Goal: Task Accomplishment & Management: Manage account settings

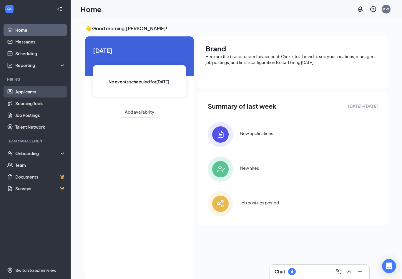
click at [24, 95] on link "Applicants" at bounding box center [40, 92] width 50 height 12
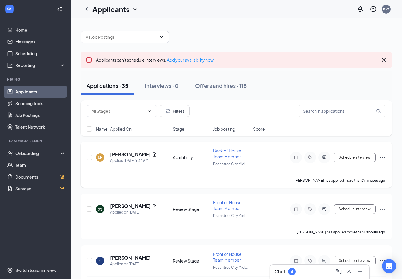
click at [380, 159] on icon "Ellipses" at bounding box center [382, 157] width 7 height 7
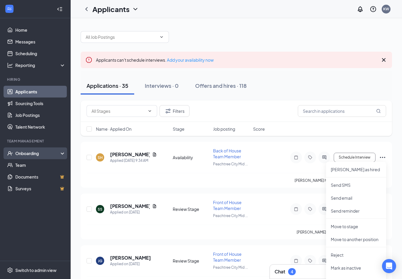
click at [20, 151] on div "Onboarding" at bounding box center [37, 154] width 45 height 6
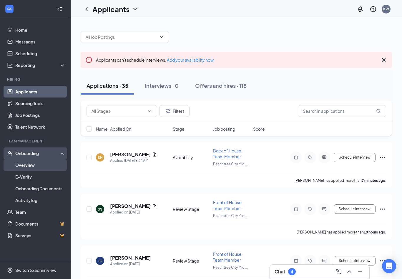
click at [25, 163] on link "Overview" at bounding box center [40, 165] width 50 height 12
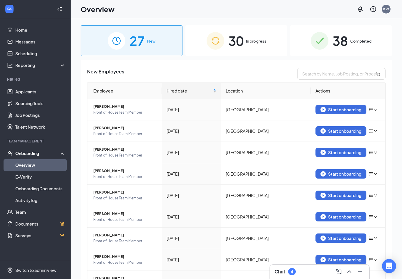
click at [248, 40] on span "In progress" at bounding box center [256, 41] width 20 height 6
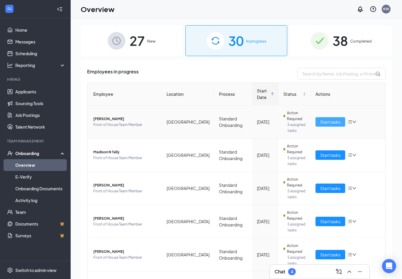
click at [323, 122] on span "Start tasks" at bounding box center [330, 122] width 20 height 6
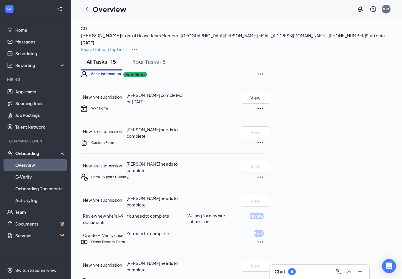
scroll to position [42, 0]
click at [270, 92] on button "View" at bounding box center [254, 98] width 29 height 12
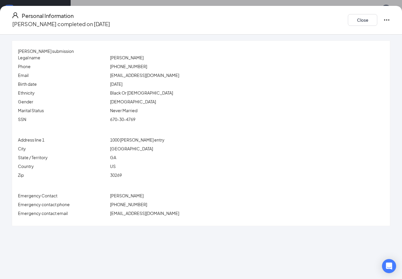
click at [342, 9] on div "Personal Information Chloe Davis completed on Aug 26, 2025 Close" at bounding box center [201, 20] width 402 height 29
click at [347, 20] on button "Close" at bounding box center [361, 20] width 29 height 12
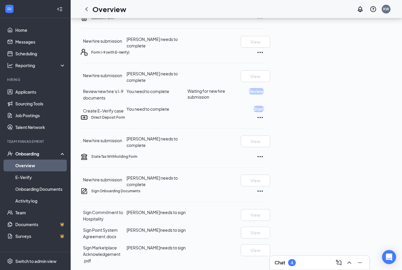
scroll to position [106, 0]
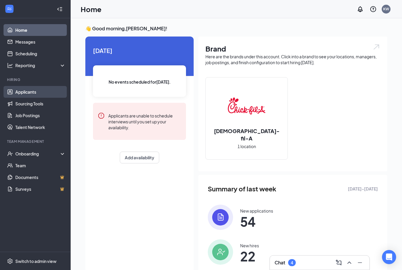
click at [29, 94] on link "Applicants" at bounding box center [40, 92] width 50 height 12
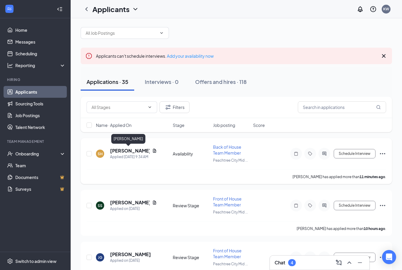
drag, startPoint x: 128, startPoint y: 150, endPoint x: 128, endPoint y: 141, distance: 8.8
click at [128, 150] on h5 "[PERSON_NAME]" at bounding box center [130, 150] width 40 height 6
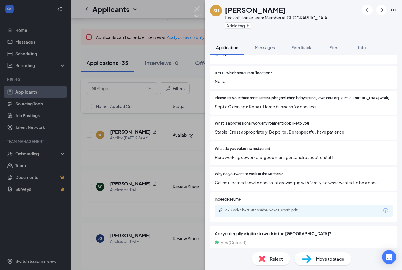
scroll to position [190, 0]
click at [159, 175] on div "SH [PERSON_NAME] Back of House Team Member at [GEOGRAPHIC_DATA] Midtown Add a t…" at bounding box center [201, 135] width 402 height 270
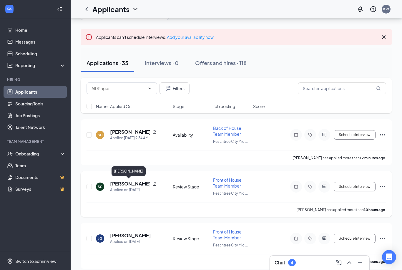
click at [119, 183] on h5 "[PERSON_NAME]" at bounding box center [130, 183] width 40 height 6
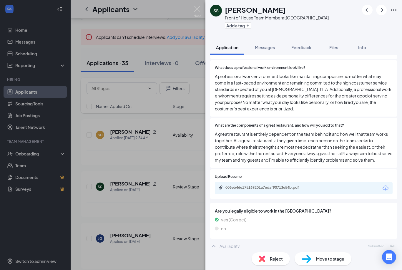
scroll to position [303, 0]
click at [269, 185] on div "006eb46e175169201a7edaf90713e54b.pdf" at bounding box center [265, 188] width 95 height 6
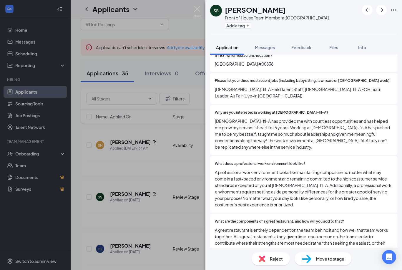
scroll to position [19, 0]
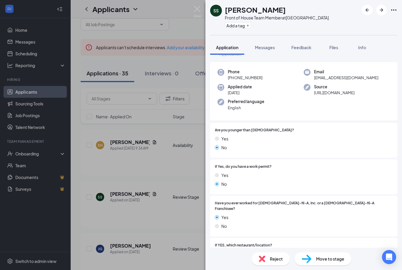
click at [158, 171] on div "SS skylar smith Front of House Team Member at Peachtree City Midtown Add a tag …" at bounding box center [201, 135] width 402 height 270
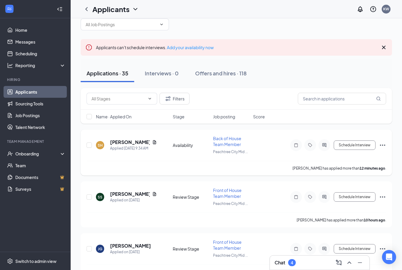
scroll to position [31, 0]
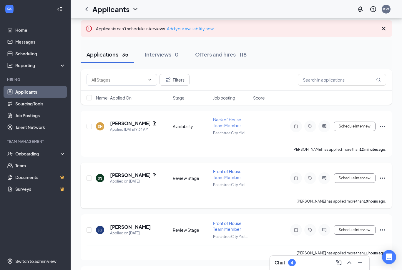
click at [381, 176] on icon "Ellipses" at bounding box center [382, 177] width 7 height 7
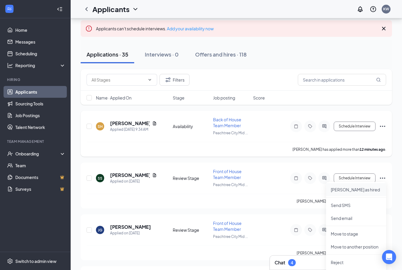
click at [352, 188] on p "[PERSON_NAME] as hired" at bounding box center [355, 189] width 51 height 6
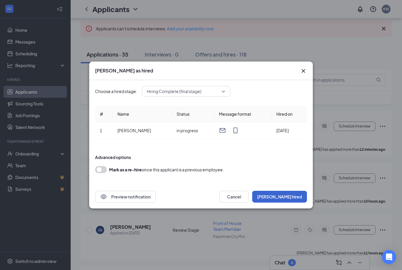
click at [298, 193] on button "[PERSON_NAME] hired" at bounding box center [279, 196] width 55 height 12
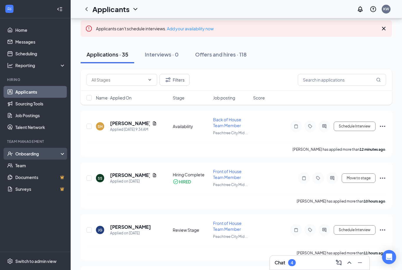
click at [29, 154] on div "Onboarding" at bounding box center [37, 154] width 45 height 6
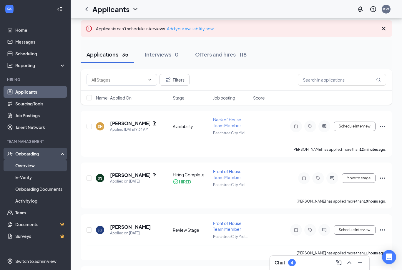
click at [29, 167] on link "Overview" at bounding box center [40, 165] width 50 height 12
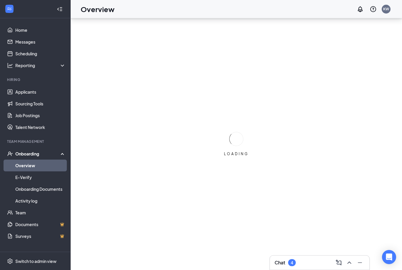
scroll to position [19, 0]
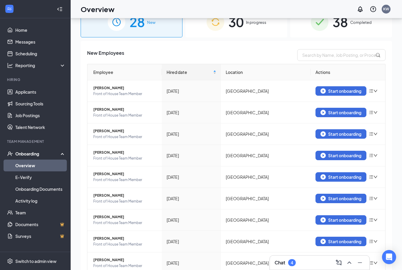
click at [212, 33] on div "30 In progress" at bounding box center [236, 21] width 102 height 31
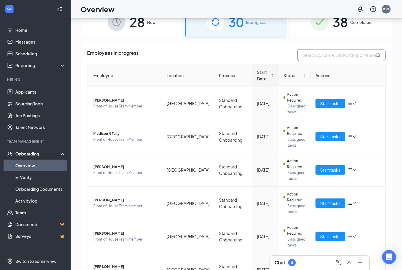
click at [345, 52] on input "text" at bounding box center [341, 55] width 88 height 12
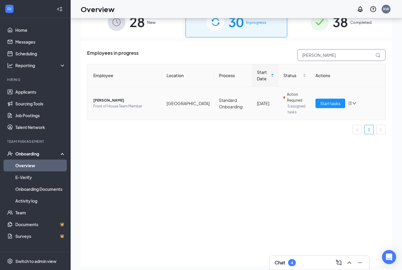
type input "[PERSON_NAME]"
click at [352, 103] on icon "down" at bounding box center [354, 103] width 4 height 4
click at [227, 122] on div "Employee Location Process Start Date Status Actions Paul Self Front of House Te…" at bounding box center [236, 99] width 298 height 70
click at [99, 100] on span "[PERSON_NAME]" at bounding box center [125, 100] width 64 height 6
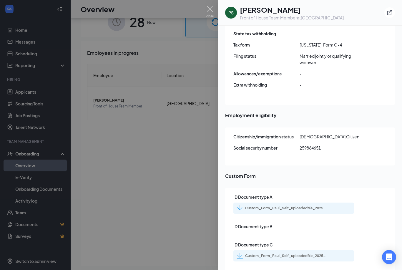
scroll to position [656, 0]
click at [203, 197] on div at bounding box center [201, 135] width 402 height 270
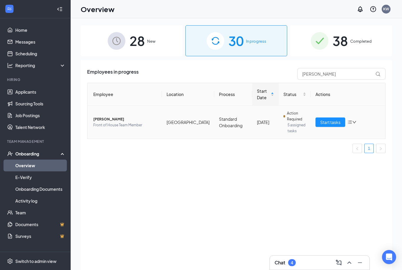
click at [352, 123] on icon "down" at bounding box center [354, 122] width 4 height 4
click at [27, 87] on link "Applicants" at bounding box center [40, 92] width 50 height 12
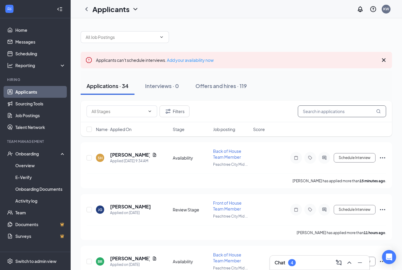
click at [309, 109] on input "text" at bounding box center [342, 111] width 88 height 12
click at [319, 263] on div "Chat 4" at bounding box center [319, 262] width 90 height 9
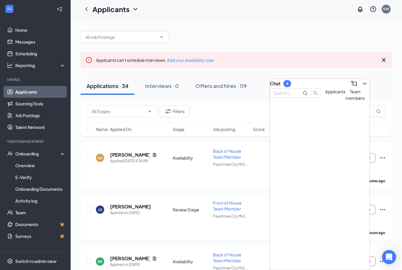
click at [384, 6] on div "KW" at bounding box center [386, 8] width 6 height 5
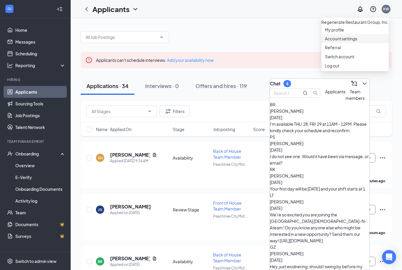
click at [331, 41] on link "Account settings" at bounding box center [355, 39] width 60 height 6
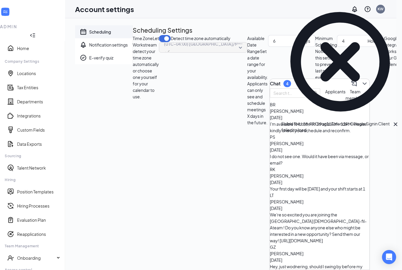
click at [108, 126] on div "Scheduling Notification settings E-verify quiz" at bounding box center [104, 75] width 58 height 100
click at [361, 80] on icon "ChevronDown" at bounding box center [364, 83] width 7 height 7
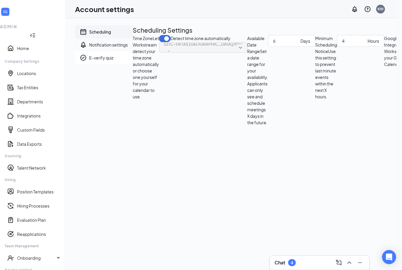
click at [110, 48] on div "Notification settings" at bounding box center [108, 45] width 39 height 6
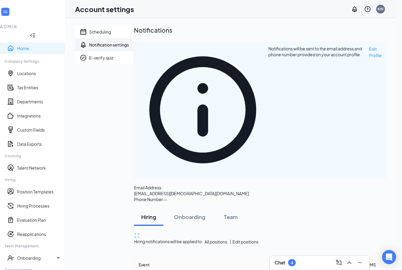
click at [34, 45] on link "Home" at bounding box center [38, 48] width 43 height 6
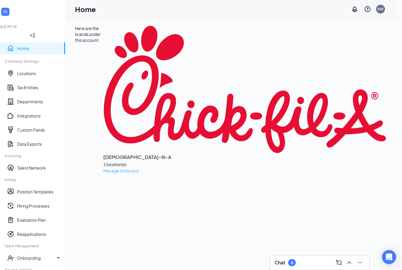
click at [119, 168] on span "Manage this brand" at bounding box center [120, 170] width 35 height 5
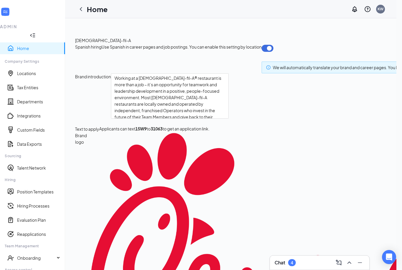
click at [11, 11] on div at bounding box center [5, 11] width 11 height 11
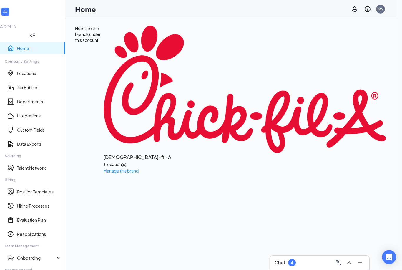
scroll to position [19, 0]
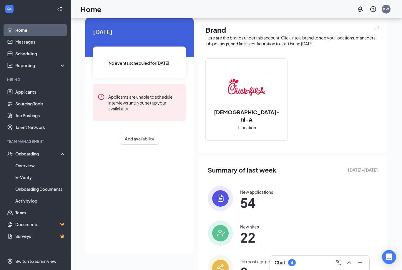
click at [277, 261] on h3 "Chat" at bounding box center [279, 262] width 11 height 6
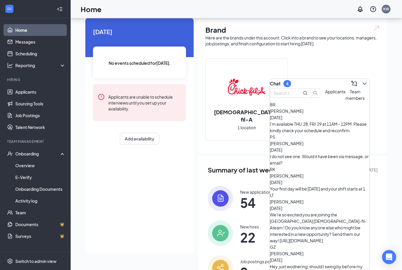
click at [93, 200] on div "Today No events scheduled for today . Applicants are unable to schedule intervi…" at bounding box center [139, 135] width 108 height 235
click at [18, 166] on link "Overview" at bounding box center [40, 165] width 50 height 12
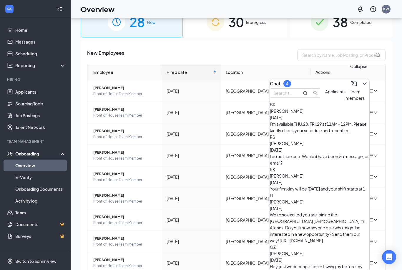
click at [361, 82] on icon "ChevronDown" at bounding box center [364, 83] width 7 height 7
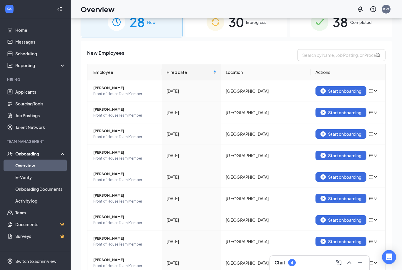
click at [246, 29] on div "30 In progress" at bounding box center [236, 21] width 102 height 31
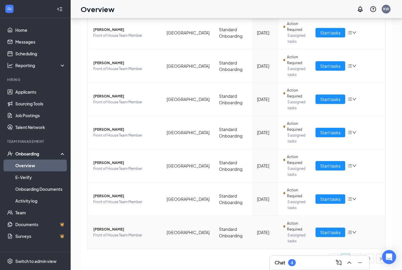
scroll to position [170, 0]
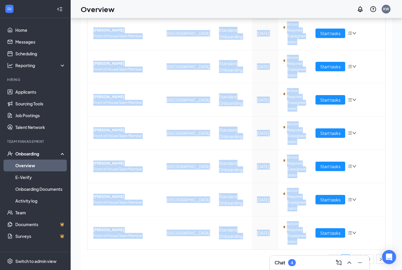
drag, startPoint x: 316, startPoint y: 265, endPoint x: 137, endPoint y: 253, distance: 179.1
click at [137, 253] on div "Chat 4 28 New 30 In progress 38 Completed Employees in progress Employee Locati…" at bounding box center [236, 138] width 331 height 278
click at [178, 231] on td "[GEOGRAPHIC_DATA]" at bounding box center [188, 232] width 52 height 33
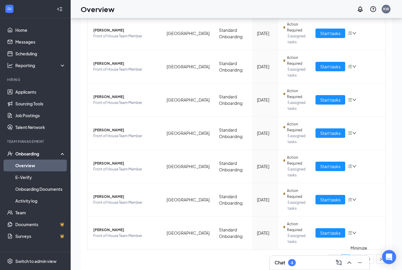
click at [360, 261] on icon "Minimize" at bounding box center [359, 262] width 7 height 7
click at [359, 260] on link "2" at bounding box center [356, 258] width 9 height 9
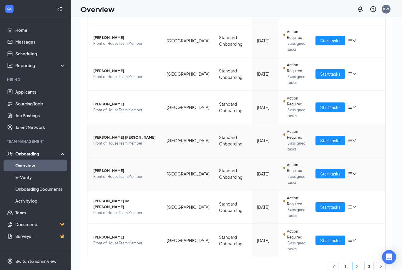
scroll to position [12, 0]
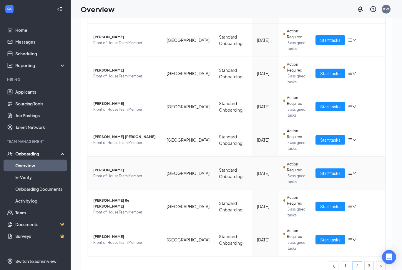
click at [351, 173] on icon "bars" at bounding box center [349, 173] width 5 height 5
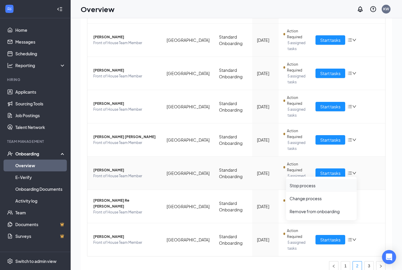
click at [297, 186] on div "Stop process" at bounding box center [320, 185] width 63 height 6
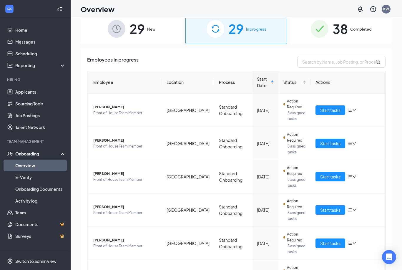
scroll to position [0, 0]
click at [140, 14] on div "Overview KW" at bounding box center [236, 9] width 331 height 18
click at [136, 28] on span "29" at bounding box center [136, 29] width 15 height 20
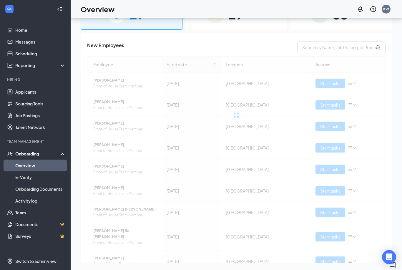
scroll to position [31, 0]
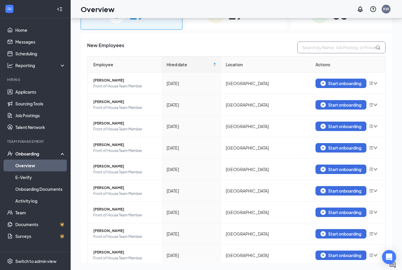
click at [333, 41] on input "text" at bounding box center [341, 47] width 88 height 12
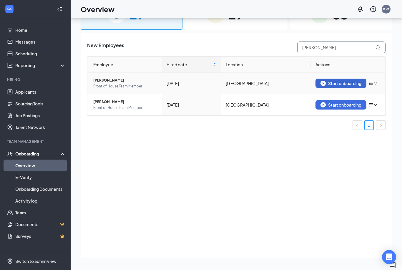
type input "[PERSON_NAME]"
click at [347, 81] on div "Start onboarding" at bounding box center [340, 83] width 41 height 5
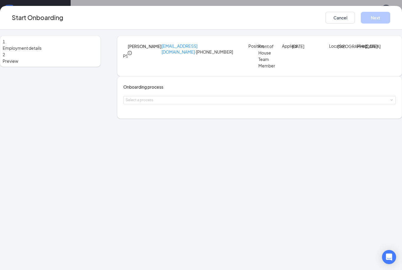
click at [150, 118] on div "Onboarding process Select a process" at bounding box center [259, 97] width 285 height 42
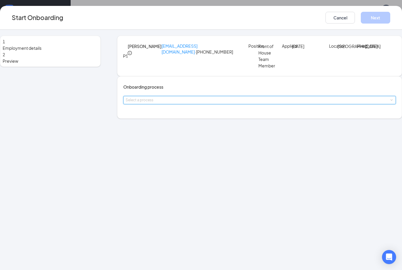
click at [152, 104] on div "Select a process" at bounding box center [260, 100] width 268 height 8
click at [153, 139] on span "Standard Onboarding" at bounding box center [157, 141] width 42 height 5
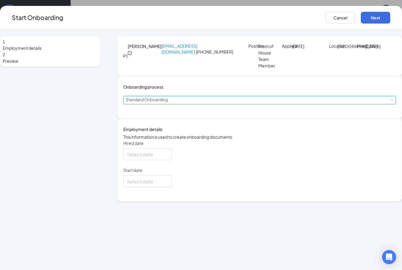
type input "Aug 21, 2025"
type input "[DATE]"
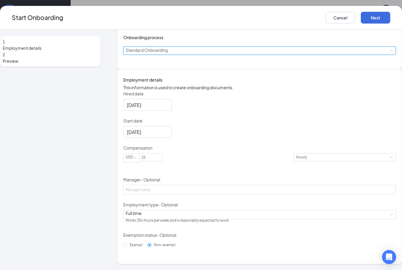
scroll to position [81, 0]
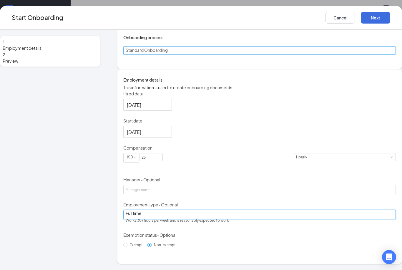
click at [153, 216] on div "Full time" at bounding box center [177, 213] width 103 height 6
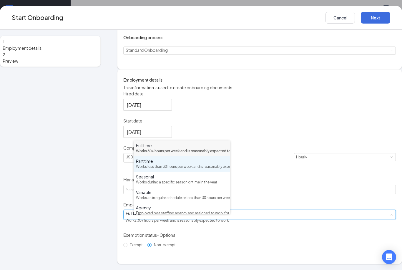
click at [166, 167] on div "Works less than 30 hours per week and is reasonably expected to work" at bounding box center [182, 167] width 92 height 6
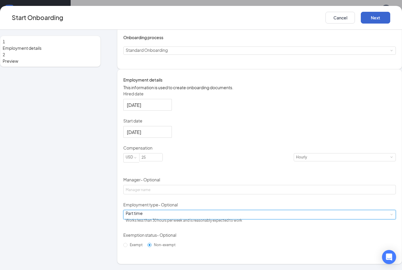
click at [362, 20] on button "Next" at bounding box center [374, 18] width 29 height 12
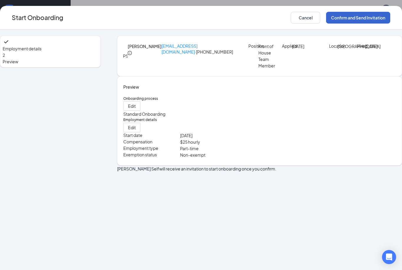
scroll to position [0, 0]
click at [336, 17] on button "Confirm and Send Invitation" at bounding box center [358, 18] width 64 height 12
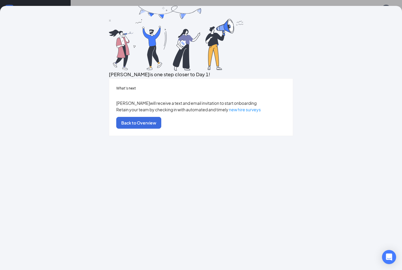
click at [161, 128] on button "Back to Overview" at bounding box center [138, 123] width 45 height 12
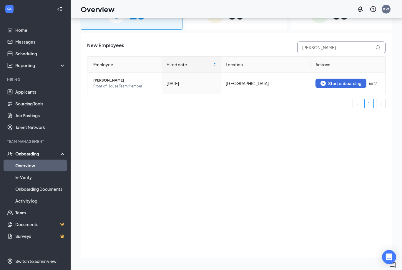
click at [338, 41] on input "[PERSON_NAME]" at bounding box center [341, 47] width 88 height 12
type input "P"
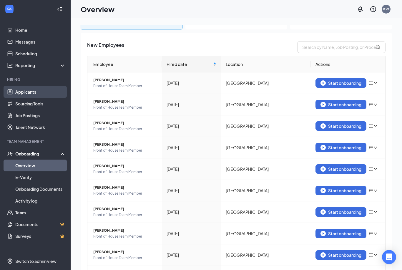
click at [40, 94] on link "Applicants" at bounding box center [40, 92] width 50 height 12
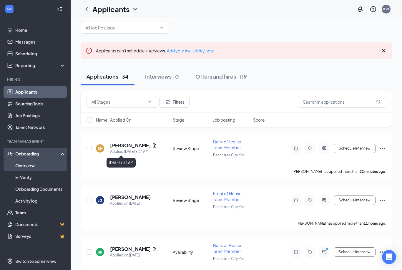
scroll to position [10, 0]
click at [43, 164] on link "Overview" at bounding box center [40, 165] width 50 height 12
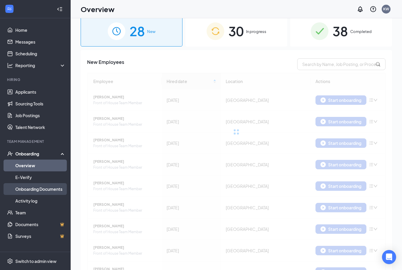
click at [40, 187] on link "Onboarding Documents" at bounding box center [40, 189] width 50 height 12
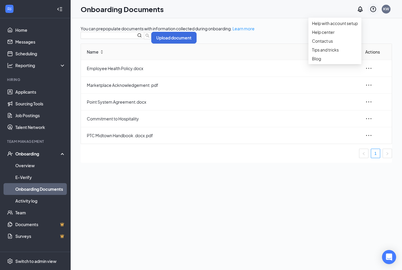
click at [369, 10] on icon "QuestionInfo" at bounding box center [372, 9] width 7 height 7
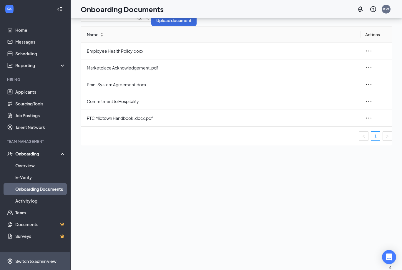
click at [22, 264] on div "Switch to admin view" at bounding box center [35, 261] width 41 height 6
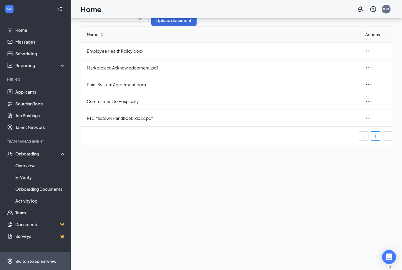
scroll to position [19, 0]
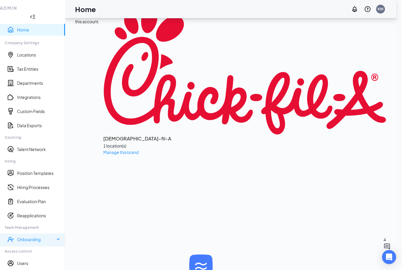
click at [38, 236] on div "Onboarding" at bounding box center [36, 239] width 38 height 6
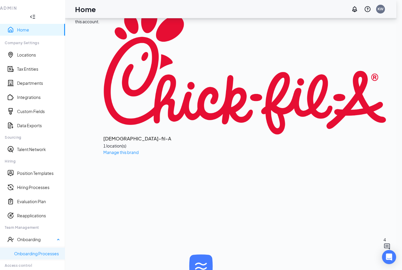
click at [29, 250] on link "Onboarding Processes" at bounding box center [37, 253] width 46 height 6
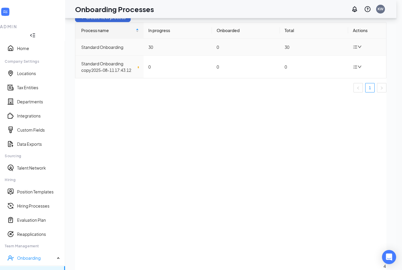
click at [98, 50] on div "Standard Onboarding" at bounding box center [110, 47] width 58 height 6
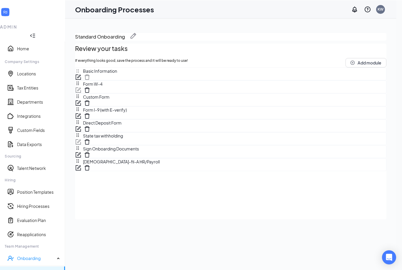
scroll to position [26, 0]
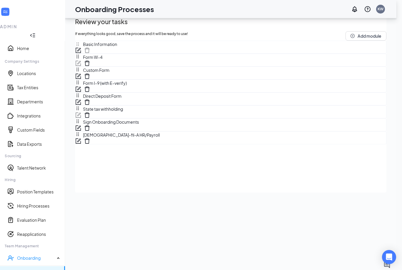
click at [109, 73] on span "Custom Form" at bounding box center [94, 70] width 29 height 6
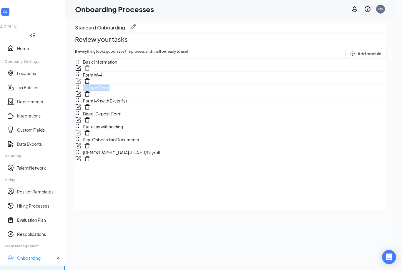
scroll to position [0, 0]
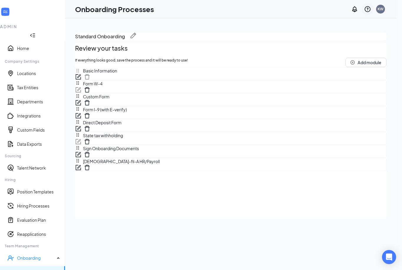
click at [371, 8] on icon "QuestionInfo" at bounding box center [367, 9] width 7 height 7
click at [325, 35] on link "Help center" at bounding box center [335, 32] width 46 height 6
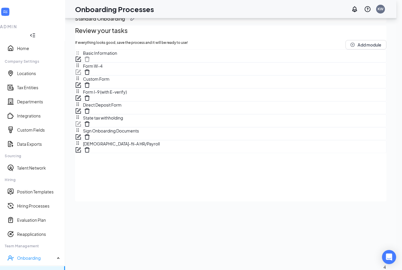
scroll to position [20, 0]
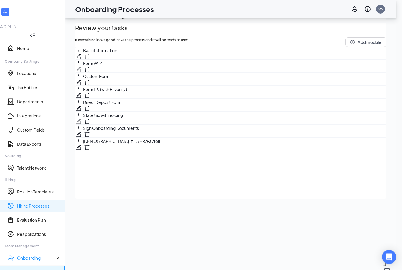
click at [30, 203] on link "Hiring Processes" at bounding box center [38, 206] width 43 height 6
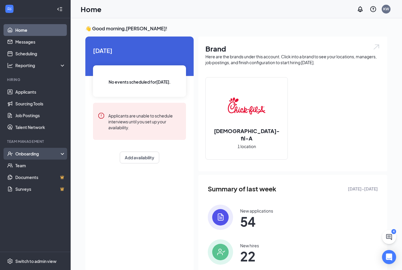
click at [41, 157] on div "Onboarding" at bounding box center [35, 154] width 71 height 12
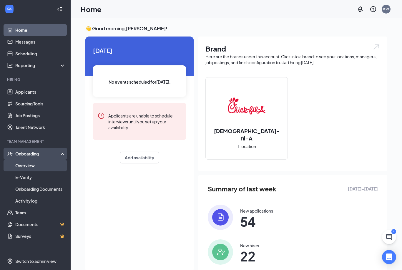
click at [54, 164] on link "Overview" at bounding box center [40, 165] width 50 height 12
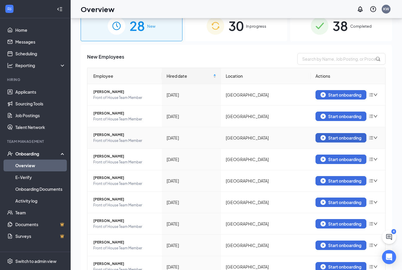
click at [323, 141] on button "Start onboarding" at bounding box center [340, 137] width 51 height 9
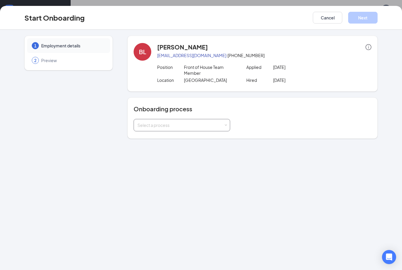
click at [200, 128] on div "Select a process" at bounding box center [181, 125] width 89 height 12
click at [190, 137] on li "Standard Onboarding" at bounding box center [181, 137] width 96 height 11
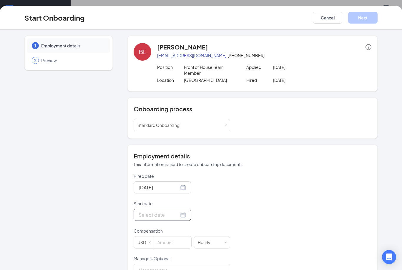
click at [176, 213] on div at bounding box center [161, 214] width 47 height 7
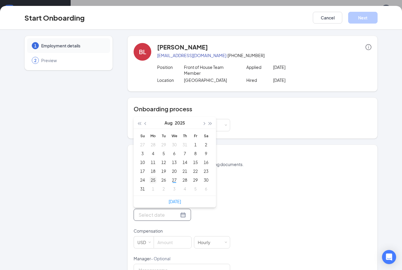
type input "[DATE]"
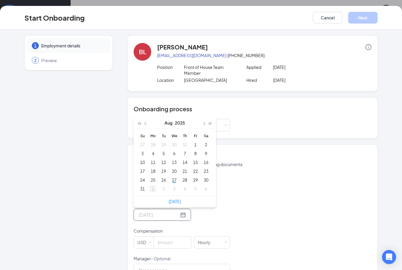
click at [151, 186] on div "1" at bounding box center [152, 188] width 7 height 7
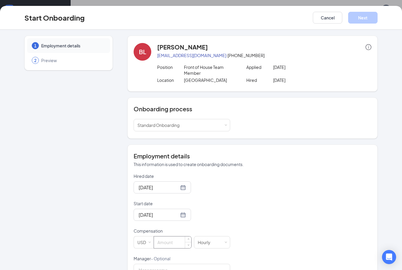
click at [166, 245] on input at bounding box center [172, 242] width 37 height 12
type input "10"
click at [237, 207] on div "Hired date Aug 26, 2025 Start date Sep 1, 2025 Sep 2025 Su Mo Tu We Th Fr Sa 31…" at bounding box center [252, 255] width 238 height 165
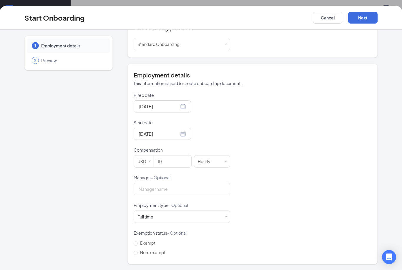
scroll to position [81, 0]
click at [141, 253] on span "Non-exempt" at bounding box center [153, 252] width 30 height 5
click at [138, 253] on input "Non-exempt" at bounding box center [135, 253] width 4 height 4
radio input "true"
click at [176, 210] on div "Employment type - Optional" at bounding box center [181, 206] width 96 height 8
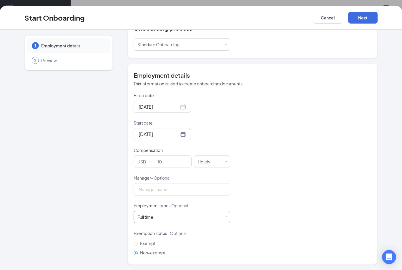
click at [171, 218] on div "Full time Works 30+ hours per week and is reasonably expected to work" at bounding box center [181, 217] width 89 height 12
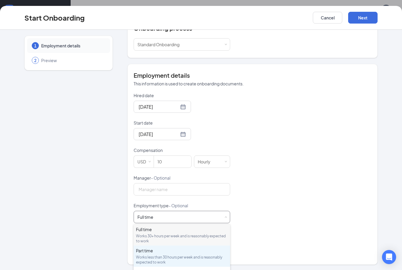
click at [149, 251] on div "Part time" at bounding box center [182, 250] width 92 height 6
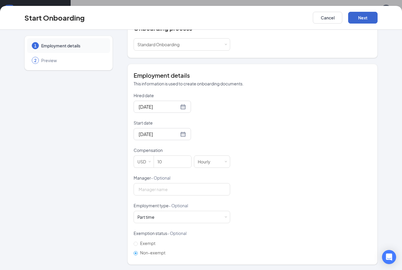
click at [368, 16] on button "Next" at bounding box center [362, 18] width 29 height 12
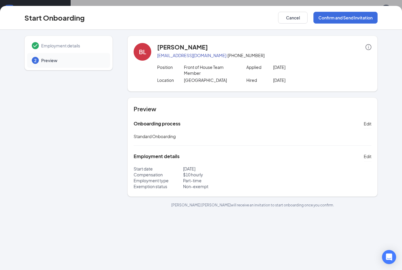
scroll to position [0, 0]
click at [330, 20] on button "Confirm and Send Invitation" at bounding box center [345, 18] width 64 height 12
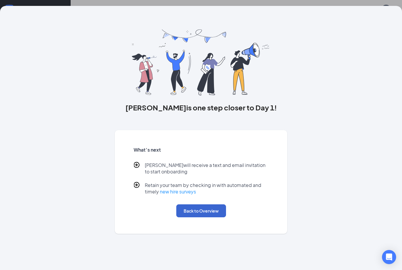
click at [206, 210] on button "Back to Overview" at bounding box center [201, 210] width 50 height 13
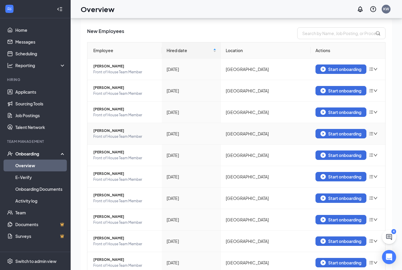
scroll to position [26, 0]
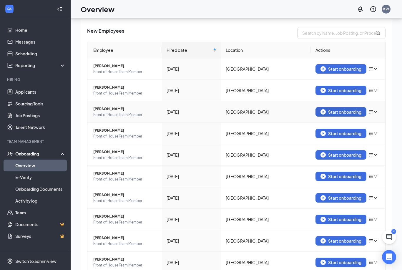
click at [320, 112] on img "button" at bounding box center [322, 111] width 5 height 5
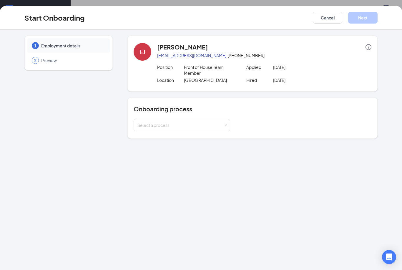
click at [159, 118] on div "Onboarding process Select a process" at bounding box center [252, 118] width 238 height 26
click at [159, 121] on div "Select a process" at bounding box center [181, 125] width 89 height 12
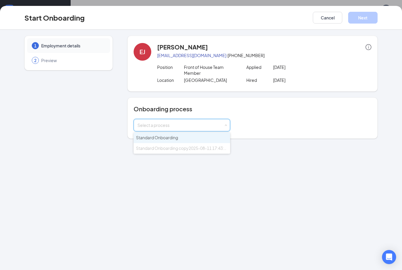
click at [151, 139] on span "Standard Onboarding" at bounding box center [157, 137] width 42 height 5
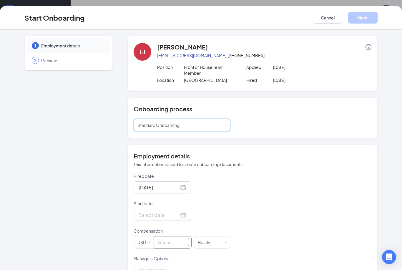
click at [162, 244] on input at bounding box center [172, 242] width 37 height 12
type input "10.5"
click at [177, 213] on div at bounding box center [161, 214] width 47 height 7
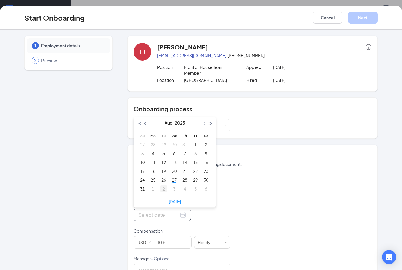
type input "[DATE]"
click at [154, 187] on div "1" at bounding box center [152, 188] width 7 height 7
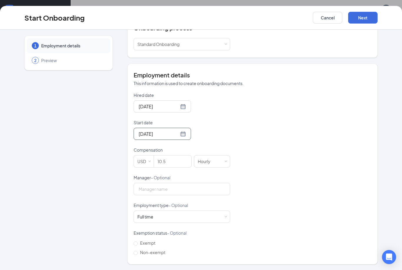
scroll to position [81, 0]
click at [142, 251] on span "Non-exempt" at bounding box center [153, 252] width 30 height 5
click at [138, 251] on input "Non-exempt" at bounding box center [135, 253] width 4 height 4
radio input "true"
click at [149, 219] on div "Full time" at bounding box center [145, 217] width 16 height 6
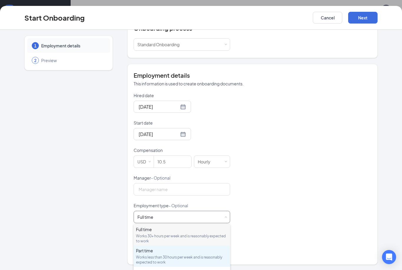
click at [149, 249] on div "Part time" at bounding box center [182, 250] width 92 height 6
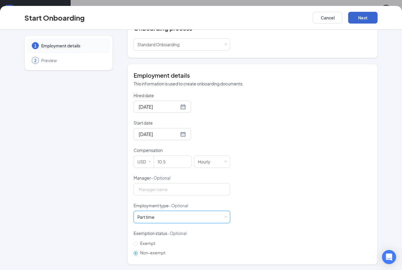
click at [354, 18] on button "Next" at bounding box center [362, 18] width 29 height 12
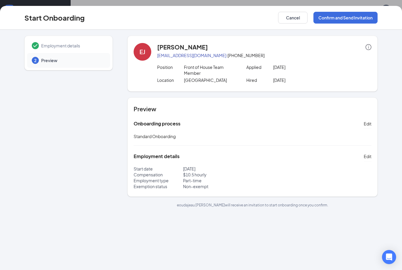
scroll to position [0, 0]
click at [344, 16] on button "Confirm and Send Invitation" at bounding box center [345, 18] width 64 height 12
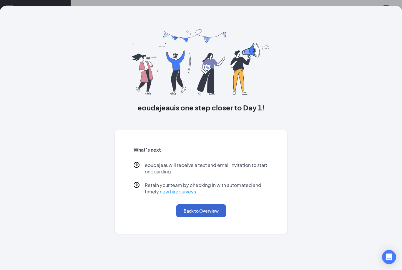
click at [201, 215] on button "Back to Overview" at bounding box center [201, 210] width 50 height 13
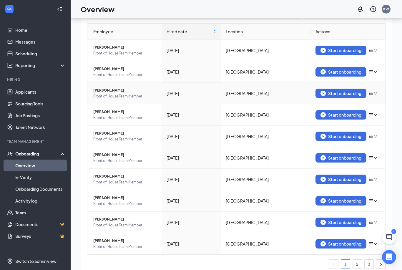
scroll to position [45, 0]
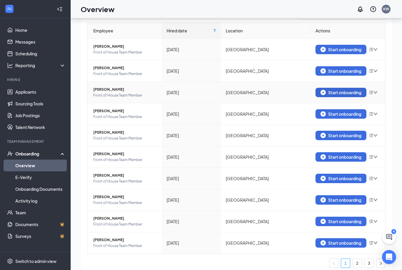
click at [328, 90] on div "Start onboarding" at bounding box center [340, 92] width 41 height 5
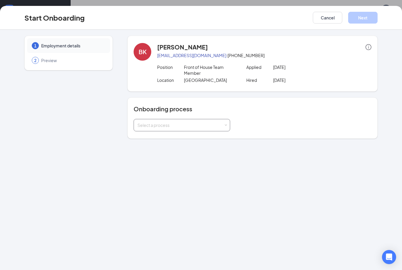
click at [205, 123] on div "Select a process" at bounding box center [180, 125] width 86 height 6
click at [174, 140] on li "Standard Onboarding" at bounding box center [181, 137] width 96 height 11
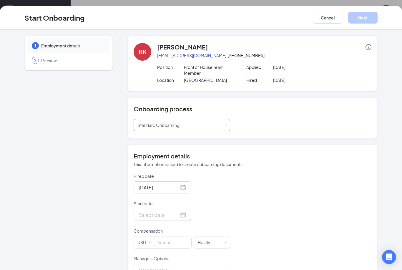
scroll to position [80, 0]
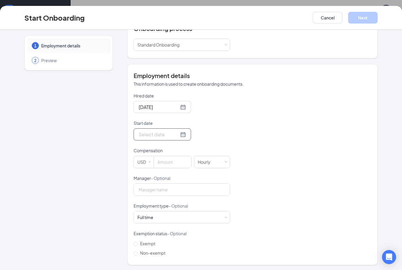
click at [175, 135] on div at bounding box center [161, 134] width 47 height 7
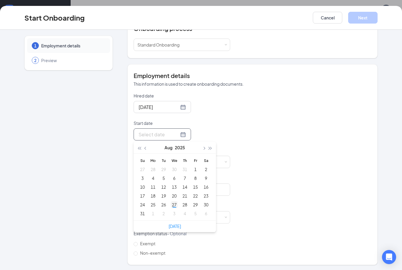
type input "[DATE]"
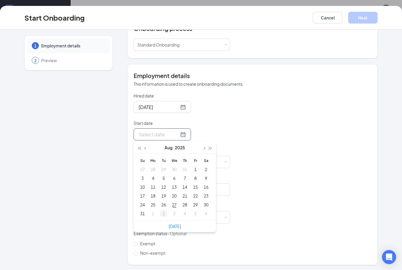
type input "[DATE]"
click at [152, 214] on div "1" at bounding box center [152, 213] width 7 height 7
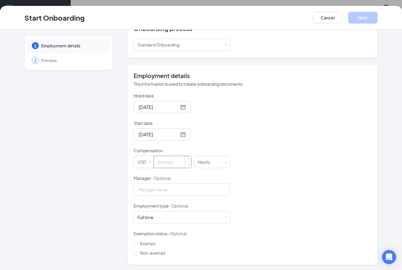
click at [171, 165] on input at bounding box center [172, 162] width 37 height 12
click at [170, 163] on input at bounding box center [172, 162] width 37 height 12
type input "11"
click at [169, 215] on div "Full time Works 30+ hours per week and is reasonably expected to work" at bounding box center [181, 217] width 89 height 12
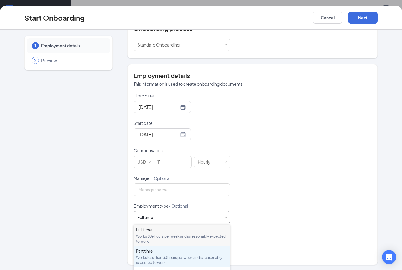
click at [160, 249] on div "Part time" at bounding box center [182, 251] width 92 height 6
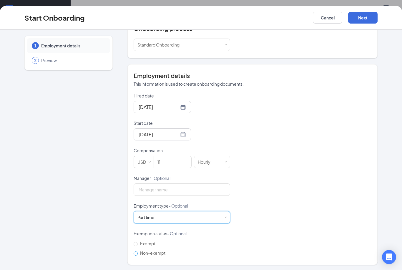
click at [142, 252] on span "Non-exempt" at bounding box center [153, 252] width 30 height 5
click at [138, 252] on input "Non-exempt" at bounding box center [135, 253] width 4 height 4
radio input "true"
click at [363, 20] on button "Next" at bounding box center [362, 18] width 29 height 12
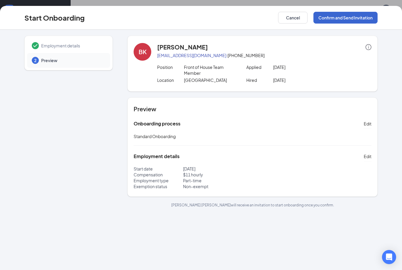
scroll to position [0, 0]
click at [347, 20] on button "Confirm and Send Invitation" at bounding box center [345, 18] width 64 height 12
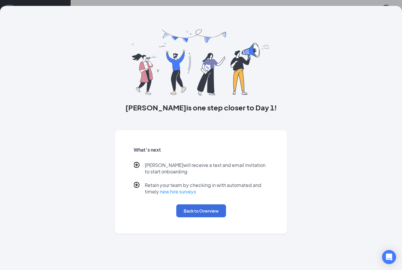
click at [210, 212] on button "Back to Overview" at bounding box center [201, 210] width 50 height 13
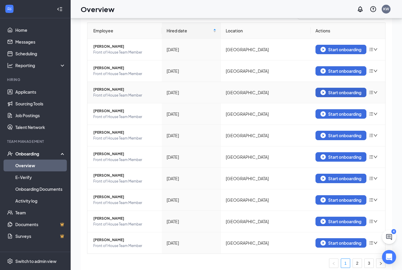
click at [328, 92] on div "Start onboarding" at bounding box center [340, 92] width 41 height 5
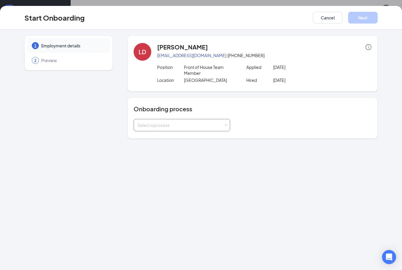
click at [206, 122] on div "Select a process" at bounding box center [181, 125] width 89 height 12
click at [188, 138] on li "Standard Onboarding" at bounding box center [181, 137] width 96 height 11
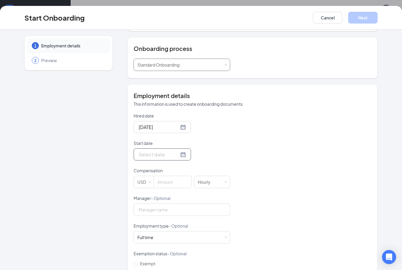
scroll to position [63, 0]
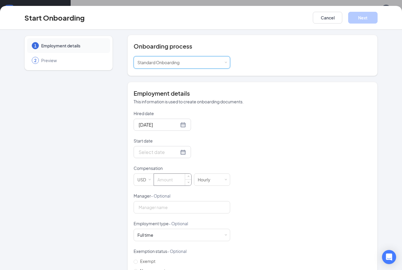
click at [166, 178] on input at bounding box center [172, 179] width 37 height 12
type input "10.5"
click at [176, 152] on div at bounding box center [161, 151] width 47 height 7
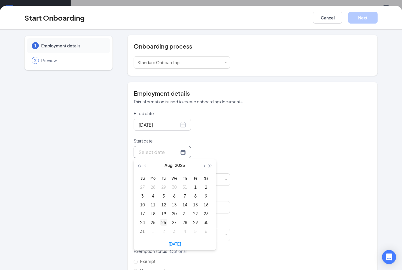
type input "[DATE]"
type input "Aug 31, 2025"
type input "[DATE]"
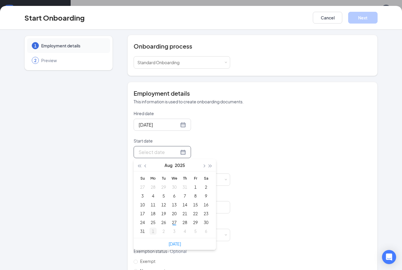
type input "[DATE]"
click at [153, 230] on div "1" at bounding box center [152, 230] width 7 height 7
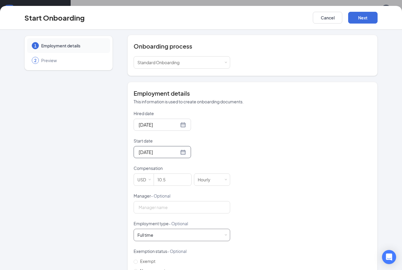
click at [161, 236] on div "Full time Works 30+ hours per week and is reasonably expected to work" at bounding box center [181, 235] width 89 height 12
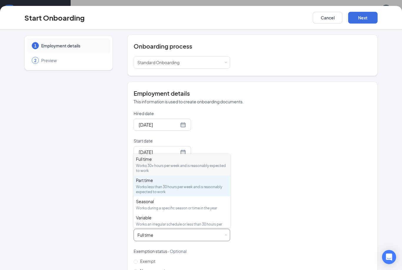
click at [164, 184] on div "Works less than 30 hours per week and is reasonably expected to work" at bounding box center [182, 189] width 92 height 10
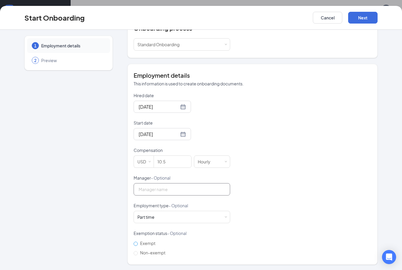
scroll to position [81, 0]
click at [137, 254] on input "Non-exempt" at bounding box center [135, 253] width 4 height 4
radio input "true"
click at [358, 11] on div "Start Onboarding Cancel Next" at bounding box center [201, 18] width 402 height 24
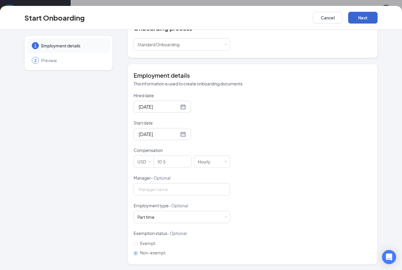
click at [358, 12] on button "Next" at bounding box center [362, 18] width 29 height 12
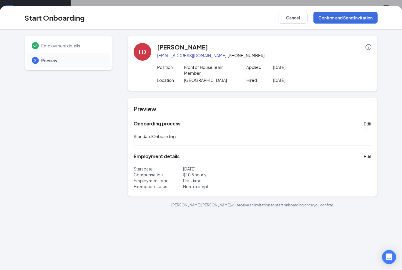
scroll to position [0, 0]
click at [343, 17] on button "Confirm and Send Invitation" at bounding box center [345, 18] width 64 height 12
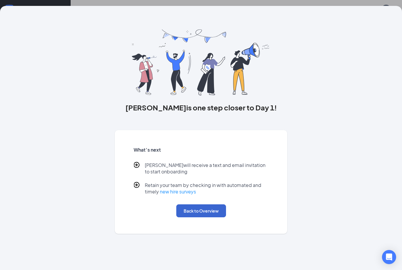
click at [212, 211] on button "Back to Overview" at bounding box center [201, 210] width 50 height 13
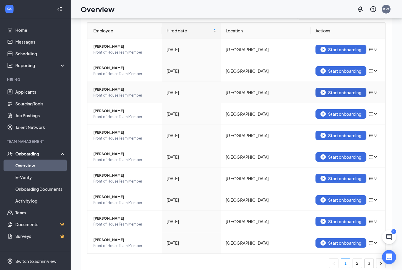
click at [325, 95] on img "button" at bounding box center [322, 92] width 5 height 5
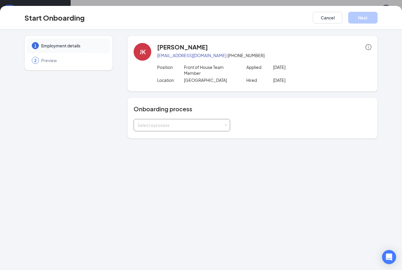
click at [205, 123] on div "Select a process" at bounding box center [180, 125] width 86 height 6
click at [185, 140] on li "Standard Onboarding" at bounding box center [181, 137] width 96 height 11
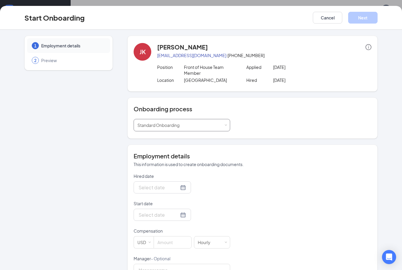
type input "[DATE]"
click at [176, 215] on div at bounding box center [161, 214] width 47 height 7
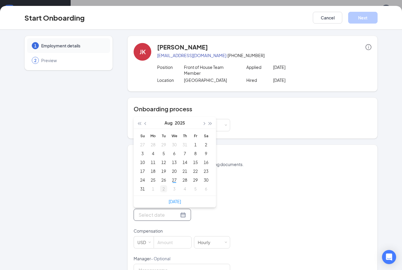
type input "[DATE]"
click at [150, 190] on div "1" at bounding box center [152, 188] width 7 height 7
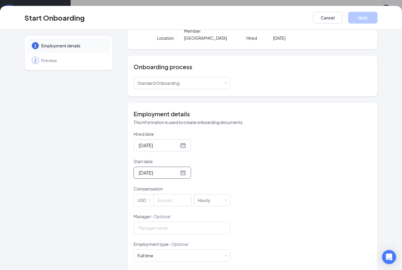
scroll to position [43, 0]
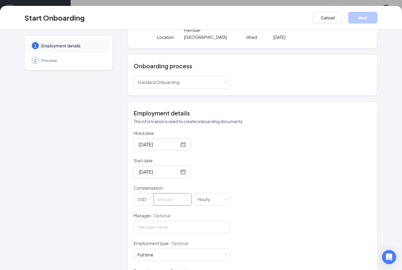
drag, startPoint x: 160, startPoint y: 196, endPoint x: 0, endPoint y: -15, distance: 265.0
click at [0, 0] on html "Home Messages Scheduling Reporting Hiring Applicants Sourcing Tools Job Posting…" at bounding box center [201, 120] width 402 height 270
click at [160, 199] on input at bounding box center [172, 199] width 37 height 12
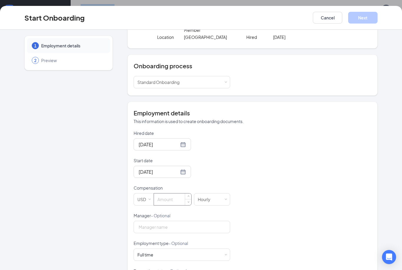
click at [166, 200] on input at bounding box center [172, 199] width 37 height 12
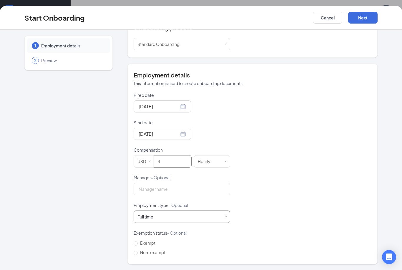
type input "8"
click at [187, 215] on div "Full time Works 30+ hours per week and is reasonably expected to work" at bounding box center [181, 217] width 89 height 12
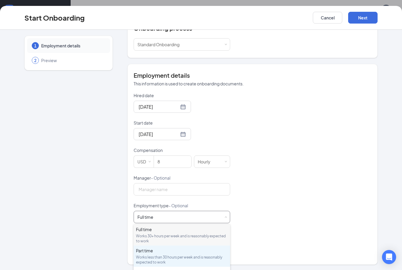
click at [153, 254] on div "Part time Works less than 30 hours per week and is reasonably expected to work" at bounding box center [182, 255] width 92 height 17
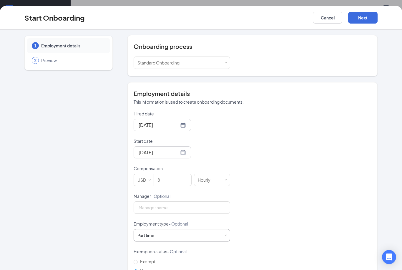
scroll to position [62, 0]
click at [140, 269] on span "Non-exempt" at bounding box center [153, 270] width 30 height 5
click at [138, 269] on input "Non-exempt" at bounding box center [135, 272] width 4 height 4
radio input "true"
click at [369, 22] on button "Next" at bounding box center [362, 18] width 29 height 12
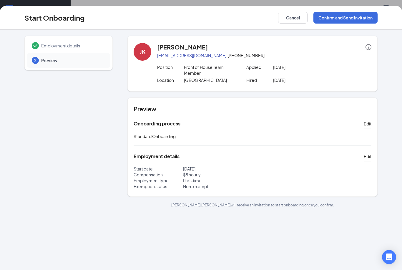
scroll to position [0, 0]
click at [353, 21] on button "Confirm and Send Invitation" at bounding box center [345, 18] width 64 height 12
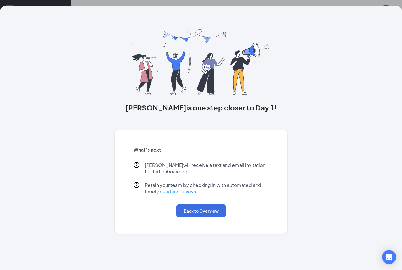
click at [195, 207] on button "Back to Overview" at bounding box center [201, 210] width 50 height 13
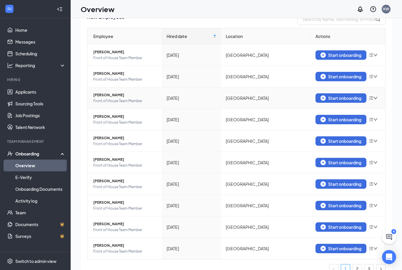
scroll to position [46, 0]
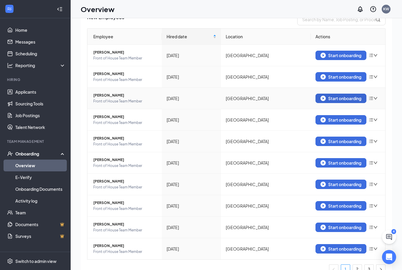
click at [330, 99] on div "Start onboarding" at bounding box center [340, 98] width 41 height 5
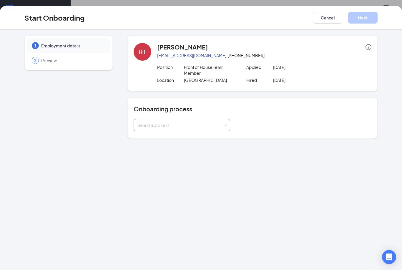
click at [178, 124] on div "Select a process" at bounding box center [180, 125] width 86 height 6
click at [173, 137] on span "Standard Onboarding" at bounding box center [157, 137] width 42 height 5
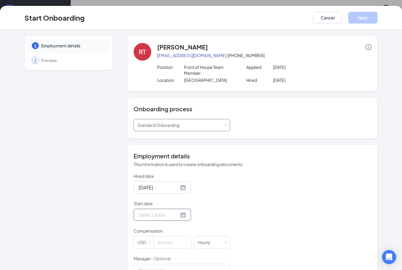
scroll to position [27, 0]
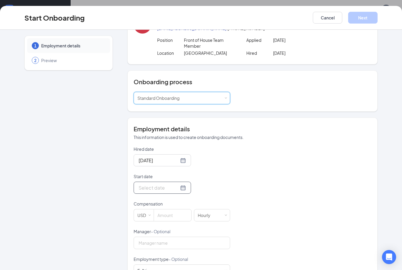
click at [180, 183] on div at bounding box center [161, 187] width 57 height 12
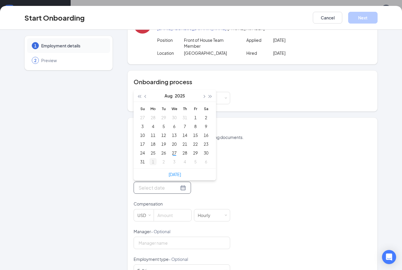
type input "[DATE]"
click at [152, 161] on div "1" at bounding box center [152, 161] width 7 height 7
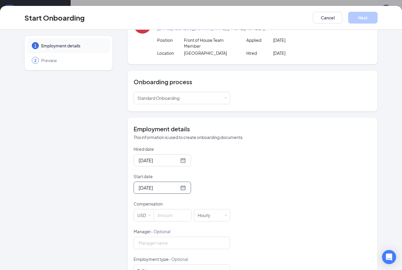
click at [161, 221] on form "Hired date Aug 26, 2025 Start date Sep 1, 2025 Sep 2025 Su Mo Tu We Th Fr Sa 31…" at bounding box center [181, 228] width 96 height 165
click at [161, 220] on input at bounding box center [172, 215] width 37 height 12
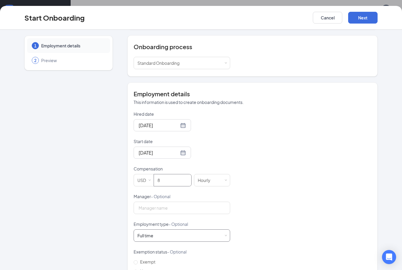
type input "8"
click at [192, 236] on div "Full time Works 30+ hours per week and is reasonably expected to work" at bounding box center [181, 236] width 89 height 12
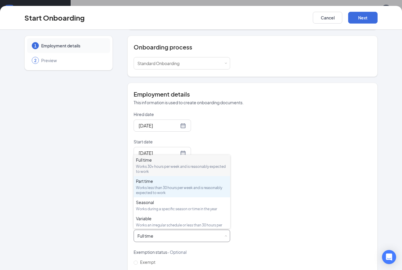
click at [189, 189] on div "Works less than 30 hours per week and is reasonably expected to work" at bounding box center [182, 190] width 92 height 10
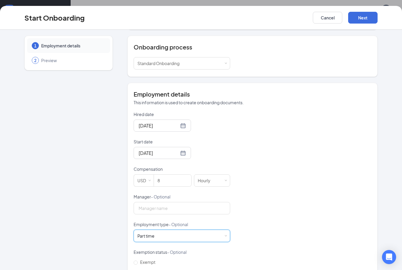
click at [153, 269] on span "Non-exempt" at bounding box center [153, 270] width 30 height 5
click at [138, 269] on input "Non-exempt" at bounding box center [135, 272] width 4 height 4
radio input "true"
click at [363, 25] on div "Start Onboarding Cancel Next" at bounding box center [201, 18] width 402 height 24
click at [363, 21] on button "Next" at bounding box center [362, 18] width 29 height 12
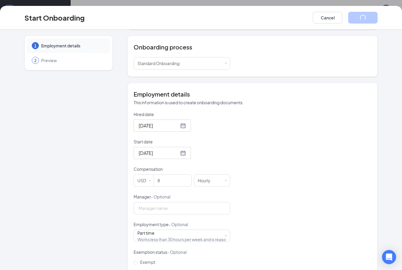
scroll to position [0, 0]
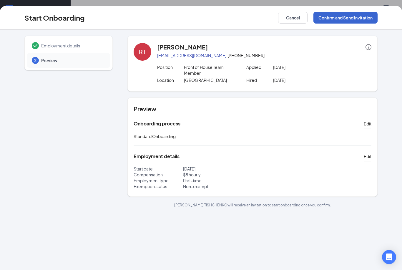
click at [367, 19] on button "Confirm and Send Invitation" at bounding box center [345, 18] width 64 height 12
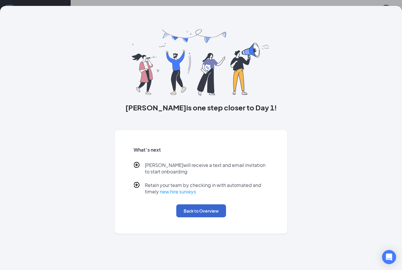
click at [210, 216] on button "Back to Overview" at bounding box center [201, 210] width 50 height 13
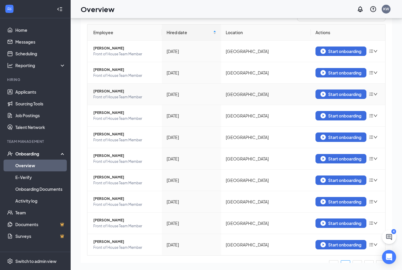
scroll to position [31, 0]
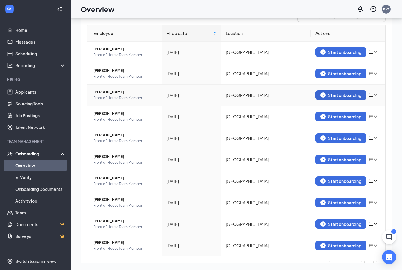
click at [340, 92] on div "Start onboarding" at bounding box center [340, 94] width 41 height 5
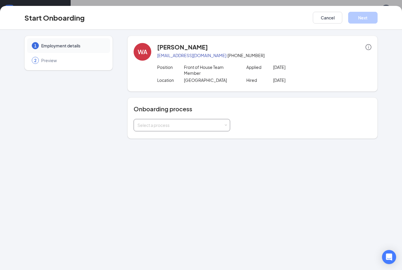
click at [215, 124] on div "Select a process" at bounding box center [180, 125] width 86 height 6
click at [190, 151] on li "Standard Onboarding" at bounding box center [181, 156] width 96 height 11
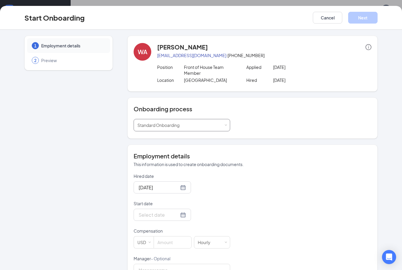
scroll to position [70, 0]
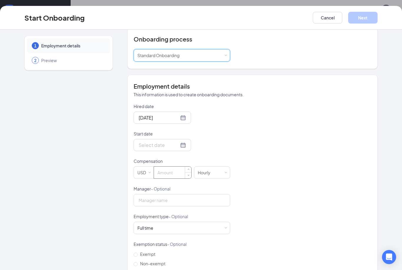
click at [167, 178] on div at bounding box center [172, 172] width 38 height 12
click at [167, 170] on input at bounding box center [172, 172] width 37 height 12
type input "14.5"
click at [178, 146] on div at bounding box center [161, 144] width 47 height 7
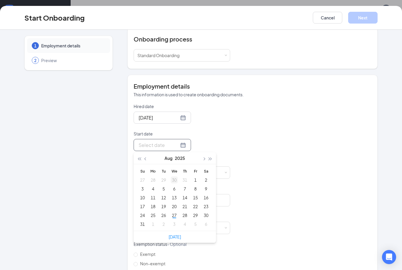
type input "[DATE]"
type input "Jul 31, 2025"
type input "Aug 1, 2025"
type input "[DATE]"
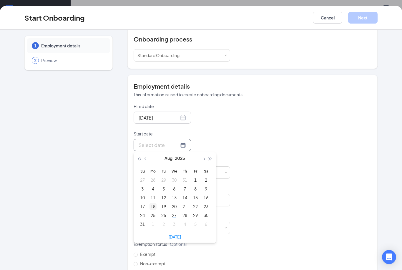
type input "[DATE]"
click at [154, 225] on div "1" at bounding box center [152, 223] width 7 height 7
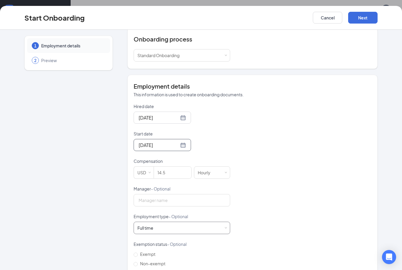
click at [155, 228] on div "Full time Works 30+ hours per week and is reasonably expected to work" at bounding box center [147, 228] width 20 height 6
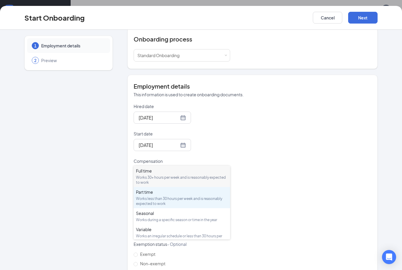
click at [181, 196] on div "Works less than 30 hours per week and is reasonably expected to work" at bounding box center [182, 201] width 92 height 10
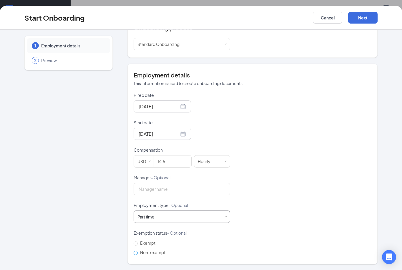
scroll to position [81, 0]
click at [137, 251] on span at bounding box center [135, 253] width 4 height 4
click at [137, 251] on input "Non-exempt" at bounding box center [135, 253] width 4 height 4
radio input "true"
click at [366, 21] on button "Next" at bounding box center [362, 18] width 29 height 12
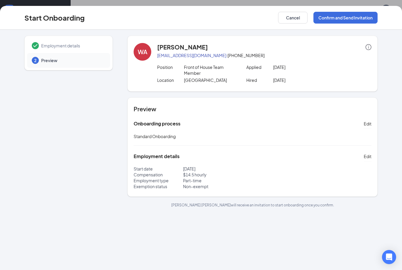
scroll to position [0, 0]
click at [351, 16] on button "Confirm and Send Invitation" at bounding box center [345, 18] width 64 height 12
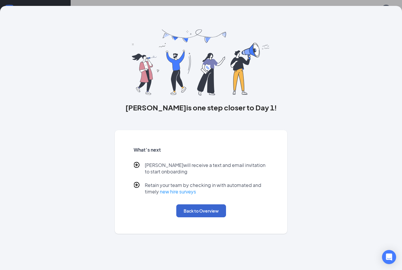
click at [195, 217] on button "Back to Overview" at bounding box center [201, 210] width 50 height 13
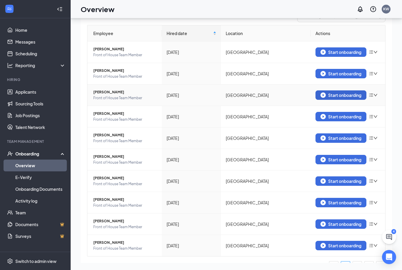
click at [323, 92] on img "button" at bounding box center [322, 94] width 5 height 5
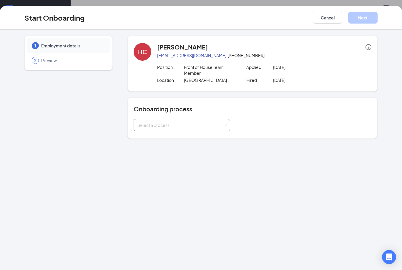
click at [188, 129] on div "Select a process" at bounding box center [181, 125] width 89 height 12
click at [183, 151] on li "Standard Onboarding" at bounding box center [181, 156] width 96 height 11
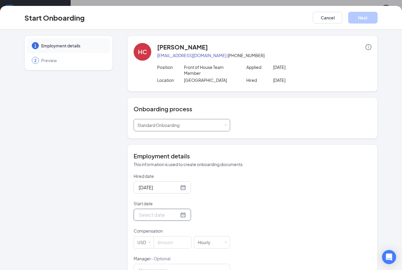
scroll to position [19, 0]
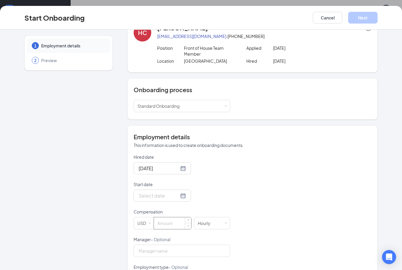
click at [161, 224] on input at bounding box center [172, 223] width 37 height 12
type input "15.5"
click at [176, 196] on div at bounding box center [161, 195] width 47 height 7
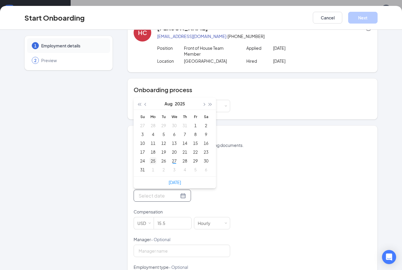
type input "[DATE]"
click at [151, 169] on div "1" at bounding box center [152, 169] width 7 height 7
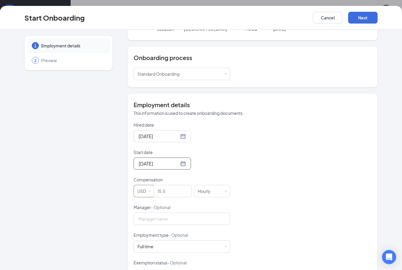
scroll to position [57, 0]
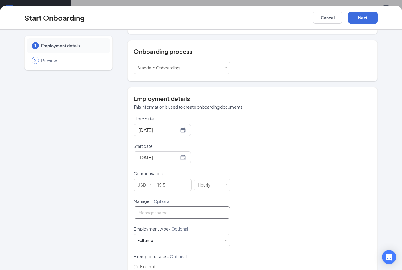
drag, startPoint x: 156, startPoint y: 218, endPoint x: 273, endPoint y: 191, distance: 120.0
click at [156, 218] on form "Hired date Aug 26, 2025 Start date Sep 1, 2025 Sep 2025 Su Mo Tu We Th Fr Sa 31…" at bounding box center [181, 198] width 96 height 165
click at [273, 191] on div "Hired date Aug 26, 2025 Start date Sep 1, 2025 Sep 2025 Su Mo Tu We Th Fr Sa 31…" at bounding box center [252, 198] width 238 height 165
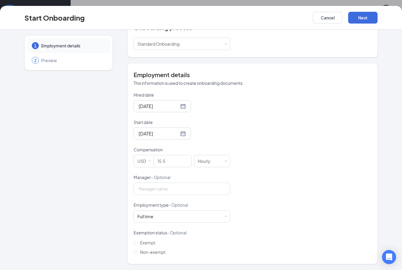
scroll to position [81, 0]
click at [143, 220] on div "Full time Works 30+ hours per week and is reasonably expected to work" at bounding box center [181, 217] width 89 height 12
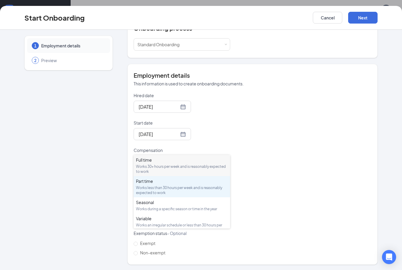
click at [210, 185] on div "Works less than 30 hours per week and is reasonably expected to work" at bounding box center [182, 190] width 92 height 10
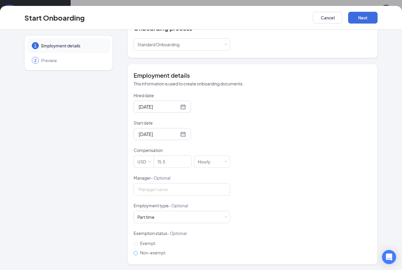
click at [139, 254] on span "Non-exempt" at bounding box center [153, 252] width 30 height 5
click at [138, 254] on input "Non-exempt" at bounding box center [135, 253] width 4 height 4
radio input "true"
click at [362, 17] on button "Next" at bounding box center [362, 18] width 29 height 12
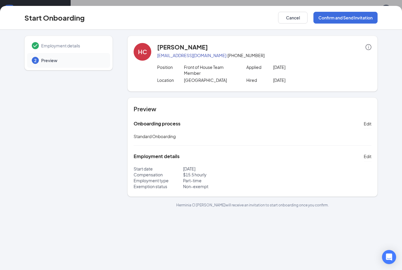
scroll to position [0, 0]
click at [347, 22] on button "Confirm and Send Invitation" at bounding box center [345, 18] width 64 height 12
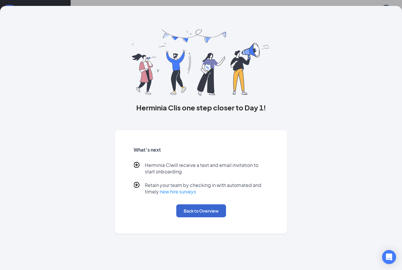
click at [199, 214] on button "Back to Overview" at bounding box center [201, 210] width 50 height 13
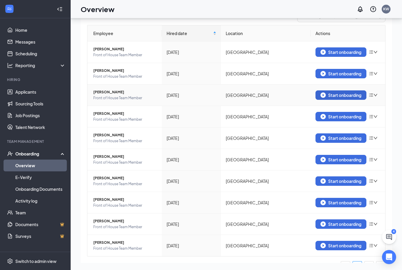
click at [318, 90] on button "Start onboarding" at bounding box center [340, 94] width 51 height 9
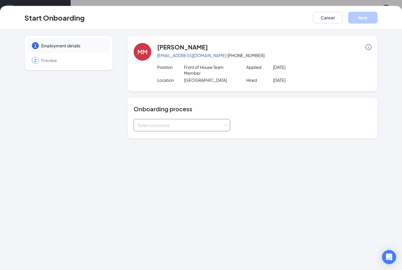
click at [191, 127] on div "Select a process" at bounding box center [180, 125] width 86 height 6
click at [173, 153] on span "Standard Onboarding" at bounding box center [157, 155] width 42 height 5
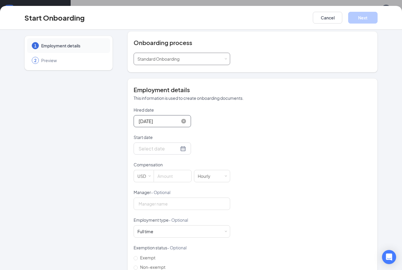
scroll to position [66, 0]
click at [176, 145] on div at bounding box center [161, 147] width 47 height 7
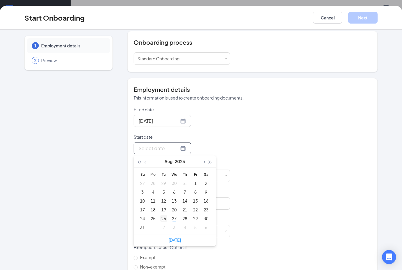
type input "Aug 6, 2025"
type input "[DATE]"
drag, startPoint x: 154, startPoint y: 226, endPoint x: 154, endPoint y: 222, distance: 3.5
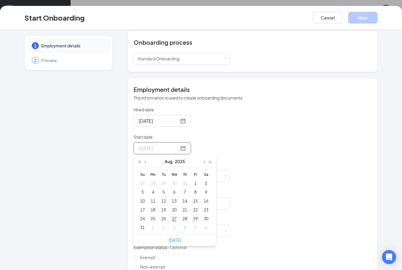
click at [154, 226] on div "1" at bounding box center [152, 226] width 7 height 7
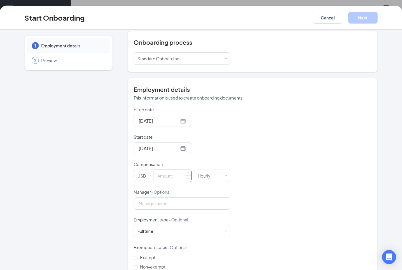
click at [0, 0] on html "Home Messages Scheduling Reporting Hiring Applicants Sourcing Tools Job Posting…" at bounding box center [201, 109] width 402 height 270
click at [166, 176] on input at bounding box center [172, 176] width 37 height 12
click at [167, 171] on input at bounding box center [172, 176] width 37 height 12
type input "24"
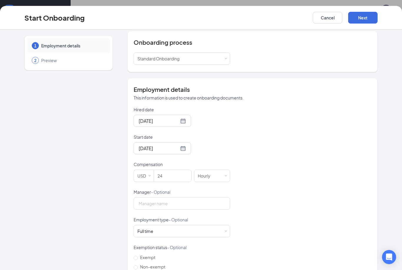
click at [230, 158] on div "Hired date Aug 27, 2025 Start date Sep 1, 2025 Sep 2025 Su Mo Tu We Th Fr Sa 31…" at bounding box center [252, 188] width 238 height 165
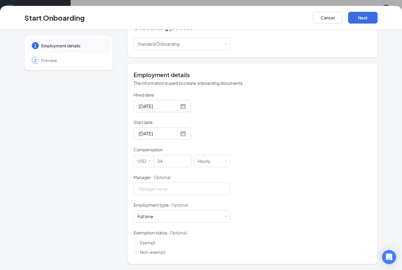
scroll to position [81, 0]
click at [189, 215] on div "Full time Works 30+ hours per week and is reasonably expected to work" at bounding box center [181, 217] width 89 height 12
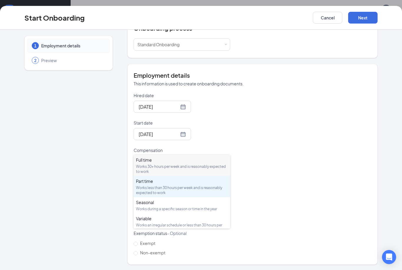
click at [183, 185] on div "Works less than 30 hours per week and is reasonably expected to work" at bounding box center [182, 190] width 92 height 10
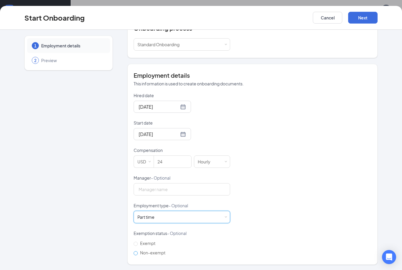
click at [136, 252] on input "Non-exempt" at bounding box center [135, 253] width 4 height 4
radio input "true"
click at [362, 18] on button "Next" at bounding box center [362, 18] width 29 height 12
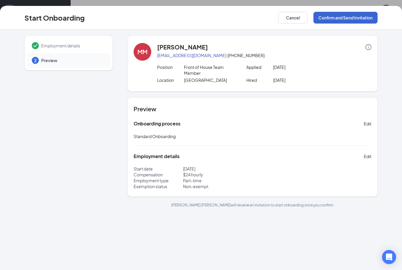
scroll to position [0, 0]
click at [363, 22] on button "Confirm and Send Invitation" at bounding box center [345, 18] width 64 height 12
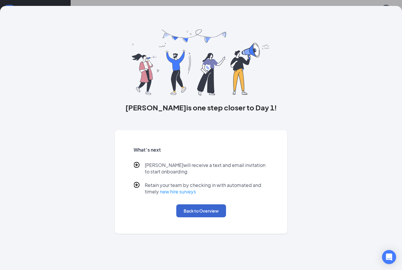
click at [199, 214] on button "Back to Overview" at bounding box center [201, 210] width 50 height 13
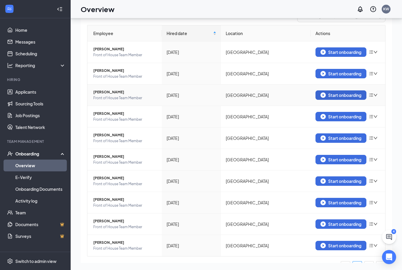
click at [336, 90] on button "Start onboarding" at bounding box center [340, 94] width 51 height 9
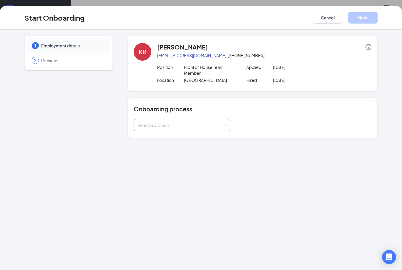
click at [167, 128] on div "Select a process" at bounding box center [181, 125] width 89 height 12
click at [166, 153] on span "Standard Onboarding" at bounding box center [157, 155] width 42 height 5
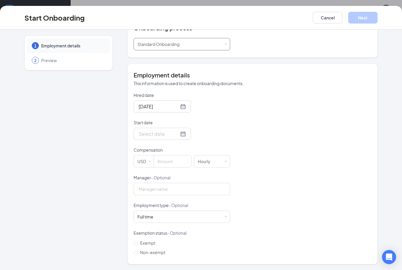
scroll to position [81, 0]
click at [136, 254] on input "Non-exempt" at bounding box center [135, 253] width 4 height 4
radio input "true"
click at [179, 135] on div at bounding box center [161, 133] width 47 height 7
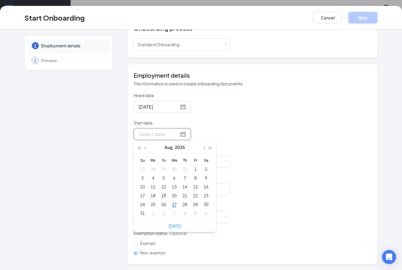
type input "[DATE]"
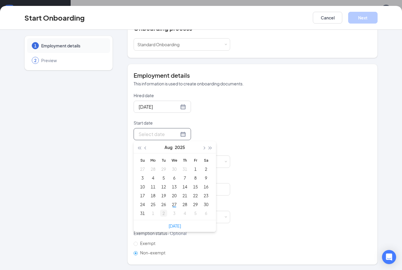
type input "[DATE]"
click at [150, 213] on div "1" at bounding box center [152, 212] width 7 height 7
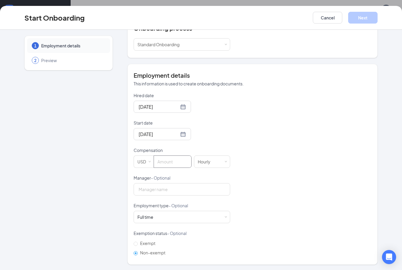
drag, startPoint x: 178, startPoint y: 162, endPoint x: 239, endPoint y: 139, distance: 65.2
click at [0, 0] on html "Home Messages Scheduling Reporting Hiring Applicants Sourcing Tools Job Posting…" at bounding box center [201, 109] width 402 height 270
click at [178, 161] on input at bounding box center [172, 162] width 37 height 12
type input "26"
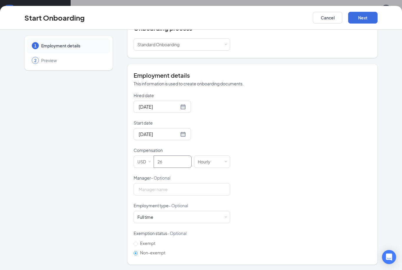
click at [274, 179] on div "Hired date Aug 27, 2025 Start date Sep 1, 2025 Sep 2025 Su Mo Tu We Th Fr Sa 31…" at bounding box center [252, 174] width 238 height 165
click at [363, 22] on button "Next" at bounding box center [362, 18] width 29 height 12
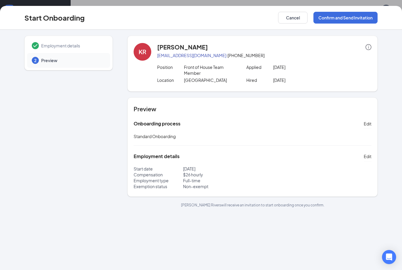
scroll to position [0, 0]
click at [355, 16] on button "Confirm and Send Invitation" at bounding box center [345, 18] width 64 height 12
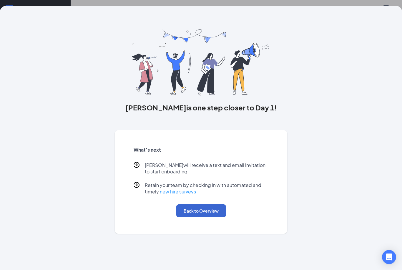
click at [208, 210] on button "Back to Overview" at bounding box center [201, 210] width 50 height 13
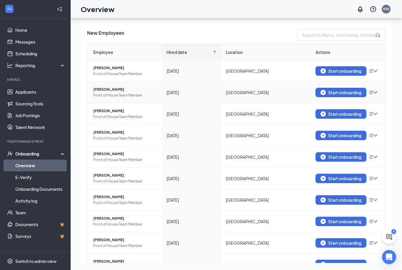
scroll to position [40, 0]
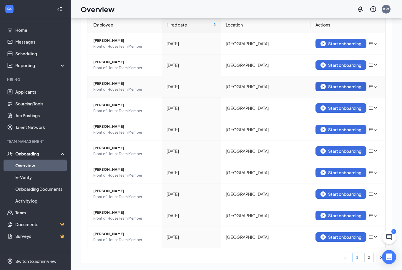
click at [332, 82] on button "Start onboarding" at bounding box center [340, 86] width 51 height 9
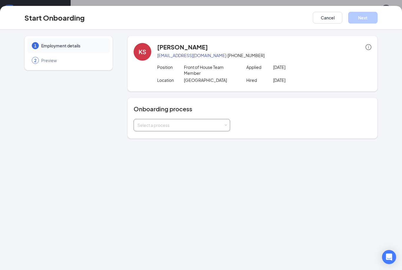
click at [188, 126] on div "Select a process" at bounding box center [180, 125] width 86 height 6
click at [183, 151] on li "Standard Onboarding" at bounding box center [181, 156] width 96 height 11
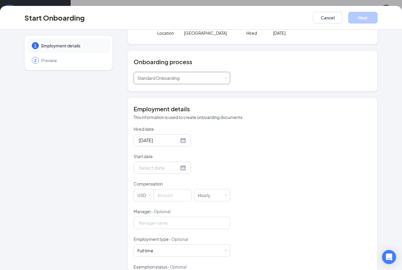
scroll to position [49, 0]
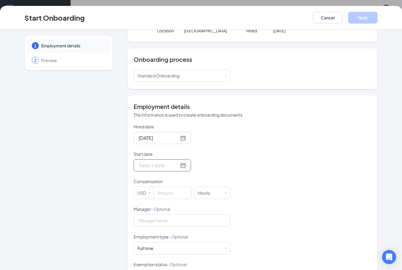
click at [178, 166] on div at bounding box center [161, 164] width 47 height 7
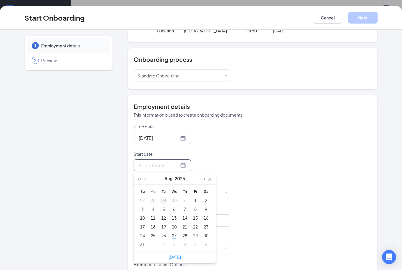
type input "[DATE]"
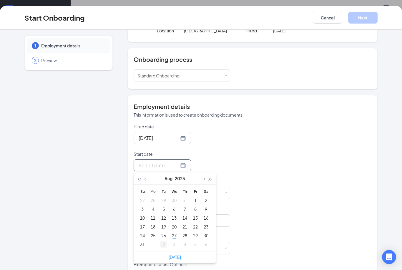
type input "[DATE]"
click at [156, 245] on div "1" at bounding box center [152, 243] width 7 height 7
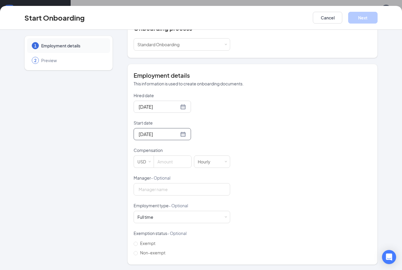
scroll to position [81, 0]
type input "0"
click at [189, 163] on span "Decrease Value" at bounding box center [188, 163] width 6 height 7
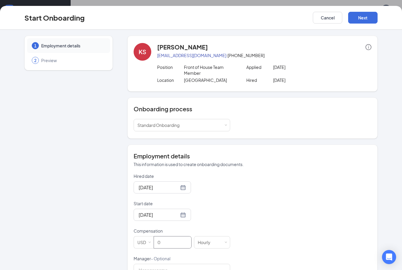
scroll to position [74, 0]
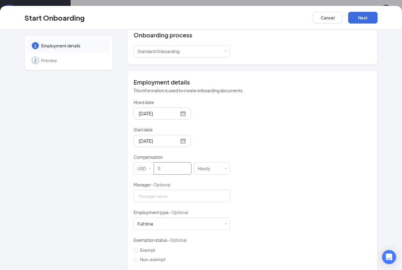
type input "11"
click at [255, 156] on div "Hired date Aug 27, 2025 Start date Sep 1, 2025 Sep 2025 Su Mo Tu We Th Fr Sa 31…" at bounding box center [252, 181] width 238 height 165
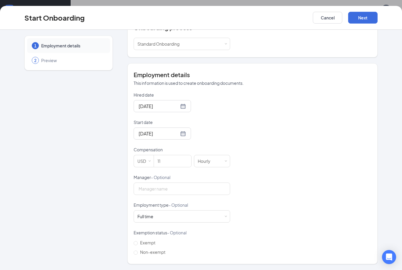
scroll to position [81, 0]
click at [186, 219] on div "Full time Works 30+ hours per week and is reasonably expected to work" at bounding box center [181, 217] width 89 height 12
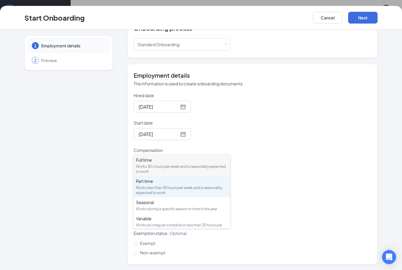
click at [181, 185] on div "Works less than 30 hours per week and is reasonably expected to work" at bounding box center [182, 190] width 92 height 10
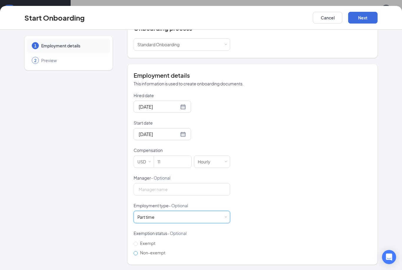
click at [155, 250] on span "Non-exempt" at bounding box center [153, 252] width 30 height 5
click at [138, 251] on input "Non-exempt" at bounding box center [135, 253] width 4 height 4
radio input "true"
click at [372, 18] on button "Next" at bounding box center [362, 18] width 29 height 12
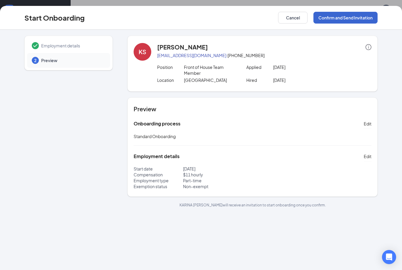
click at [344, 17] on button "Confirm and Send Invitation" at bounding box center [345, 18] width 64 height 12
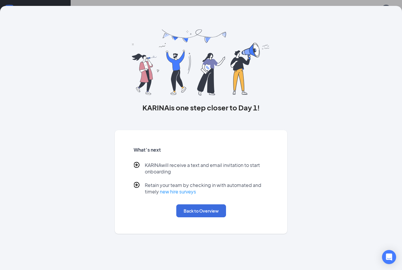
click at [186, 216] on button "Back to Overview" at bounding box center [201, 210] width 50 height 13
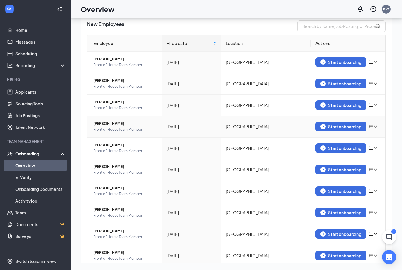
scroll to position [11, 0]
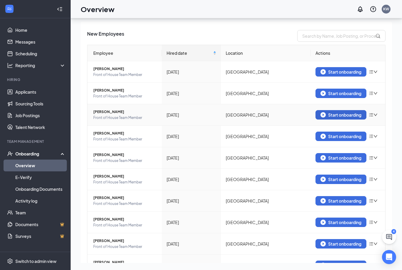
click at [336, 112] on div "Start onboarding" at bounding box center [340, 114] width 41 height 5
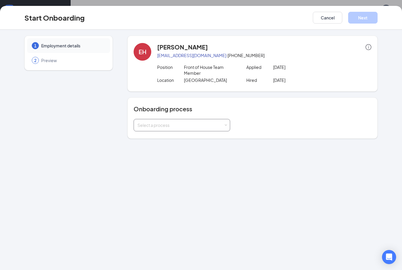
click at [160, 127] on div "Select a process" at bounding box center [180, 125] width 86 height 6
click at [168, 153] on span "Standard Onboarding" at bounding box center [157, 155] width 42 height 5
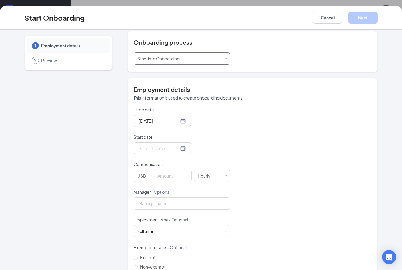
scroll to position [73, 0]
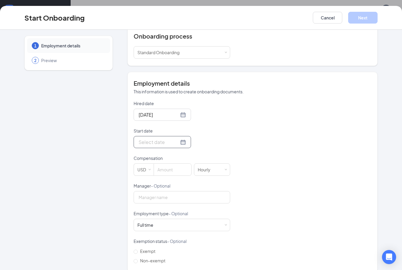
click at [176, 143] on div at bounding box center [161, 141] width 47 height 7
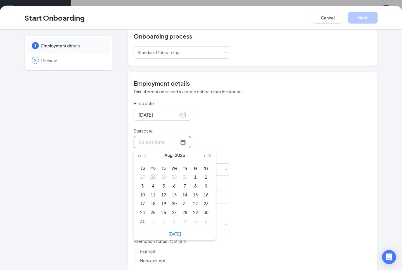
type input "[DATE]"
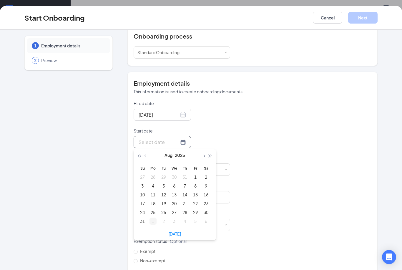
type input "[DATE]"
click at [151, 218] on div "1" at bounding box center [152, 220] width 7 height 7
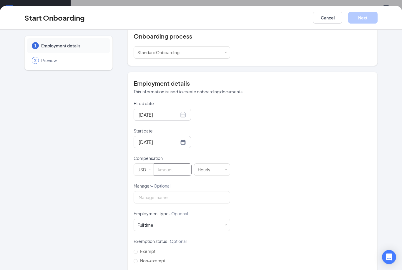
drag, startPoint x: 168, startPoint y: 166, endPoint x: 0, endPoint y: -46, distance: 270.4
click at [0, 0] on html "Home Messages Scheduling Reporting Hiring Applicants Sourcing Tools Job Posting…" at bounding box center [201, 109] width 402 height 270
click at [168, 169] on input at bounding box center [172, 169] width 37 height 12
click at [0, 0] on html "Home Messages Scheduling Reporting Hiring Applicants Sourcing Tools Job Posting…" at bounding box center [201, 109] width 402 height 270
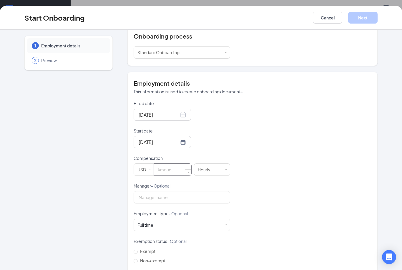
click at [171, 170] on input at bounding box center [172, 169] width 37 height 12
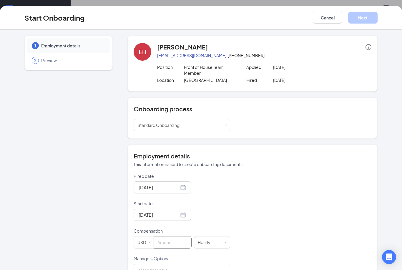
scroll to position [0, 0]
type input "11.5"
click at [277, 160] on div "Employment details This information is used to create onboarding documents." at bounding box center [252, 159] width 238 height 15
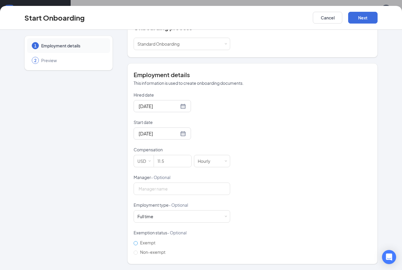
scroll to position [81, 0]
click at [146, 251] on span "Non-exempt" at bounding box center [153, 252] width 30 height 5
click at [138, 251] on input "Non-exempt" at bounding box center [135, 253] width 4 height 4
radio input "true"
click at [174, 216] on div "Full time Works 30+ hours per week and is reasonably expected to work" at bounding box center [181, 217] width 89 height 12
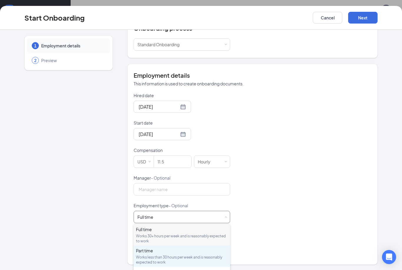
click at [155, 250] on div "Part time" at bounding box center [182, 250] width 92 height 6
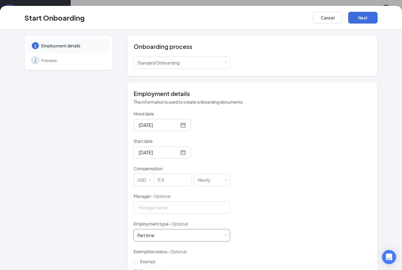
scroll to position [62, 0]
click at [361, 18] on button "Next" at bounding box center [362, 18] width 29 height 12
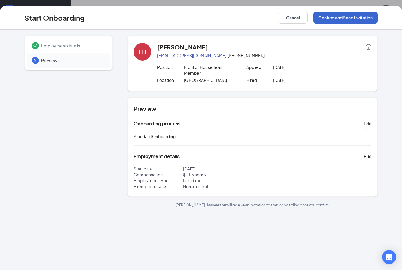
click at [328, 18] on button "Confirm and Send Invitation" at bounding box center [345, 18] width 64 height 12
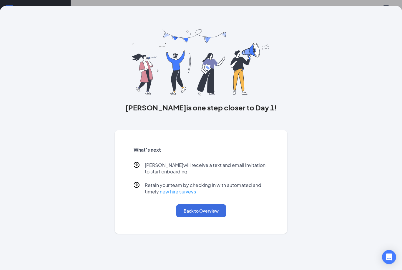
click at [200, 220] on div "What’s next Elayna will receive a text and email invitation to start onboarding…" at bounding box center [200, 181] width 149 height 85
click at [196, 212] on button "Back to Overview" at bounding box center [201, 210] width 50 height 13
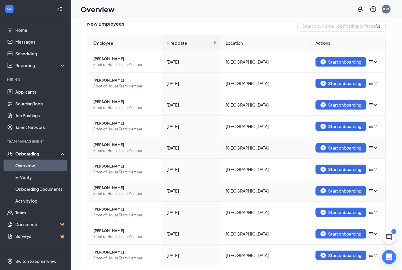
scroll to position [46, 0]
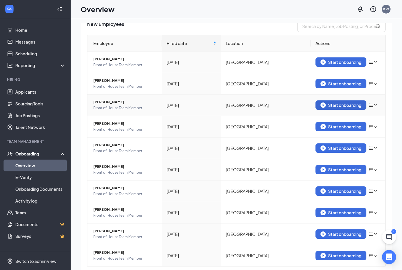
click at [332, 104] on div "Start onboarding" at bounding box center [340, 104] width 41 height 5
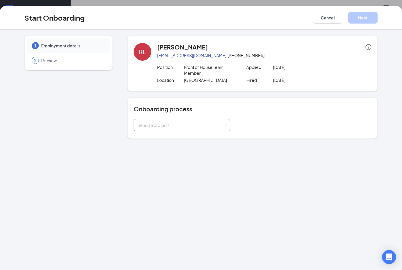
click at [176, 128] on div "Select a process" at bounding box center [181, 125] width 89 height 12
click at [178, 137] on span "Standard Onboarding" at bounding box center [157, 137] width 42 height 5
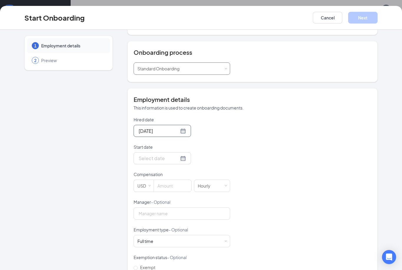
scroll to position [61, 0]
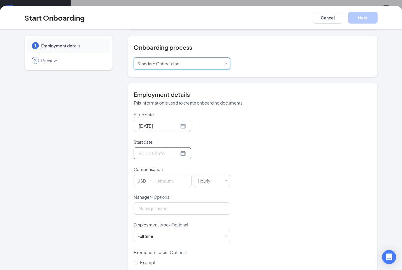
click at [175, 152] on div at bounding box center [161, 152] width 47 height 7
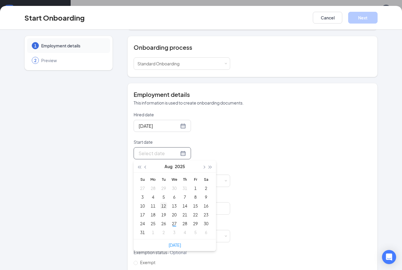
type input "[DATE]"
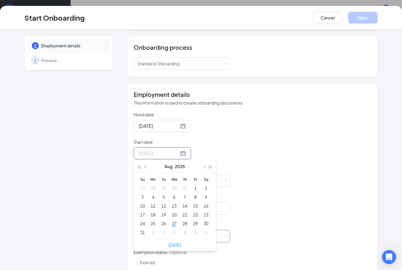
click at [154, 232] on div "1" at bounding box center [152, 231] width 7 height 7
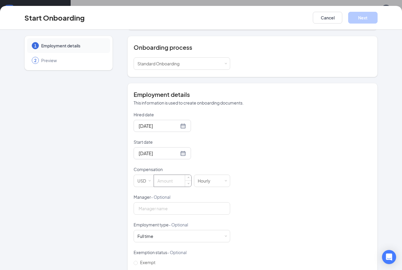
click at [168, 180] on input at bounding box center [172, 181] width 37 height 12
type input "21"
click at [151, 235] on div "Full time" at bounding box center [145, 236] width 16 height 6
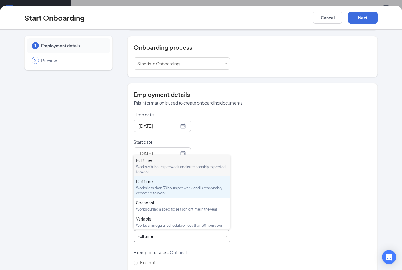
click at [158, 184] on div "Part time Works less than 30 hours per week and is reasonably expected to work" at bounding box center [182, 186] width 92 height 17
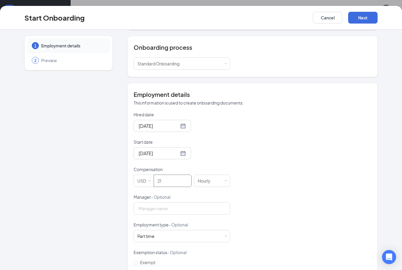
click at [149, 269] on span "Non-exempt" at bounding box center [153, 271] width 30 height 5
click at [138, 269] on input "Non-exempt" at bounding box center [135, 272] width 4 height 4
radio input "true"
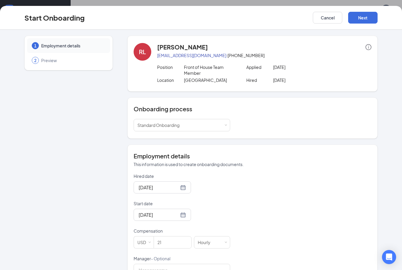
scroll to position [0, 0]
click at [360, 18] on button "Next" at bounding box center [362, 18] width 29 height 12
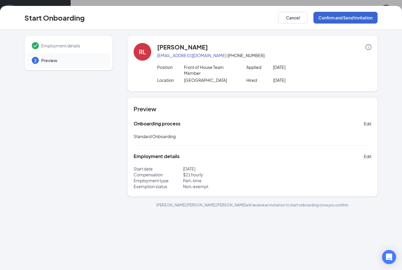
click at [360, 18] on button "Confirm and Send Invitation" at bounding box center [345, 18] width 64 height 12
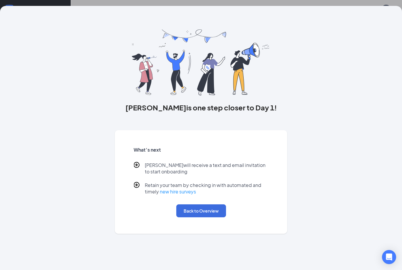
click at [210, 213] on button "Back to Overview" at bounding box center [201, 210] width 50 height 13
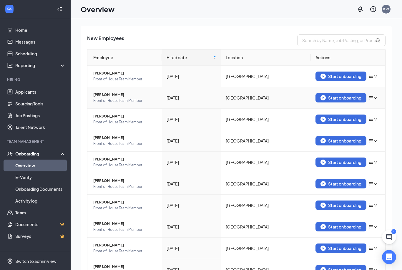
scroll to position [34, 0]
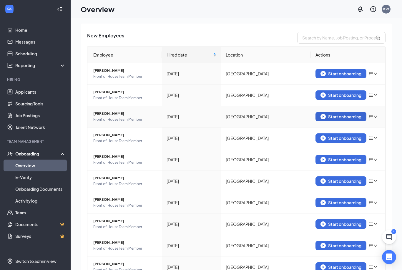
drag, startPoint x: 221, startPoint y: 117, endPoint x: 326, endPoint y: 118, distance: 105.3
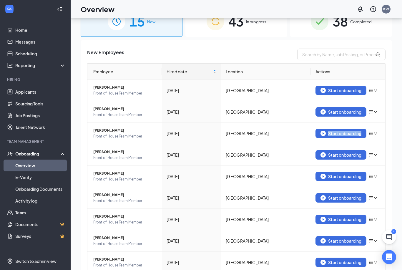
scroll to position [21, 0]
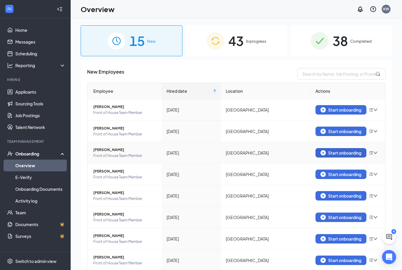
click at [339, 152] on div "Start onboarding" at bounding box center [340, 152] width 41 height 5
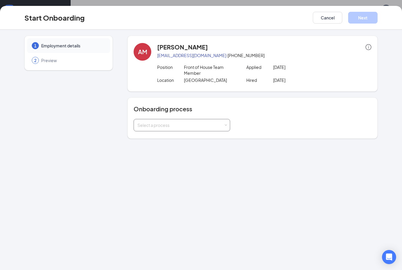
click at [216, 129] on div "Select a process" at bounding box center [181, 125] width 89 height 12
click at [197, 138] on li "Standard Onboarding" at bounding box center [181, 137] width 96 height 11
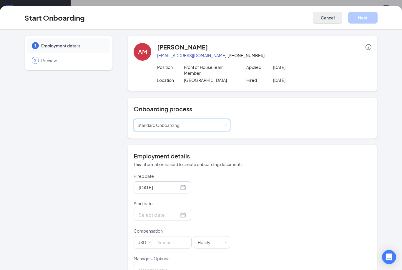
click at [333, 14] on button "Cancel" at bounding box center [327, 18] width 29 height 12
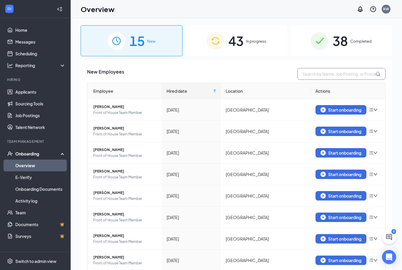
click at [331, 74] on input "text" at bounding box center [341, 74] width 88 height 12
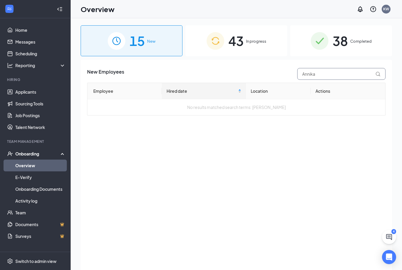
type input "Annika"
click at [233, 48] on span "43" at bounding box center [235, 41] width 15 height 20
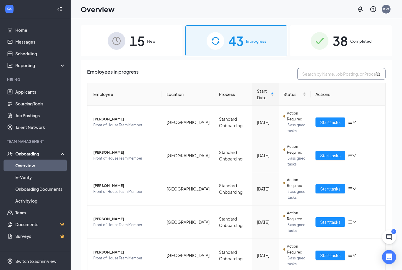
click at [317, 77] on input "text" at bounding box center [341, 74] width 88 height 12
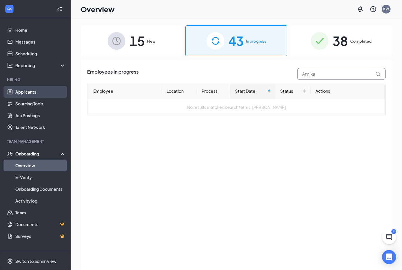
type input "Annika"
click at [18, 89] on link "Applicants" at bounding box center [40, 92] width 50 height 12
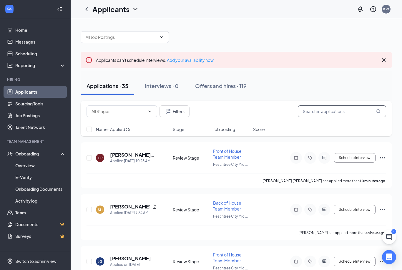
click at [312, 112] on input "text" at bounding box center [342, 111] width 88 height 12
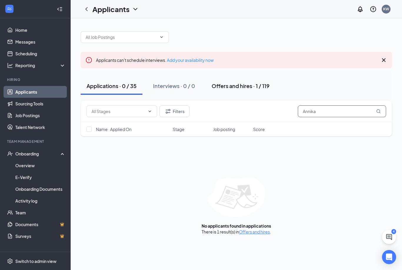
type input "Annika"
click at [224, 85] on div "Offers and hires · 1 / 119" at bounding box center [240, 85] width 58 height 7
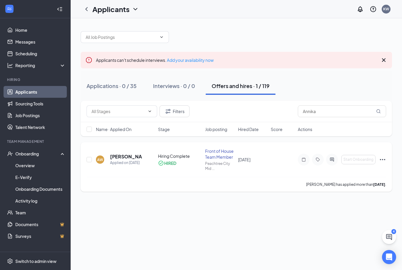
click at [381, 159] on icon "Ellipses" at bounding box center [382, 159] width 7 height 7
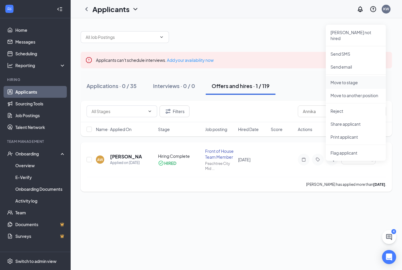
click at [355, 79] on p "Move to stage" at bounding box center [355, 82] width 51 height 6
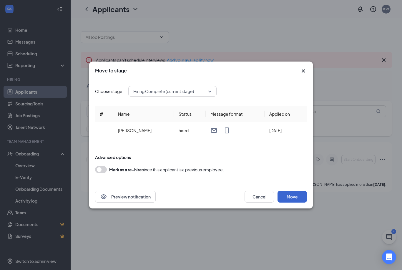
click at [299, 194] on button "Move" at bounding box center [291, 196] width 29 height 12
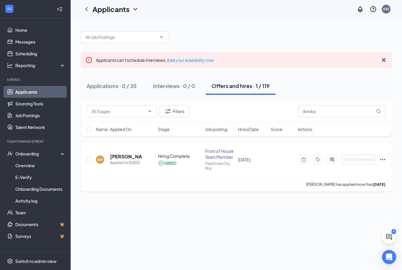
click at [379, 158] on icon "Ellipses" at bounding box center [382, 159] width 7 height 7
click at [112, 220] on div "Applicants can't schedule interviews. Add your availability now Applications · …" at bounding box center [236, 143] width 331 height 251
click at [36, 166] on link "Overview" at bounding box center [40, 165] width 50 height 12
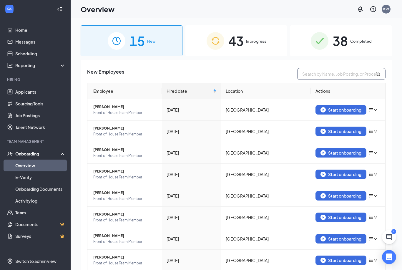
click at [337, 71] on input "text" at bounding box center [341, 74] width 88 height 12
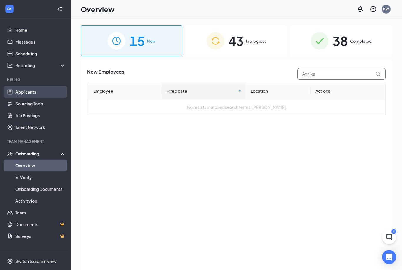
type input "Annika"
click at [32, 97] on link "Applicants" at bounding box center [40, 92] width 50 height 12
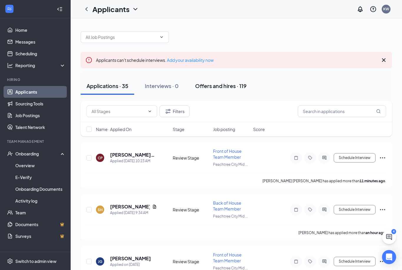
click at [205, 86] on div "Offers and hires · 119" at bounding box center [220, 85] width 51 height 7
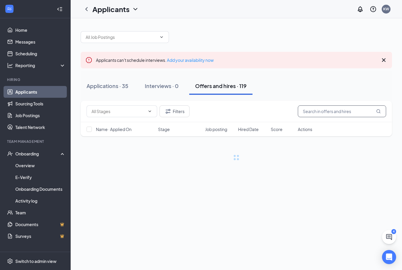
click at [333, 109] on input "text" at bounding box center [342, 111] width 88 height 12
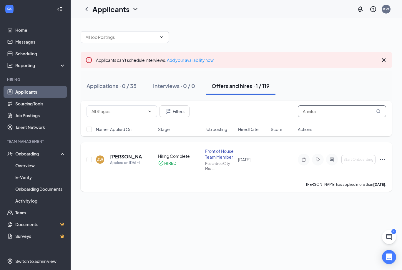
type input "Annika"
click at [385, 159] on icon "Ellipses" at bounding box center [382, 159] width 7 height 7
click at [220, 181] on div "[PERSON_NAME] has applied more than [DATE] ." at bounding box center [235, 184] width 299 height 15
click at [176, 163] on div "HIRED" at bounding box center [170, 163] width 12 height 6
click at [382, 159] on icon "Ellipses" at bounding box center [382, 159] width 5 height 1
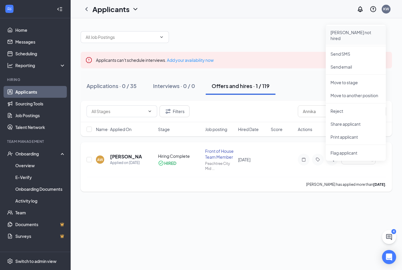
click at [350, 30] on p "[PERSON_NAME] not hired" at bounding box center [355, 35] width 51 height 12
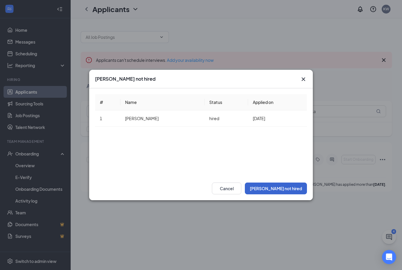
click at [297, 191] on button "[PERSON_NAME] not hired" at bounding box center [276, 188] width 62 height 12
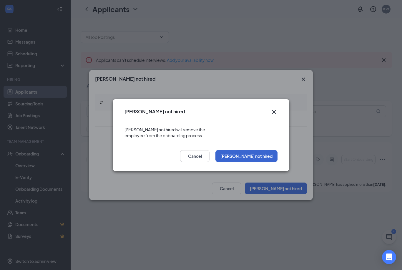
click at [274, 153] on button "[PERSON_NAME] not hired" at bounding box center [246, 156] width 62 height 12
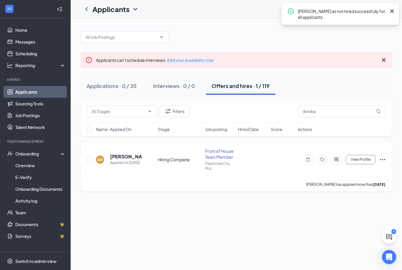
click at [382, 160] on icon "Ellipses" at bounding box center [382, 159] width 5 height 1
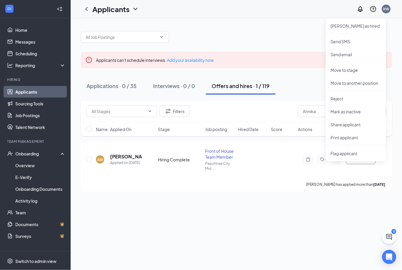
scroll to position [7, 0]
click at [209, 207] on div "Applicants can't schedule interviews. Add your availability now Applications · …" at bounding box center [236, 143] width 331 height 251
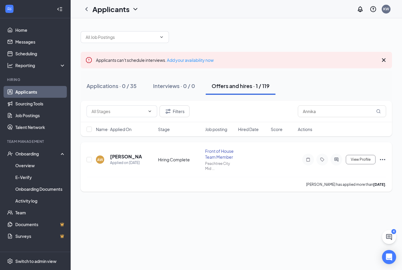
click at [382, 156] on icon "Ellipses" at bounding box center [382, 159] width 7 height 7
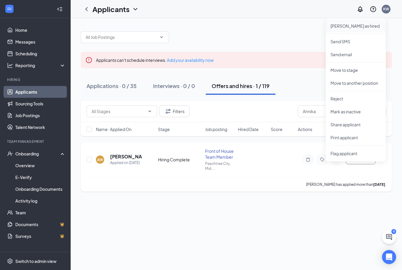
click at [340, 23] on p "[PERSON_NAME] as hired" at bounding box center [355, 26] width 51 height 6
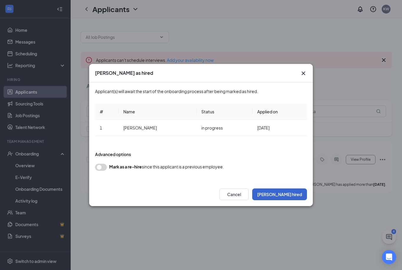
click at [293, 191] on button "[PERSON_NAME] hired" at bounding box center [279, 194] width 55 height 12
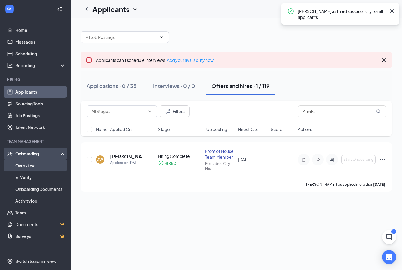
click at [31, 159] on link "Overview" at bounding box center [40, 165] width 50 height 12
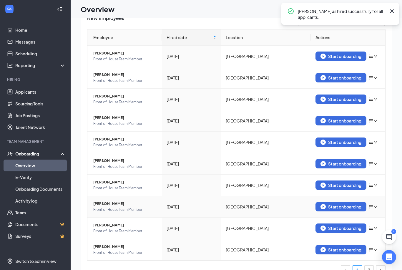
scroll to position [46, 0]
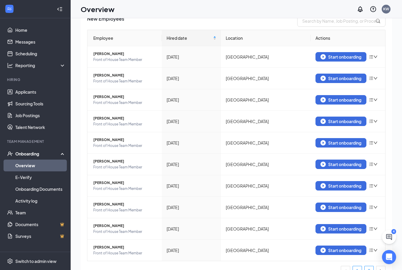
click at [367, 266] on link "2" at bounding box center [368, 270] width 9 height 9
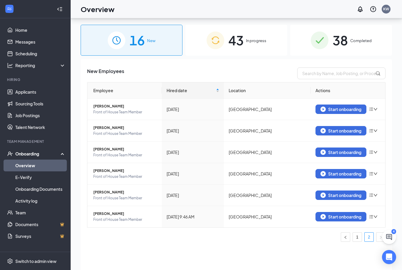
scroll to position [26, 0]
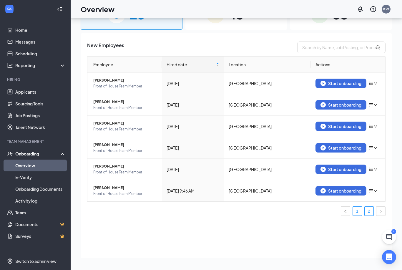
click at [357, 213] on link "1" at bounding box center [356, 210] width 9 height 9
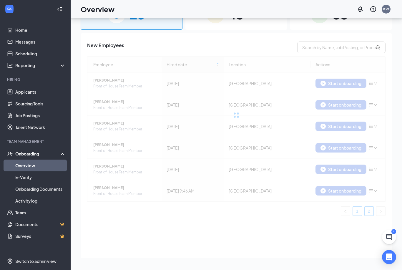
scroll to position [45, 0]
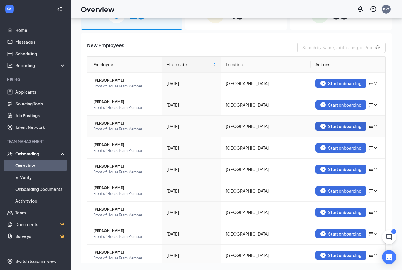
click at [327, 123] on div "Start onboarding" at bounding box center [340, 125] width 41 height 5
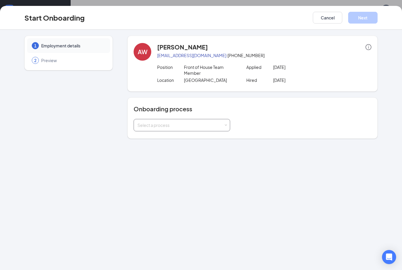
click at [212, 124] on div "Select a process" at bounding box center [180, 125] width 86 height 6
click at [167, 153] on span "Standard Onboarding" at bounding box center [157, 155] width 42 height 5
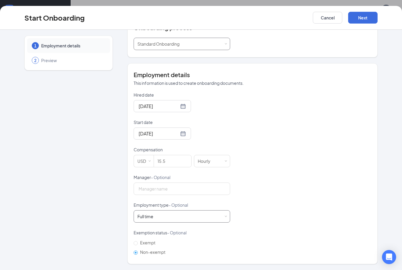
scroll to position [81, 0]
click at [189, 213] on div "Full time Works 30+ hours per week and is reasonably expected to work" at bounding box center [181, 217] width 89 height 12
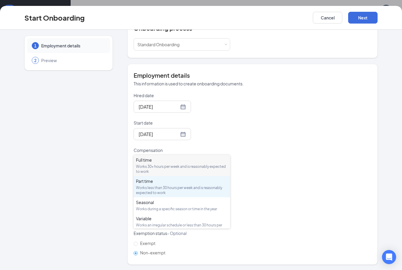
click at [186, 185] on div "Works less than 30 hours per week and is reasonably expected to work" at bounding box center [182, 190] width 92 height 10
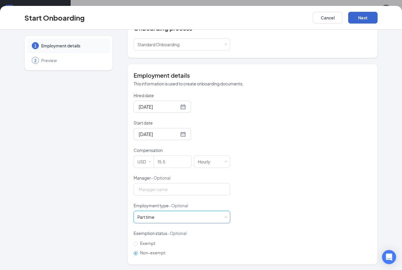
click at [361, 15] on button "Next" at bounding box center [362, 18] width 29 height 12
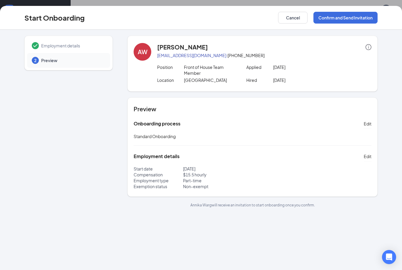
scroll to position [0, 0]
click at [333, 18] on button "Confirm and Send Invitation" at bounding box center [345, 18] width 64 height 12
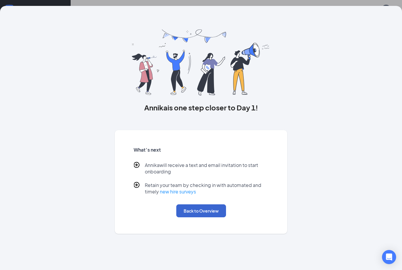
click at [199, 212] on button "Back to Overview" at bounding box center [201, 210] width 50 height 13
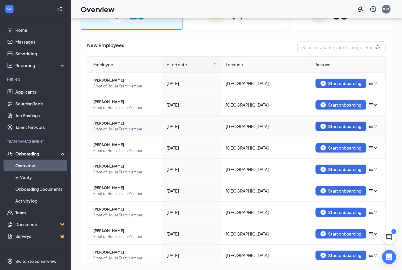
click at [328, 123] on div "Start onboarding" at bounding box center [340, 125] width 41 height 5
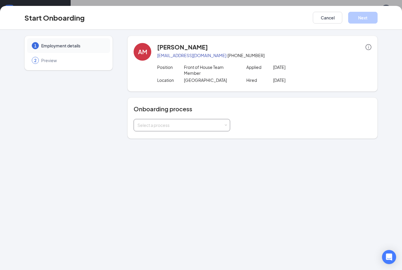
click at [208, 126] on div "Select a process" at bounding box center [180, 125] width 86 height 6
click at [188, 151] on li "Standard Onboarding" at bounding box center [181, 156] width 96 height 11
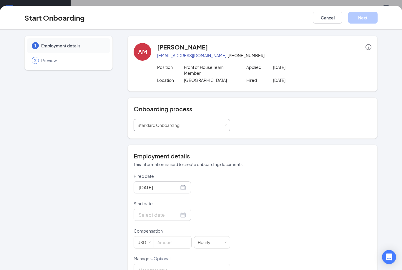
scroll to position [46, 0]
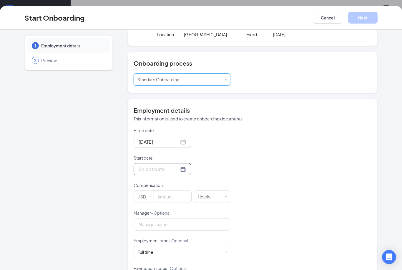
click at [176, 170] on div at bounding box center [161, 168] width 47 height 7
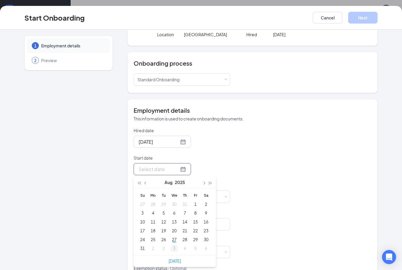
type input "[DATE]"
click at [152, 250] on div "1" at bounding box center [152, 247] width 7 height 7
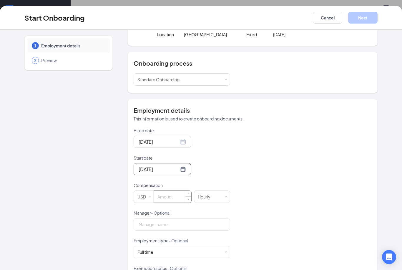
click at [170, 192] on input at bounding box center [172, 196] width 37 height 12
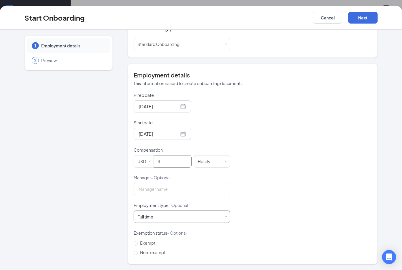
scroll to position [81, 0]
type input "8"
click at [179, 215] on div "Full time Works 30+ hours per week and is reasonably expected to work" at bounding box center [181, 217] width 89 height 12
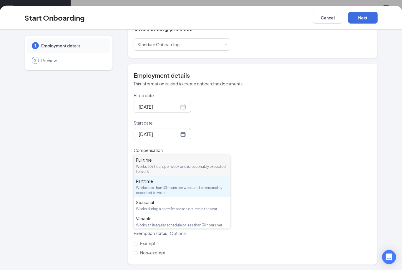
click at [166, 185] on div "Works less than 30 hours per week and is reasonably expected to work" at bounding box center [182, 190] width 92 height 10
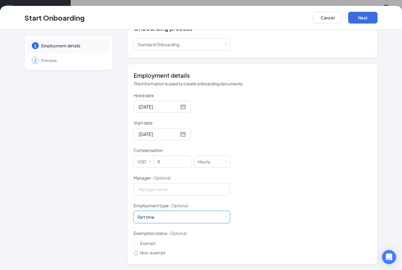
click at [154, 250] on span "Non-exempt" at bounding box center [153, 252] width 30 height 5
click at [138, 251] on input "Non-exempt" at bounding box center [135, 253] width 4 height 4
radio input "true"
click at [356, 19] on button "Next" at bounding box center [362, 18] width 29 height 12
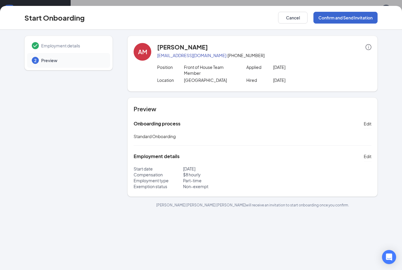
click at [340, 19] on button "Confirm and Send Invitation" at bounding box center [345, 18] width 64 height 12
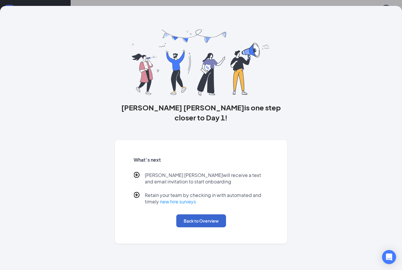
click at [193, 214] on button "Back to Overview" at bounding box center [201, 220] width 50 height 13
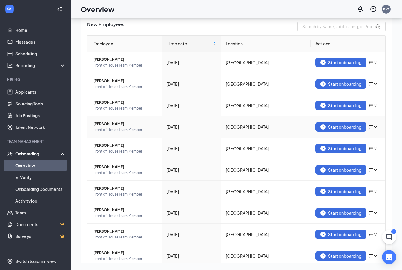
scroll to position [23, 0]
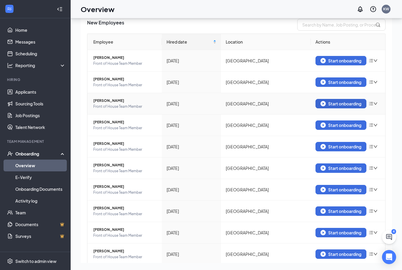
click at [332, 101] on div "Start onboarding" at bounding box center [340, 103] width 41 height 5
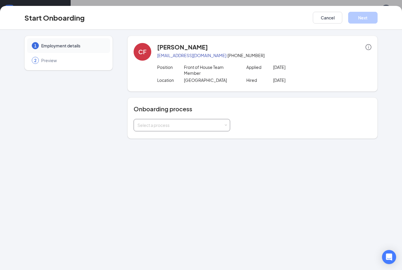
click at [208, 126] on div "Select a process" at bounding box center [180, 125] width 86 height 6
click at [198, 151] on li "Standard Onboarding" at bounding box center [181, 156] width 96 height 11
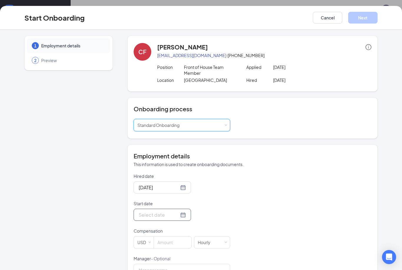
click at [176, 216] on div at bounding box center [161, 214] width 47 height 7
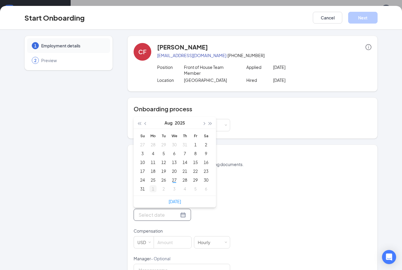
type input "[DATE]"
click at [151, 189] on div "1" at bounding box center [152, 188] width 7 height 7
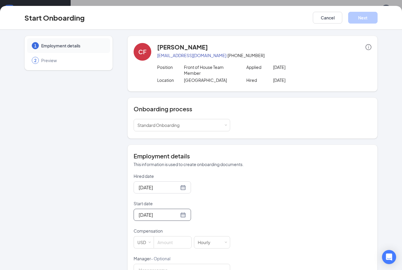
scroll to position [27, 0]
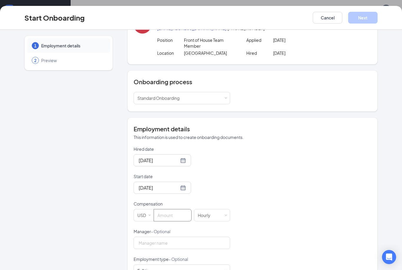
drag, startPoint x: 174, startPoint y: 215, endPoint x: 247, endPoint y: 171, distance: 84.5
click at [0, 0] on html "Home Messages Scheduling Reporting Hiring Applicants Sourcing Tools Job Posting…" at bounding box center [201, 109] width 402 height 270
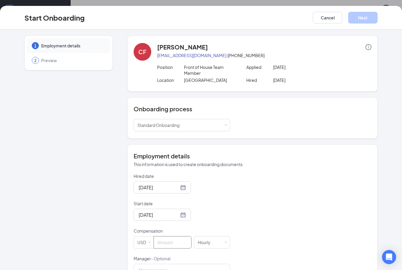
click at [255, 160] on h4 "Employment details" at bounding box center [252, 156] width 238 height 8
click at [184, 129] on div "Select a process Standard Onboarding" at bounding box center [181, 125] width 89 height 12
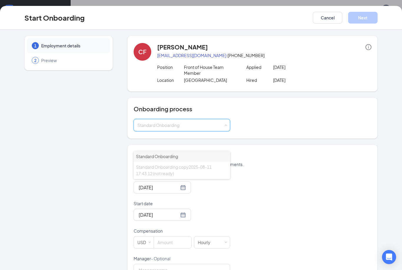
click at [179, 151] on li "Standard Onboarding" at bounding box center [181, 156] width 96 height 11
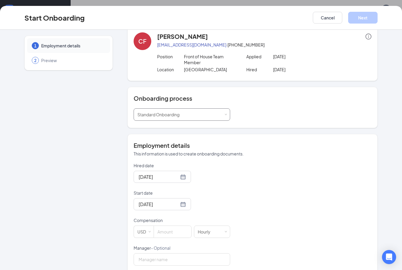
scroll to position [54, 0]
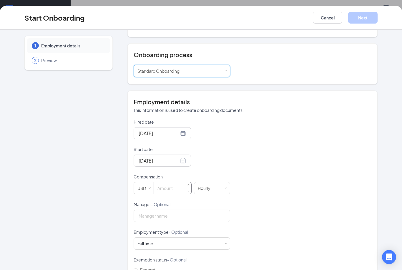
click at [180, 183] on input at bounding box center [172, 188] width 37 height 12
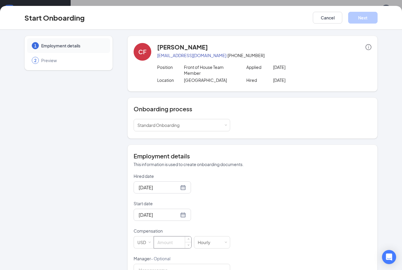
scroll to position [0, 0]
type input "11.5"
click at [252, 186] on div "Hired date [DATE] Start date [DATE] [DATE] Su Mo Tu We Th Fr Sa 31 1 2 3 4 5 6 …" at bounding box center [252, 255] width 238 height 165
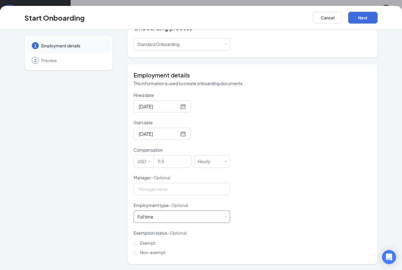
scroll to position [81, 0]
click at [160, 214] on div "Full time Works 30+ hours per week and is reasonably expected to work" at bounding box center [181, 217] width 89 height 12
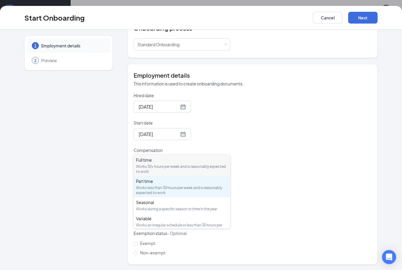
click at [159, 185] on div "Works less than 30 hours per week and is reasonably expected to work" at bounding box center [182, 190] width 92 height 10
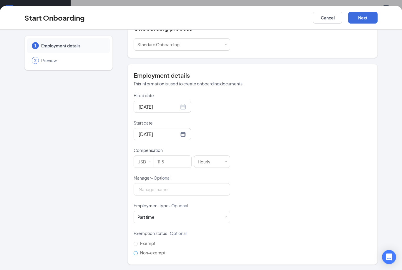
click at [149, 253] on span "Non-exempt" at bounding box center [153, 252] width 30 height 5
click at [138, 253] on input "Non-exempt" at bounding box center [135, 253] width 4 height 4
radio input "true"
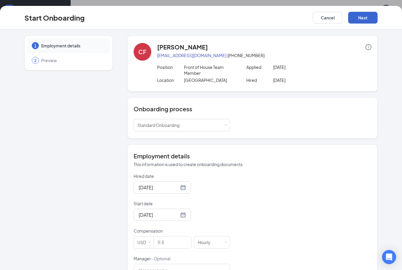
scroll to position [0, 0]
click at [365, 18] on button "Next" at bounding box center [362, 18] width 29 height 12
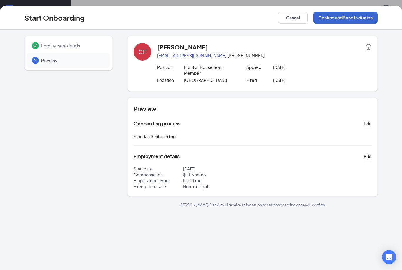
click at [365, 18] on button "Confirm and Send Invitation" at bounding box center [345, 18] width 64 height 12
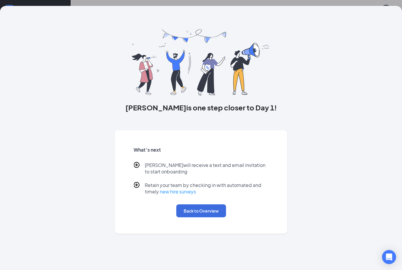
click at [198, 217] on button "Back to Overview" at bounding box center [201, 210] width 50 height 13
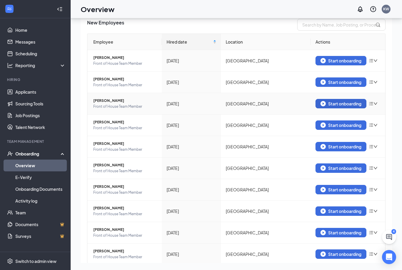
click at [347, 101] on div "Start onboarding" at bounding box center [340, 103] width 41 height 5
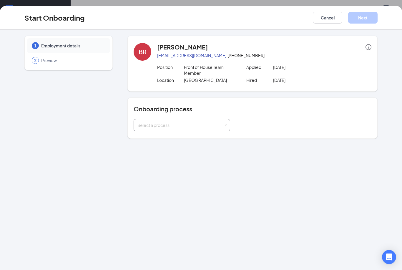
click at [218, 128] on div "Select a process" at bounding box center [180, 125] width 86 height 6
click at [183, 151] on li "Standard Onboarding" at bounding box center [181, 156] width 96 height 11
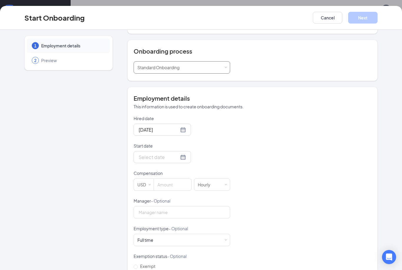
scroll to position [78, 0]
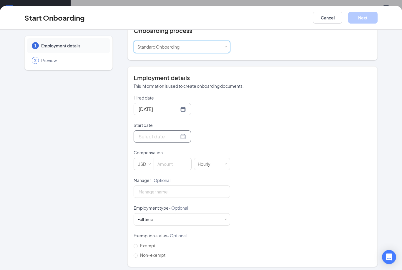
click at [178, 139] on div at bounding box center [161, 136] width 47 height 7
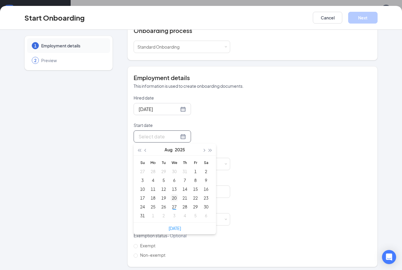
type input "[DATE]"
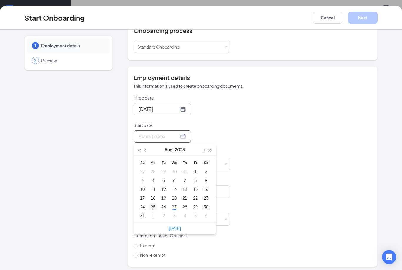
type input "[DATE]"
click at [152, 213] on div "1" at bounding box center [152, 215] width 7 height 7
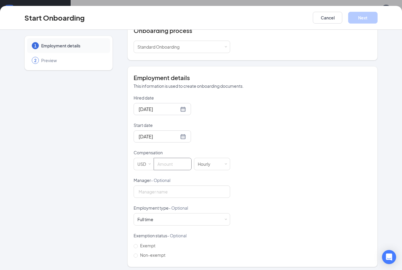
drag, startPoint x: 166, startPoint y: 168, endPoint x: 211, endPoint y: 146, distance: 50.6
click at [166, 168] on input at bounding box center [172, 164] width 37 height 12
click at [165, 162] on input at bounding box center [172, 164] width 37 height 12
click at [171, 163] on input at bounding box center [172, 164] width 37 height 12
click at [170, 164] on input at bounding box center [172, 164] width 37 height 12
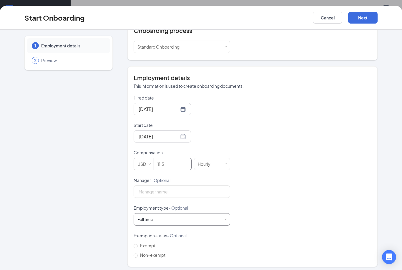
type input "11.5"
click at [163, 221] on div "Full time Works 30+ hours per week and is reasonably expected to work" at bounding box center [181, 219] width 89 height 12
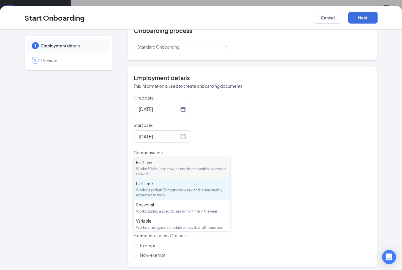
click at [186, 187] on div "Works less than 30 hours per week and is reasonably expected to work" at bounding box center [182, 192] width 92 height 10
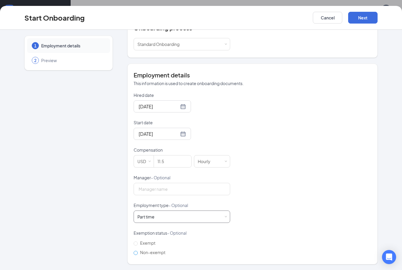
scroll to position [81, 0]
click at [143, 253] on span "Non-exempt" at bounding box center [153, 252] width 30 height 5
click at [138, 253] on input "Non-exempt" at bounding box center [135, 253] width 4 height 4
radio input "true"
click at [360, 16] on button "Next" at bounding box center [362, 18] width 29 height 12
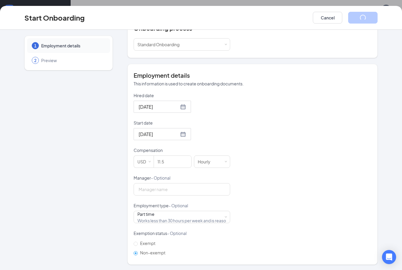
scroll to position [0, 0]
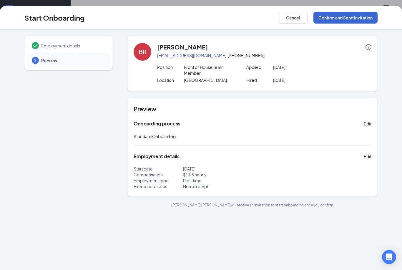
click at [332, 17] on button "Confirm and Send Invitation" at bounding box center [345, 18] width 64 height 12
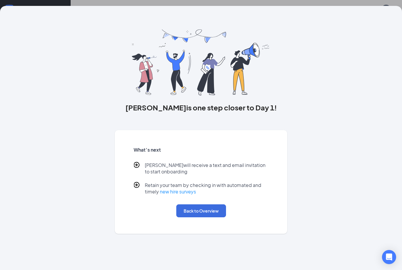
click at [192, 206] on button "Back to Overview" at bounding box center [201, 210] width 50 height 13
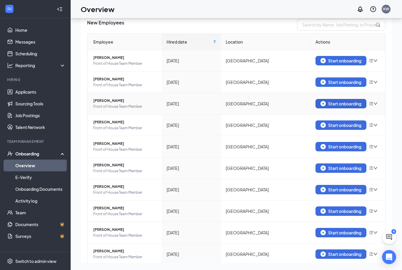
click at [321, 101] on img "button" at bounding box center [322, 103] width 5 height 5
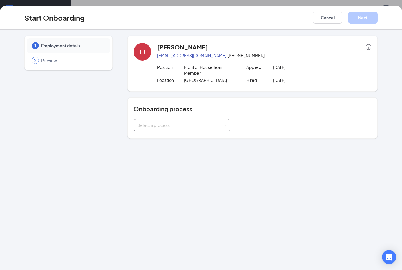
click at [194, 122] on div "Select a process" at bounding box center [181, 125] width 89 height 12
click at [180, 151] on li "Standard Onboarding" at bounding box center [181, 156] width 96 height 11
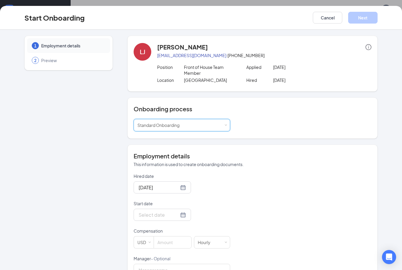
click at [180, 138] on div "Onboarding process Select a process Standard Onboarding" at bounding box center [252, 117] width 250 height 41
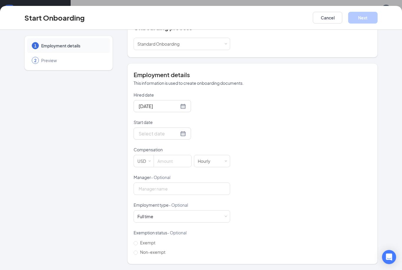
scroll to position [81, 0]
click at [178, 136] on div at bounding box center [161, 133] width 47 height 7
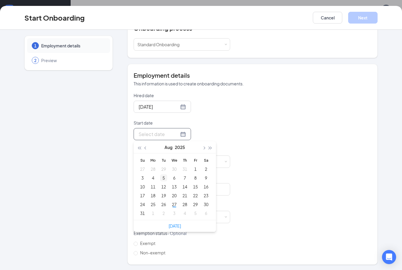
type input "[DATE]"
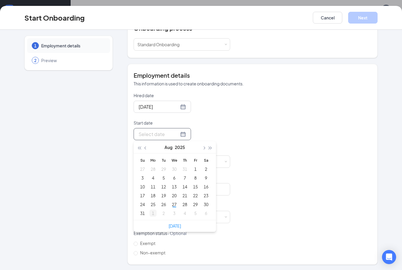
type input "[DATE]"
click at [153, 214] on div "1" at bounding box center [152, 212] width 7 height 7
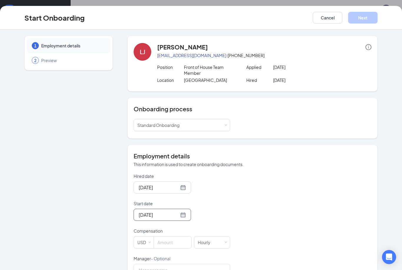
scroll to position [0, 0]
click at [0, 0] on html "Home Messages Scheduling Reporting Hiring Applicants Sourcing Tools Job Posting…" at bounding box center [201, 109] width 402 height 270
click at [172, 241] on input at bounding box center [172, 242] width 37 height 12
type input "10"
click at [252, 233] on div "Hired date [DATE] Start date [DATE] [DATE] Su Mo Tu We Th Fr Sa 31 1 2 3 4 5 6 …" at bounding box center [252, 255] width 238 height 165
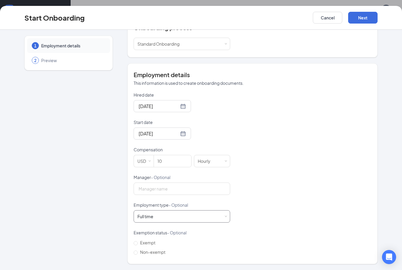
scroll to position [81, 0]
click at [176, 215] on div "Full time Works 30+ hours per week and is reasonably expected to work" at bounding box center [181, 217] width 89 height 12
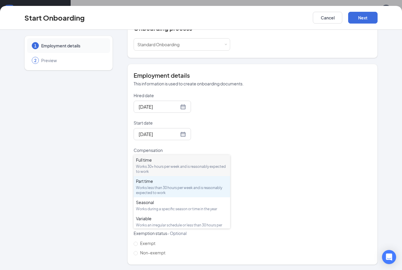
click at [181, 185] on div "Works less than 30 hours per week and is reasonably expected to work" at bounding box center [182, 190] width 92 height 10
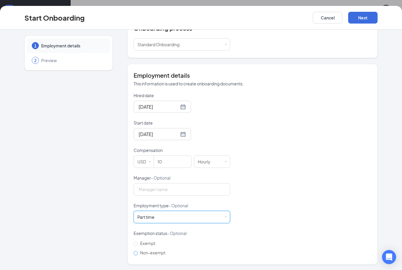
click at [148, 252] on span "Non-exempt" at bounding box center [153, 252] width 30 height 5
click at [138, 252] on input "Non-exempt" at bounding box center [135, 253] width 4 height 4
radio input "true"
click at [362, 21] on button "Next" at bounding box center [362, 18] width 29 height 12
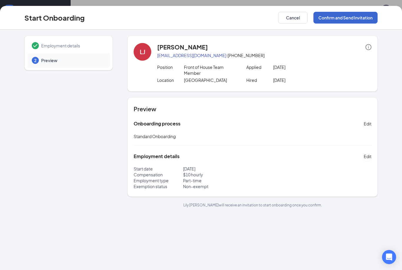
click at [347, 19] on button "Confirm and Send Invitation" at bounding box center [345, 18] width 64 height 12
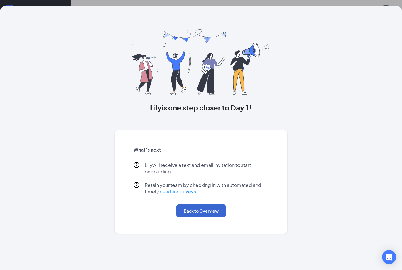
click at [194, 213] on button "Back to Overview" at bounding box center [201, 210] width 50 height 13
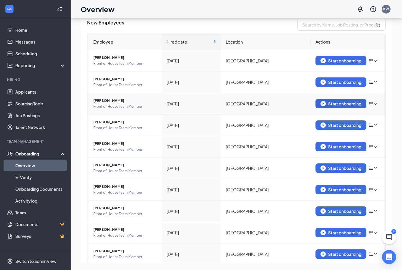
click at [344, 101] on div "Start onboarding" at bounding box center [340, 103] width 41 height 5
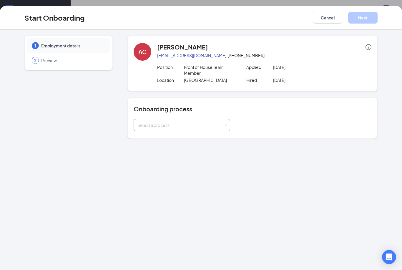
click at [154, 123] on div "Select a process" at bounding box center [180, 125] width 86 height 6
click at [149, 153] on span "Standard Onboarding" at bounding box center [157, 155] width 42 height 5
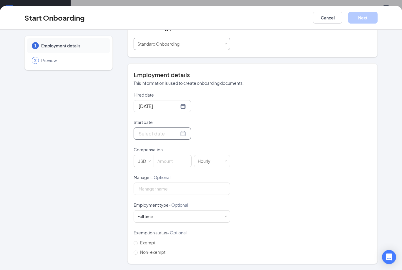
scroll to position [81, 0]
click at [177, 134] on div at bounding box center [161, 133] width 47 height 7
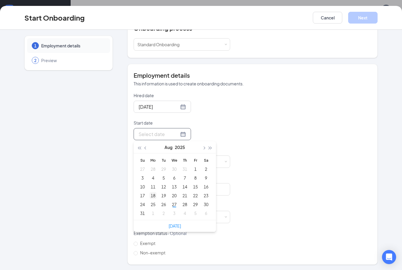
type input "[DATE]"
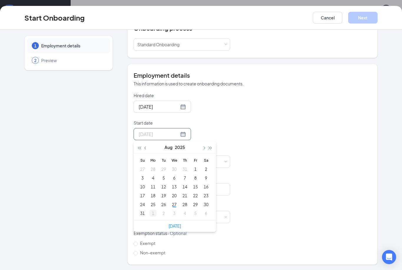
click at [151, 213] on div "1" at bounding box center [152, 212] width 7 height 7
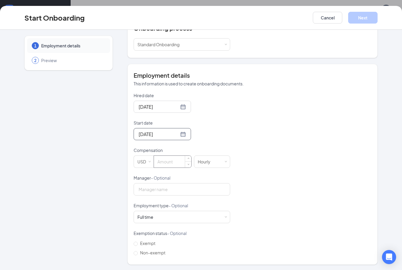
click at [165, 161] on input at bounding box center [172, 162] width 37 height 12
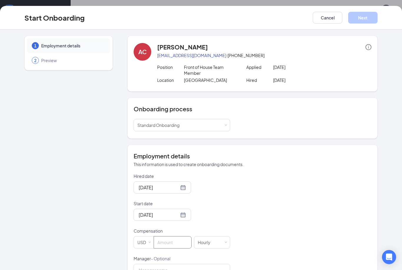
scroll to position [59, 0]
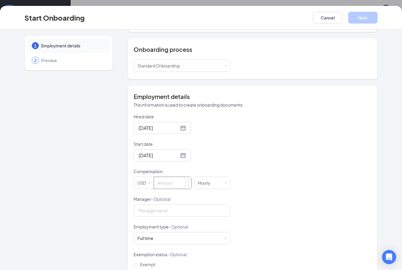
click at [158, 182] on input at bounding box center [172, 183] width 37 height 12
type input "11"
click at [172, 234] on div "Full time Works 30+ hours per week and is reasonably expected to work" at bounding box center [181, 238] width 89 height 12
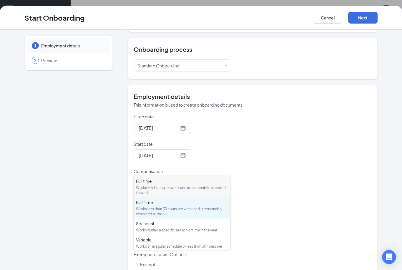
click at [175, 199] on div "Part time" at bounding box center [182, 202] width 92 height 6
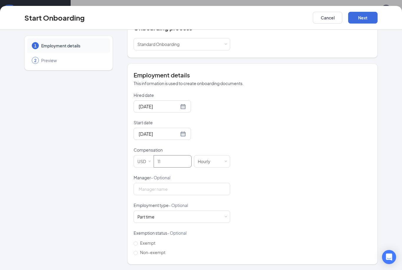
scroll to position [81, 0]
click at [138, 255] on span "Non-exempt" at bounding box center [153, 252] width 30 height 5
click at [138, 255] on input "Non-exempt" at bounding box center [135, 253] width 4 height 4
radio input "true"
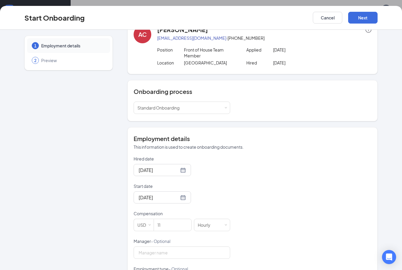
scroll to position [10, 0]
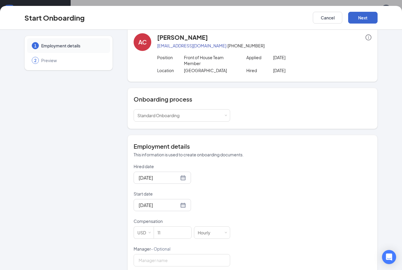
click at [361, 23] on button "Next" at bounding box center [362, 18] width 29 height 12
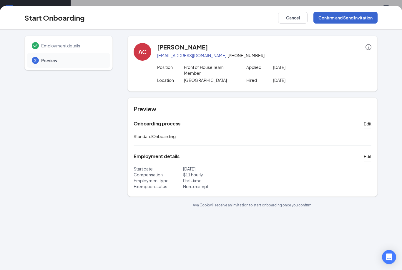
click at [346, 16] on button "Confirm and Send Invitation" at bounding box center [345, 18] width 64 height 12
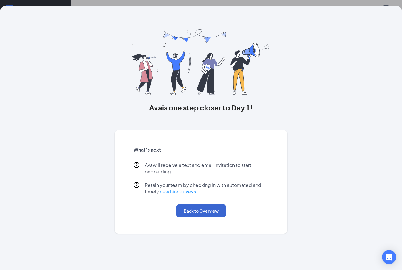
click at [211, 212] on button "Back to Overview" at bounding box center [201, 210] width 50 height 13
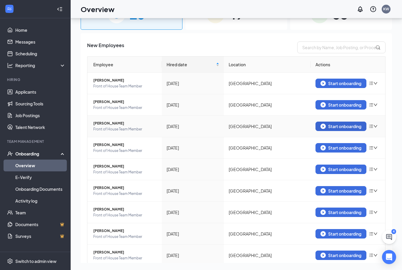
click at [350, 123] on div "Start onboarding" at bounding box center [340, 125] width 41 height 5
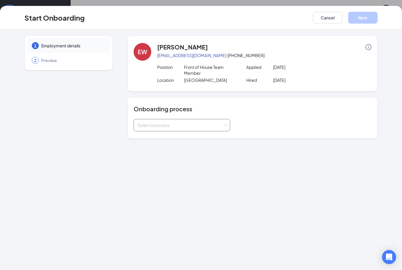
click at [151, 127] on div "Select a process" at bounding box center [180, 125] width 86 height 6
click at [162, 153] on span "Standard Onboarding" at bounding box center [157, 155] width 42 height 5
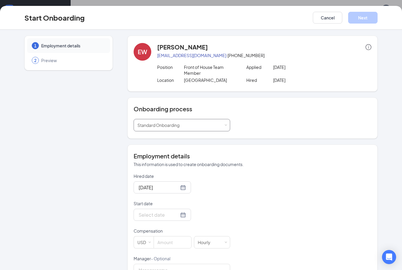
scroll to position [43, 0]
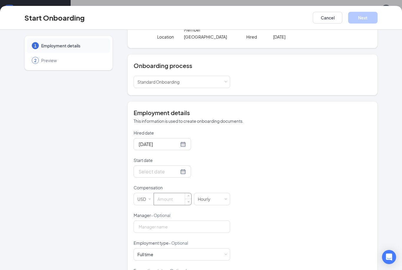
click at [171, 200] on input at bounding box center [172, 199] width 37 height 12
type input "11"
click at [174, 170] on div at bounding box center [161, 171] width 47 height 7
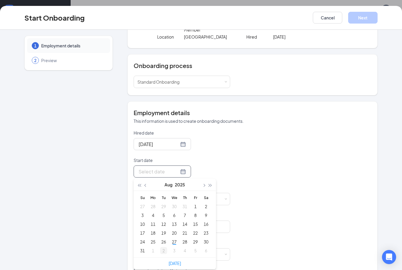
type input "[DATE]"
click at [151, 248] on div "1" at bounding box center [152, 250] width 7 height 7
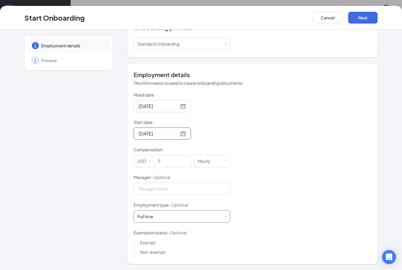
scroll to position [81, 0]
click at [217, 222] on div "Full time Works 30+ hours per week and is reasonably expected to work" at bounding box center [181, 217] width 89 height 12
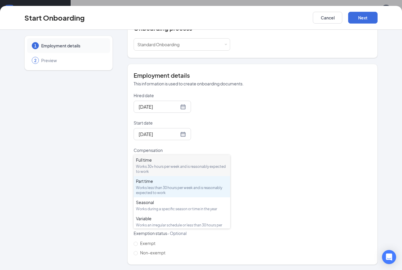
click at [217, 178] on div "Part time Works less than 30 hours per week and is reasonably expected to work" at bounding box center [182, 186] width 92 height 17
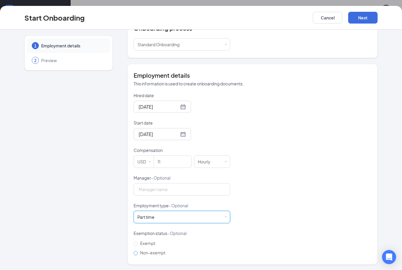
click at [149, 254] on span "Non-exempt" at bounding box center [153, 252] width 30 height 5
click at [138, 254] on input "Non-exempt" at bounding box center [135, 253] width 4 height 4
radio input "true"
click at [366, 23] on button "Next" at bounding box center [362, 18] width 29 height 12
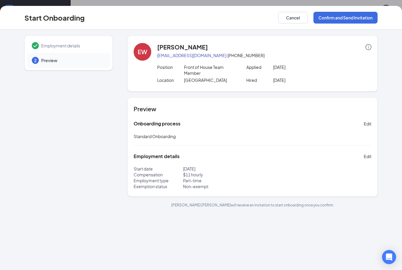
scroll to position [0, 0]
click at [363, 21] on button "Confirm and Send Invitation" at bounding box center [345, 18] width 64 height 12
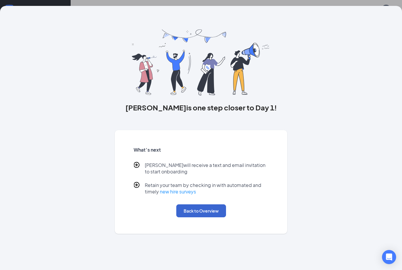
click at [209, 213] on button "Back to Overview" at bounding box center [201, 210] width 50 height 13
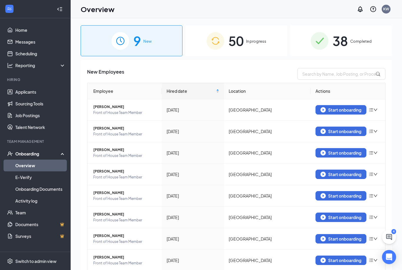
click at [215, 50] on div "50 In progress" at bounding box center [236, 40] width 102 height 31
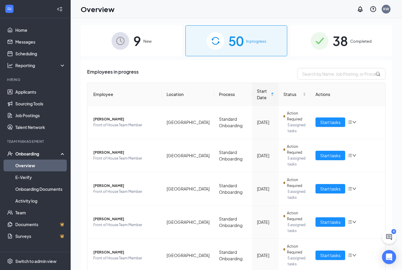
click at [152, 32] on div "9 New" at bounding box center [132, 40] width 102 height 31
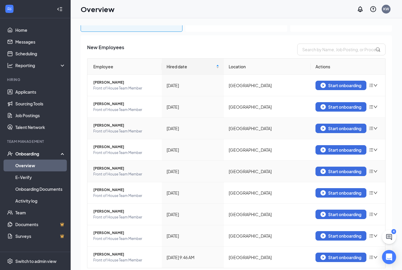
scroll to position [24, 0]
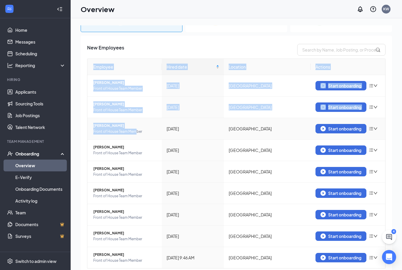
drag, startPoint x: 87, startPoint y: 126, endPoint x: 135, endPoint y: 129, distance: 48.3
click at [135, 129] on div "New Employees Employee Hired date Location Actions [PERSON_NAME] Front of House…" at bounding box center [236, 170] width 311 height 268
click at [86, 125] on div "New Employees Employee Hired date Location Actions [PERSON_NAME] Front of House…" at bounding box center [236, 170] width 311 height 268
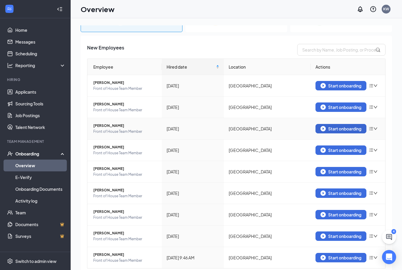
click at [337, 131] on button "Start onboarding" at bounding box center [340, 128] width 51 height 9
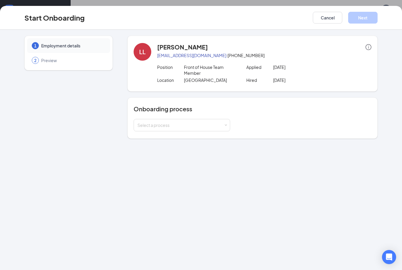
click at [160, 131] on div "Onboarding process Select a process" at bounding box center [252, 117] width 250 height 41
click at [177, 127] on div "Select a process" at bounding box center [180, 125] width 86 height 6
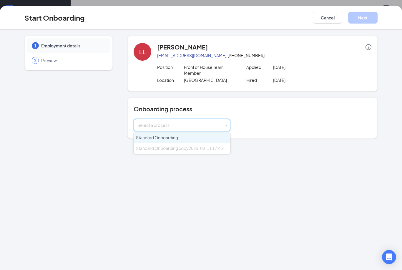
click at [175, 138] on span "Standard Onboarding" at bounding box center [157, 137] width 42 height 5
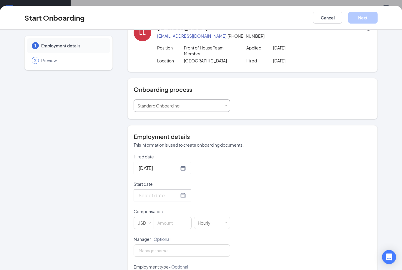
scroll to position [20, 0]
click at [176, 225] on input at bounding box center [172, 222] width 37 height 12
type input "19"
click at [177, 196] on div at bounding box center [161, 193] width 47 height 7
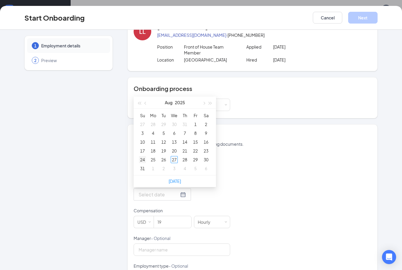
type input "[DATE]"
click at [152, 166] on div "1" at bounding box center [152, 168] width 7 height 7
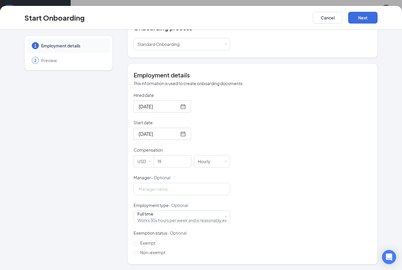
scroll to position [81, 0]
click at [158, 221] on div "Full time Works 30+ hours per week and is reasonably expected to work" at bounding box center [181, 217] width 89 height 12
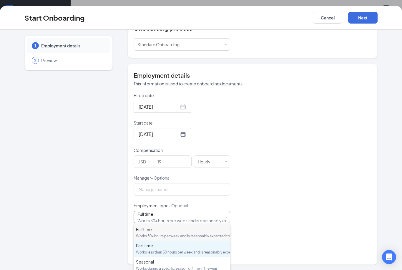
click at [157, 248] on div "Part time" at bounding box center [182, 245] width 92 height 6
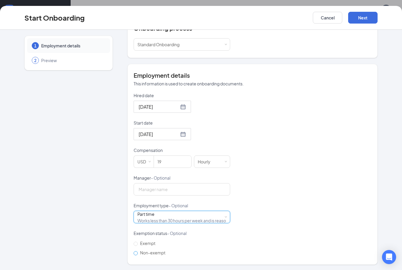
click at [137, 253] on input "Non-exempt" at bounding box center [135, 253] width 4 height 4
radio input "true"
click at [362, 19] on button "Next" at bounding box center [362, 18] width 29 height 12
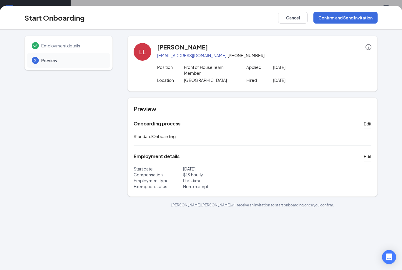
scroll to position [0, 0]
click at [367, 156] on span "Edit" at bounding box center [367, 156] width 8 height 6
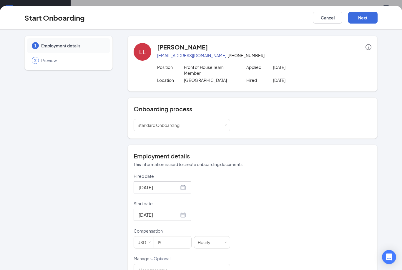
scroll to position [17, 0]
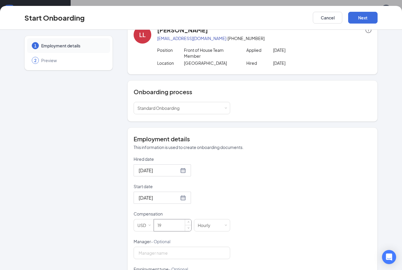
click at [173, 226] on input "19" at bounding box center [172, 225] width 37 height 12
type input "10"
click at [218, 208] on form "Hired date [DATE] Start date [DATE] Compensation USD 10 Hourly Manager - Option…" at bounding box center [181, 238] width 96 height 165
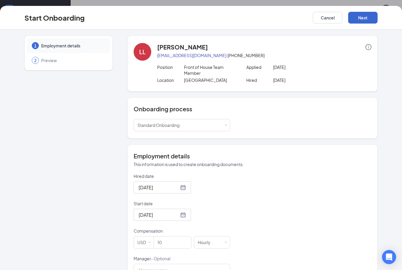
scroll to position [0, 0]
click at [362, 19] on button "Next" at bounding box center [362, 18] width 29 height 12
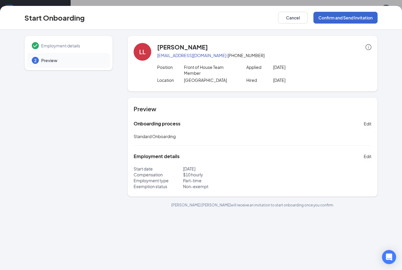
click at [348, 19] on button "Confirm and Send Invitation" at bounding box center [345, 18] width 64 height 12
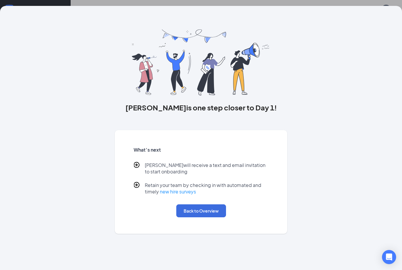
scroll to position [3, 0]
click at [203, 215] on button "Back to Overview" at bounding box center [201, 210] width 50 height 13
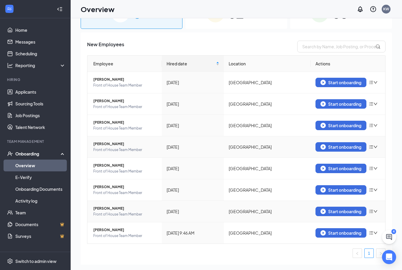
scroll to position [26, 0]
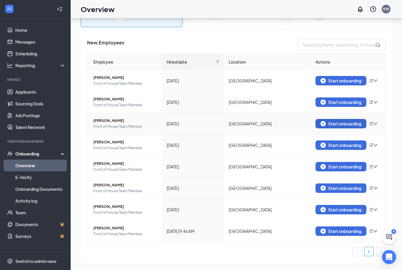
click at [344, 124] on div "Start onboarding" at bounding box center [340, 123] width 41 height 5
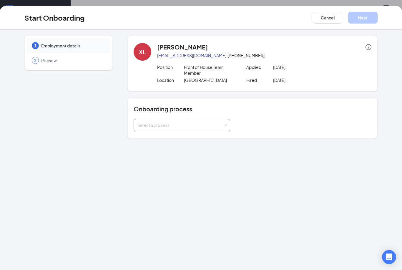
click at [219, 119] on div "Select a process" at bounding box center [181, 125] width 89 height 12
click at [212, 138] on li "Standard Onboarding" at bounding box center [181, 137] width 96 height 11
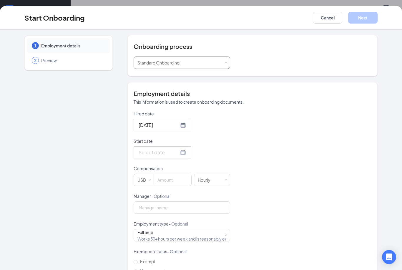
scroll to position [62, 0]
click at [176, 155] on div at bounding box center [161, 152] width 47 height 7
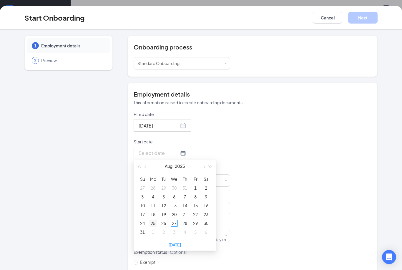
type input "[DATE]"
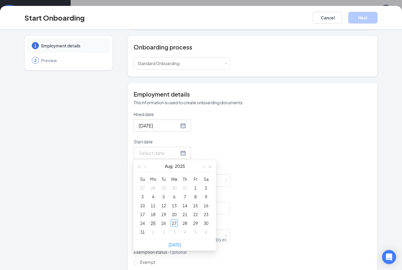
type input "[DATE]"
click at [153, 233] on div "1" at bounding box center [152, 231] width 7 height 7
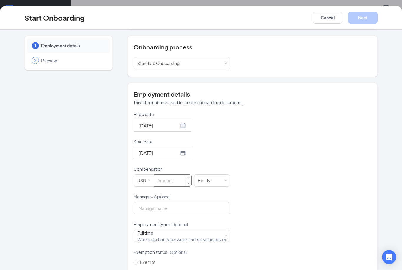
click at [175, 183] on input at bounding box center [172, 180] width 37 height 12
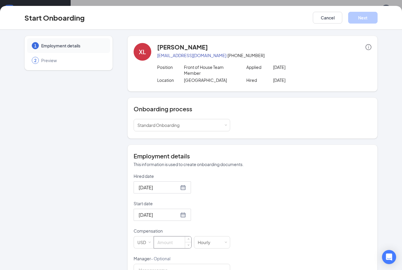
scroll to position [0, 0]
type input "11.5"
click at [262, 161] on div "Employment details This information is used to create onboarding documents." at bounding box center [252, 159] width 238 height 15
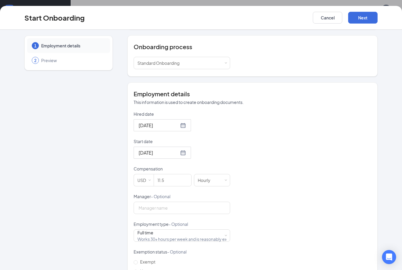
scroll to position [62, 0]
click at [162, 241] on div "Full time Works 30+ hours per week and is reasonably expected to work" at bounding box center [181, 236] width 89 height 12
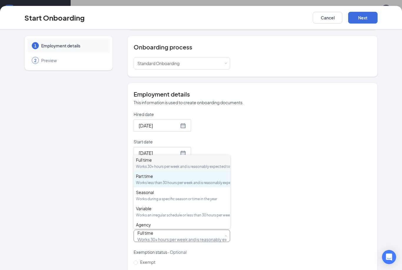
click at [183, 185] on div "Works less than 30 hours per week and is reasonably expected to work" at bounding box center [182, 182] width 92 height 5
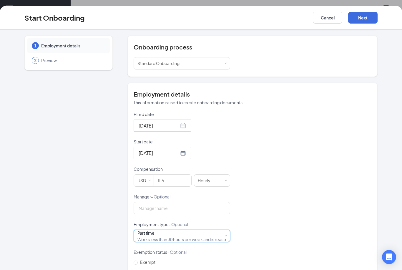
click at [146, 269] on span "Non-exempt" at bounding box center [153, 270] width 30 height 5
click at [138, 269] on input "Non-exempt" at bounding box center [135, 272] width 4 height 4
radio input "true"
click at [370, 17] on button "Next" at bounding box center [362, 18] width 29 height 12
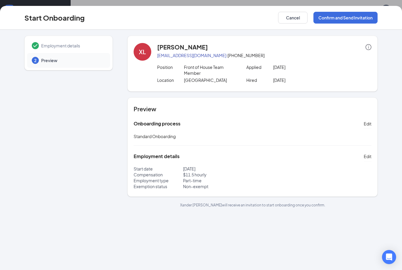
scroll to position [0, 0]
click at [349, 21] on button "Confirm and Send Invitation" at bounding box center [345, 18] width 64 height 12
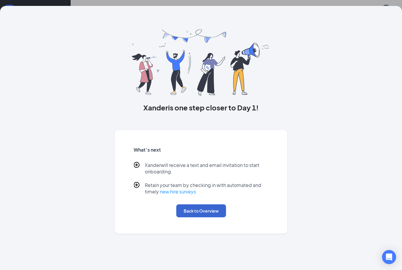
click at [195, 207] on button "Back to Overview" at bounding box center [201, 210] width 50 height 13
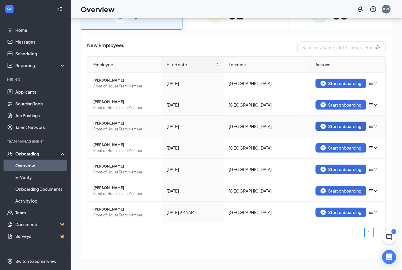
click at [348, 124] on div "Start onboarding" at bounding box center [340, 125] width 41 height 5
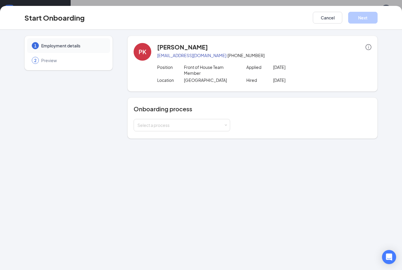
click at [182, 132] on div "Onboarding process Select a process" at bounding box center [252, 117] width 250 height 41
click at [187, 130] on div "Select a process" at bounding box center [181, 125] width 89 height 12
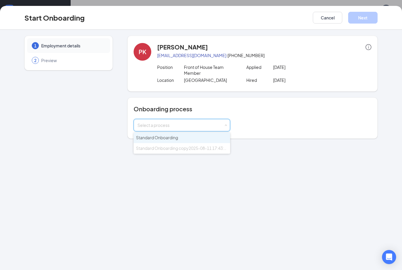
click at [194, 133] on li "Standard Onboarding" at bounding box center [181, 137] width 96 height 11
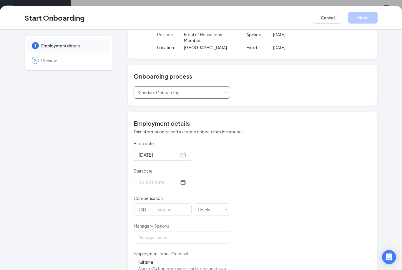
scroll to position [36, 0]
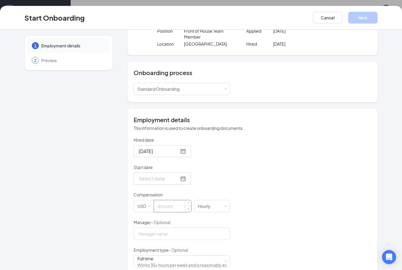
click at [173, 205] on input at bounding box center [172, 206] width 37 height 12
type input "11"
click at [176, 177] on div at bounding box center [161, 178] width 47 height 7
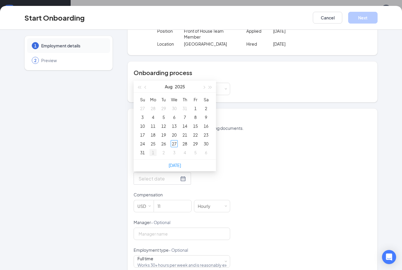
type input "[DATE]"
click at [155, 151] on div "1" at bounding box center [152, 152] width 7 height 7
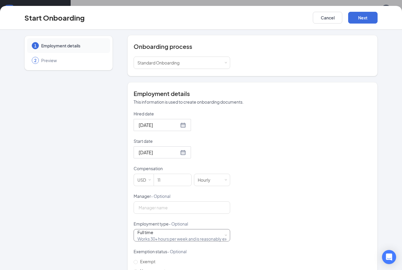
scroll to position [62, 0]
click at [206, 235] on div "Full time Works 30+ hours per week and is reasonably expected to work" at bounding box center [181, 236] width 89 height 12
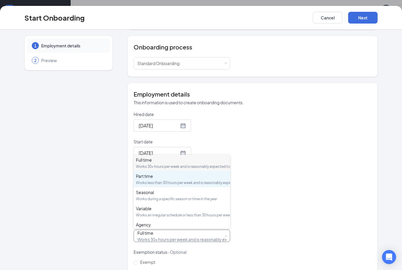
click at [194, 185] on div "Works less than 30 hours per week and is reasonably expected to work" at bounding box center [182, 182] width 92 height 5
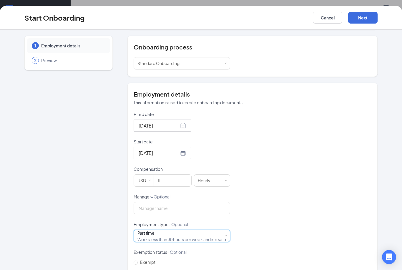
click at [152, 269] on span "Non-exempt" at bounding box center [153, 270] width 30 height 5
click at [138, 269] on input "Non-exempt" at bounding box center [135, 272] width 4 height 4
radio input "true"
click at [359, 21] on button "Next" at bounding box center [362, 18] width 29 height 12
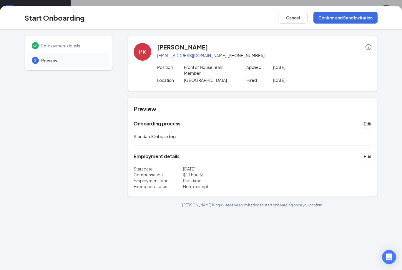
scroll to position [0, 0]
click at [358, 17] on button "Confirm and Send Invitation" at bounding box center [345, 18] width 64 height 12
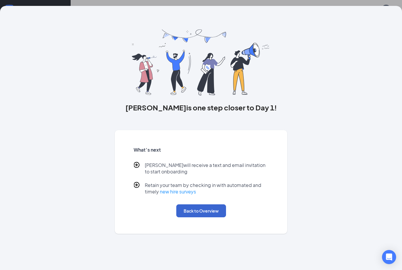
click at [198, 212] on button "Back to Overview" at bounding box center [201, 210] width 50 height 13
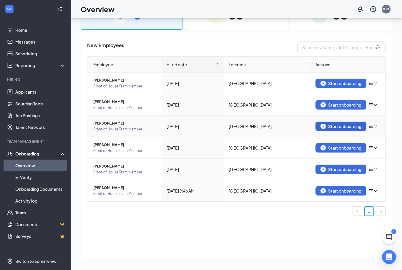
click at [322, 126] on img "button" at bounding box center [322, 125] width 5 height 5
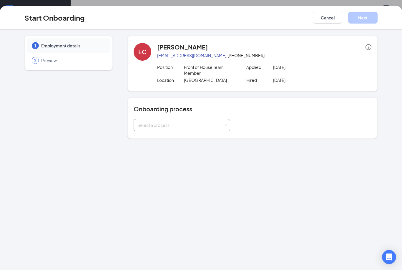
click at [216, 127] on div "Select a process" at bounding box center [180, 125] width 86 height 6
click at [188, 138] on li "Standard Onboarding" at bounding box center [181, 137] width 96 height 11
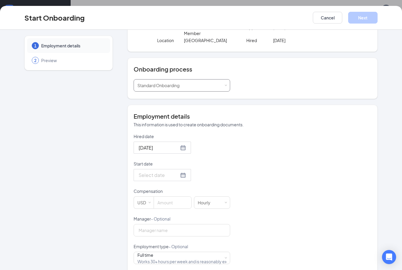
scroll to position [39, 0]
click at [176, 176] on div at bounding box center [161, 174] width 47 height 7
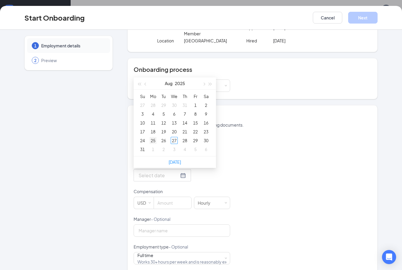
type input "[DATE]"
click at [153, 147] on div "1" at bounding box center [152, 149] width 7 height 7
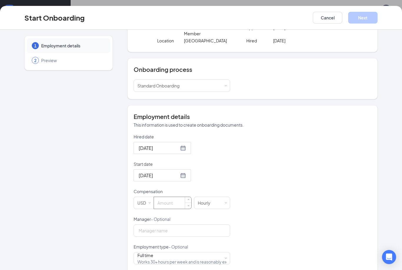
click at [173, 201] on input at bounding box center [172, 203] width 37 height 12
click at [173, 202] on input at bounding box center [172, 203] width 37 height 12
type input "10"
click at [237, 193] on div "Hired date [DATE] Start date [DATE] [DATE] Su Mo Tu We Th Fr Sa 31 1 2 3 4 5 6 …" at bounding box center [252, 215] width 238 height 165
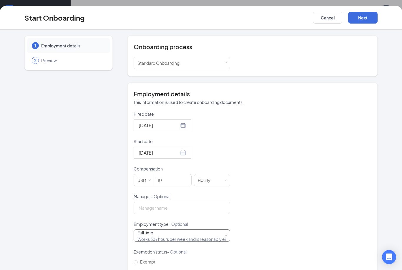
click at [200, 239] on div "Full time Works 30+ hours per week and is reasonably expected to work" at bounding box center [181, 235] width 89 height 12
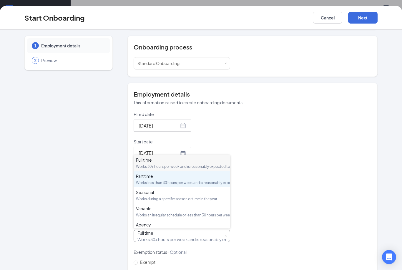
click at [194, 187] on li "Part time Works less than 30 hours per week and is reasonably expected to work" at bounding box center [181, 179] width 96 height 16
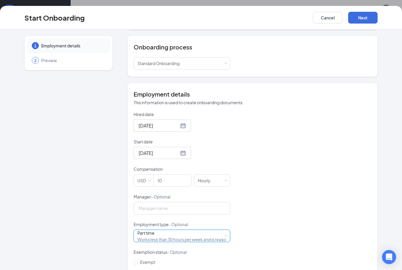
click at [149, 269] on span "Non-exempt" at bounding box center [153, 270] width 30 height 5
click at [138, 269] on input "Non-exempt" at bounding box center [135, 272] width 4 height 4
radio input "true"
click at [364, 16] on button "Next" at bounding box center [362, 18] width 29 height 12
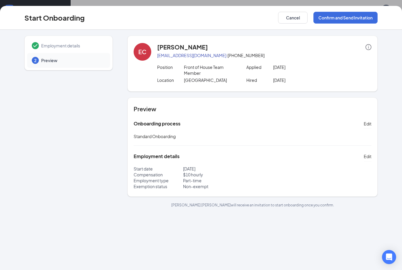
scroll to position [0, 0]
click at [345, 17] on button "Confirm and Send Invitation" at bounding box center [345, 18] width 64 height 12
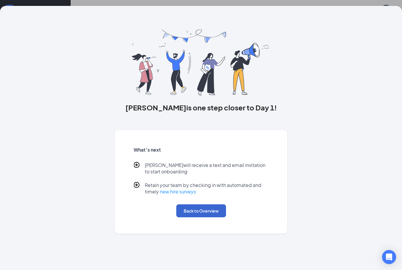
click at [213, 208] on button "Back to Overview" at bounding box center [201, 210] width 50 height 13
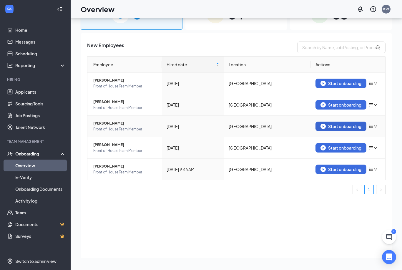
click at [333, 127] on html "Home Messages Scheduling Reporting Hiring Applicants Sourcing Tools Job Posting…" at bounding box center [201, 109] width 402 height 270
click at [333, 127] on div "Start onboarding" at bounding box center [340, 125] width 41 height 5
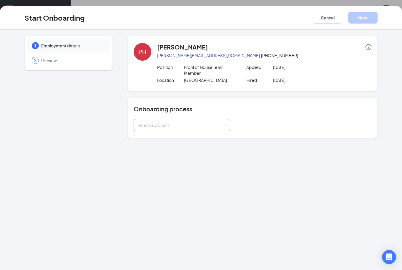
click at [176, 128] on div "Select a process" at bounding box center [181, 125] width 89 height 12
click at [170, 137] on span "Standard Onboarding" at bounding box center [157, 137] width 42 height 5
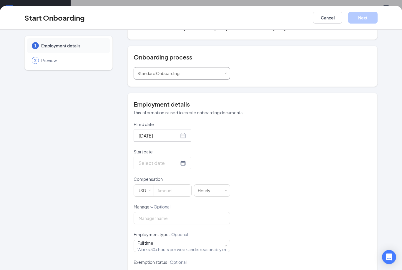
scroll to position [56, 0]
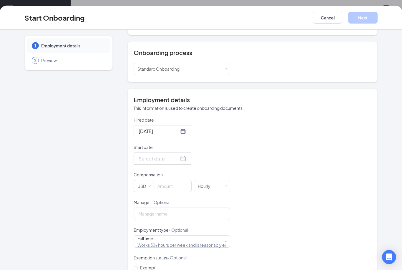
click at [177, 160] on div at bounding box center [161, 158] width 47 height 7
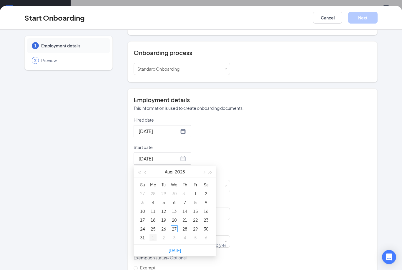
type input "[DATE]"
click at [154, 240] on div "1" at bounding box center [152, 237] width 7 height 7
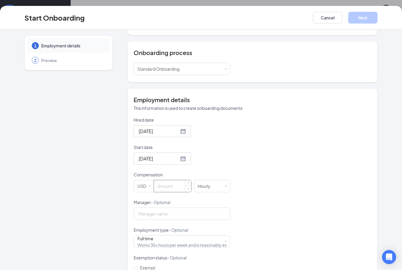
click at [172, 186] on input at bounding box center [172, 186] width 37 height 12
click at [208, 170] on div "Employment details This information is used to create onboarding documents. Hir…" at bounding box center [252, 188] width 250 height 200
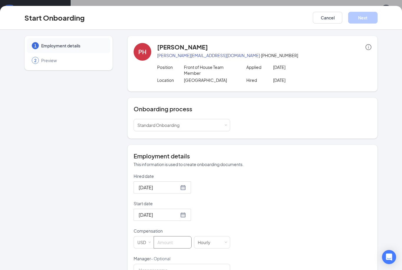
click at [216, 138] on div "Onboarding process Select a process Standard Onboarding" at bounding box center [252, 117] width 250 height 41
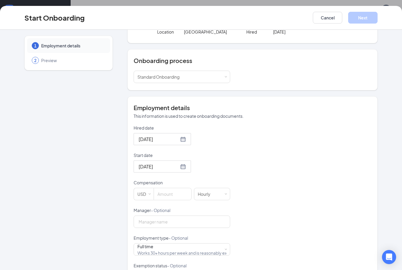
scroll to position [62, 0]
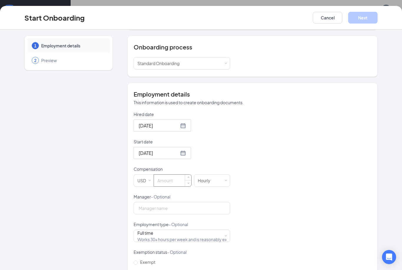
click at [163, 181] on input at bounding box center [172, 180] width 37 height 12
type input "10.5"
click at [177, 231] on div "Full time Works 30+ hours per week and is reasonably expected to work" at bounding box center [181, 236] width 89 height 12
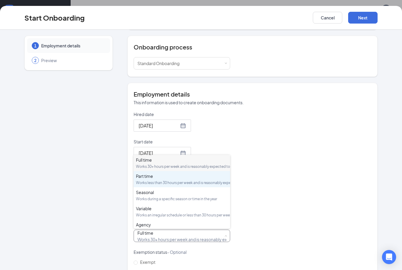
click at [178, 184] on div "Part time Works less than 30 hours per week and is reasonably expected to work" at bounding box center [182, 179] width 92 height 12
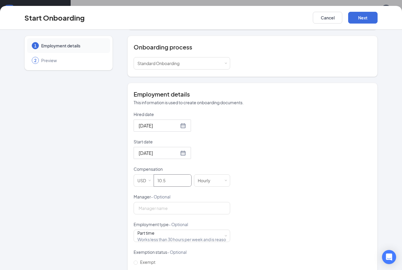
click at [143, 269] on span "Non-exempt" at bounding box center [153, 270] width 30 height 5
click at [138, 269] on input "Non-exempt" at bounding box center [135, 272] width 4 height 4
radio input "true"
click at [365, 20] on button "Next" at bounding box center [362, 18] width 29 height 12
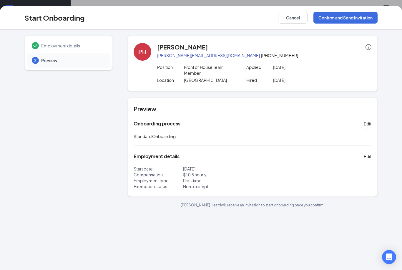
scroll to position [0, 0]
click at [347, 17] on button "Confirm and Send Invitation" at bounding box center [345, 18] width 64 height 12
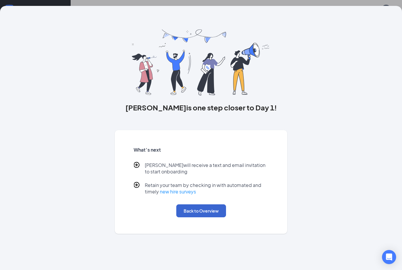
click at [200, 211] on button "Back to Overview" at bounding box center [201, 210] width 50 height 13
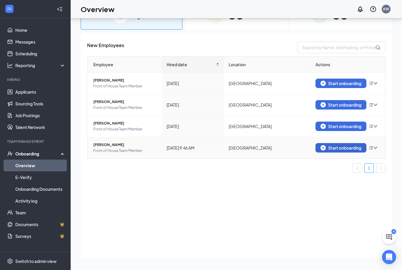
click at [344, 145] on div "Start onboarding" at bounding box center [340, 147] width 41 height 5
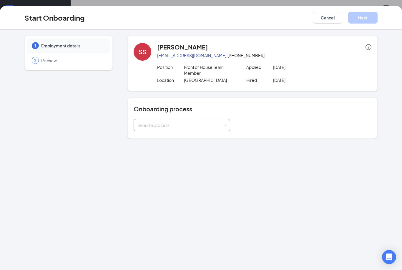
click at [189, 126] on div "Select a process" at bounding box center [180, 125] width 86 height 6
click at [177, 138] on span "Standard Onboarding" at bounding box center [157, 137] width 42 height 5
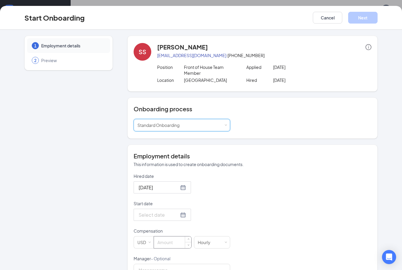
click at [161, 242] on input at bounding box center [172, 242] width 37 height 12
type input "12"
click at [178, 214] on div at bounding box center [161, 214] width 47 height 7
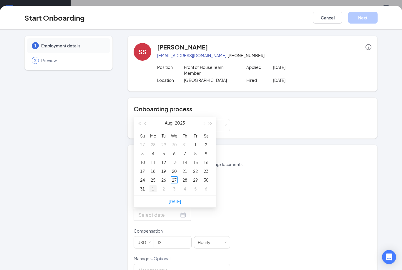
type input "[DATE]"
click at [153, 186] on div "1" at bounding box center [152, 188] width 7 height 7
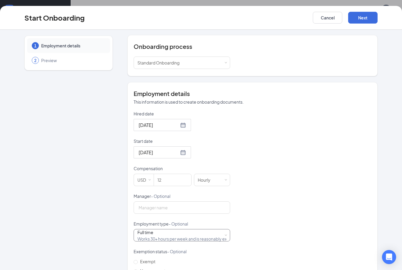
scroll to position [62, 0]
click at [198, 233] on div "Full time Works 30+ hours per week and is reasonably expected to work" at bounding box center [181, 236] width 89 height 12
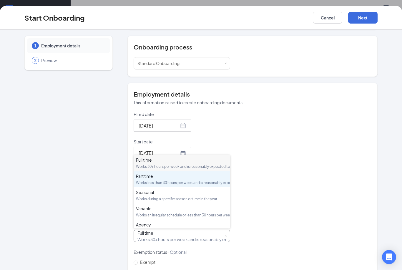
click at [199, 179] on div "Part time" at bounding box center [182, 176] width 92 height 6
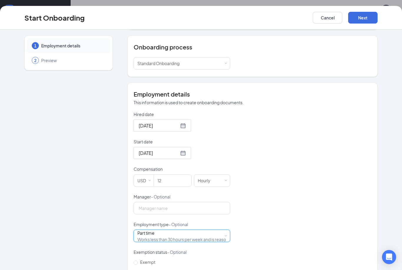
click at [150, 269] on span "Non-exempt" at bounding box center [153, 270] width 30 height 5
click at [138, 269] on input "Non-exempt" at bounding box center [135, 272] width 4 height 4
radio input "true"
click at [356, 21] on button "Next" at bounding box center [362, 18] width 29 height 12
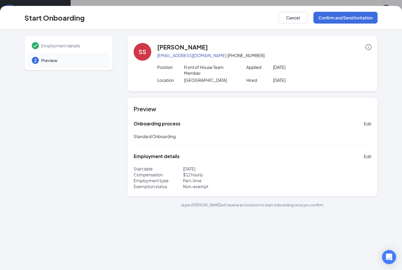
scroll to position [0, 0]
click at [354, 17] on button "Confirm and Send Invitation" at bounding box center [345, 18] width 64 height 12
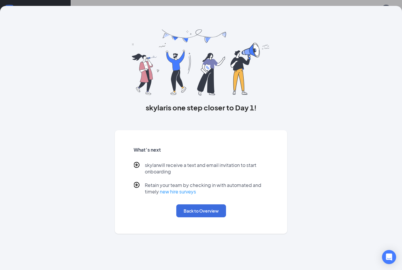
click at [184, 208] on button "Back to Overview" at bounding box center [201, 210] width 50 height 13
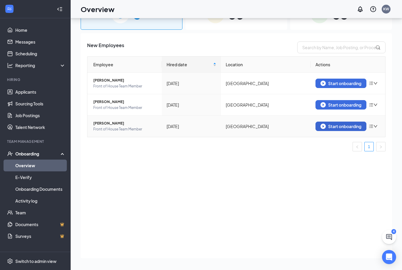
click at [342, 128] on div "Start onboarding" at bounding box center [340, 125] width 41 height 5
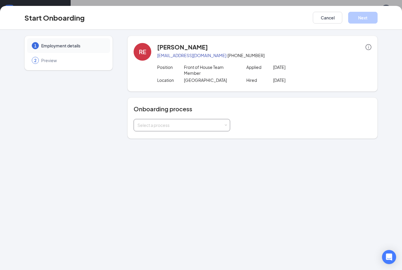
click at [216, 128] on div "Select a process" at bounding box center [180, 125] width 86 height 6
click at [187, 135] on li "Standard Onboarding" at bounding box center [181, 137] width 96 height 11
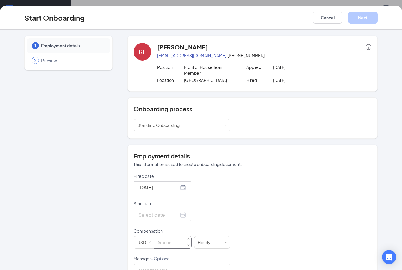
click at [166, 238] on input at bounding box center [172, 242] width 37 height 12
type input "10"
click at [174, 212] on div at bounding box center [161, 214] width 47 height 7
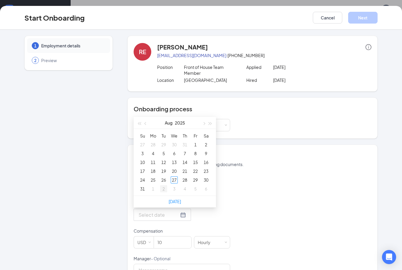
type input "[DATE]"
click at [154, 189] on div "1" at bounding box center [152, 188] width 7 height 7
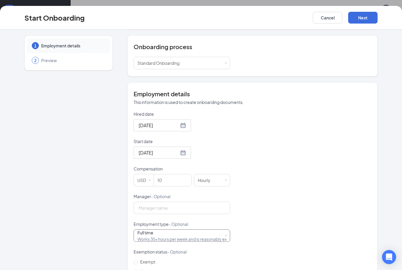
scroll to position [62, 0]
click at [167, 238] on div "Full time Works 30+ hours per week and is reasonably expected to work" at bounding box center [181, 236] width 89 height 12
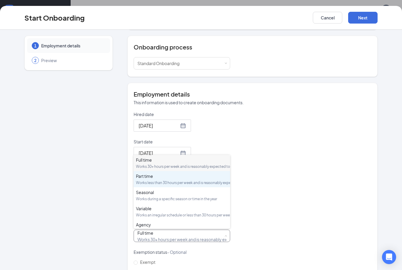
click at [168, 179] on div "Part time" at bounding box center [182, 176] width 92 height 6
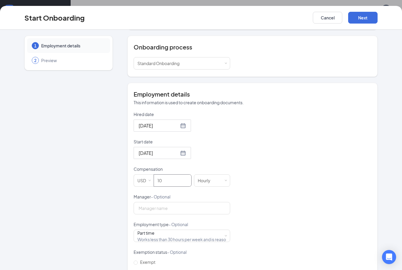
click at [147, 269] on span "Non-exempt" at bounding box center [153, 270] width 30 height 5
click at [138, 269] on input "Non-exempt" at bounding box center [135, 272] width 4 height 4
radio input "true"
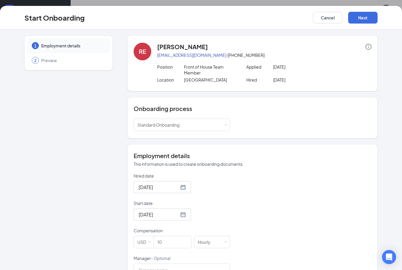
scroll to position [26, 0]
click at [364, 16] on button "Next" at bounding box center [362, 18] width 29 height 12
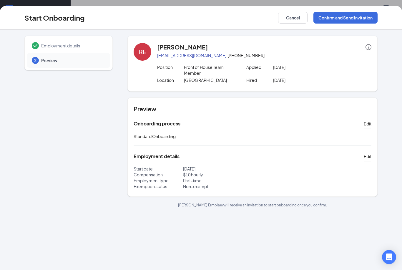
scroll to position [0, 0]
click at [350, 22] on button "Confirm and Send Invitation" at bounding box center [345, 18] width 64 height 12
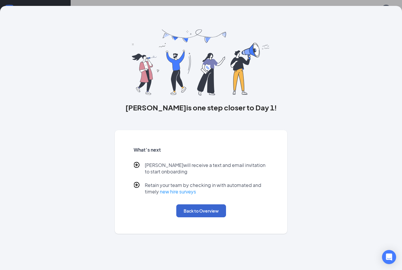
click at [218, 206] on button "Back to Overview" at bounding box center [201, 210] width 50 height 13
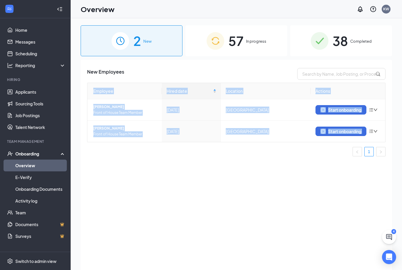
drag, startPoint x: 82, startPoint y: 92, endPoint x: 151, endPoint y: 149, distance: 89.4
click at [151, 149] on div "New Employees Employee Hired date Location Actions [PERSON_NAME] Front of House…" at bounding box center [236, 172] width 311 height 225
click at [148, 151] on ul "1" at bounding box center [236, 151] width 298 height 9
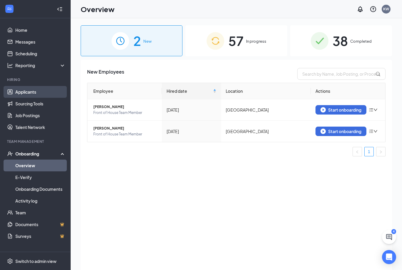
click at [31, 87] on link "Applicants" at bounding box center [40, 92] width 50 height 12
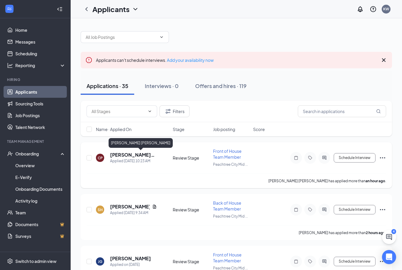
click at [117, 152] on h5 "[PERSON_NAME] [PERSON_NAME]" at bounding box center [133, 154] width 47 height 6
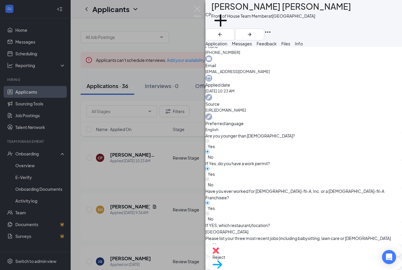
scroll to position [226, 0]
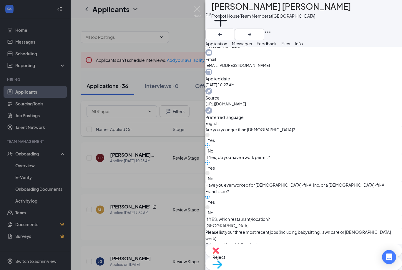
click at [158, 171] on div "CP [PERSON_NAME] [PERSON_NAME] Front of House Team Member at [GEOGRAPHIC_DATA] …" at bounding box center [201, 135] width 402 height 270
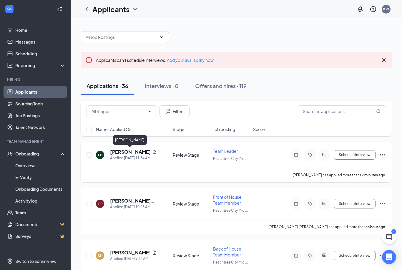
click at [122, 153] on h5 "[PERSON_NAME]" at bounding box center [130, 151] width 40 height 6
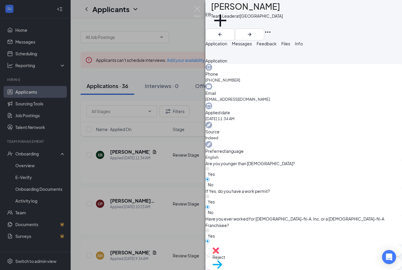
scroll to position [195, 0]
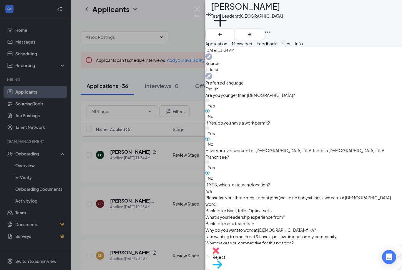
click at [100, 234] on div "EB [PERSON_NAME] Team Leader at [GEOGRAPHIC_DATA] Midtown Add a tag Application…" at bounding box center [201, 135] width 402 height 270
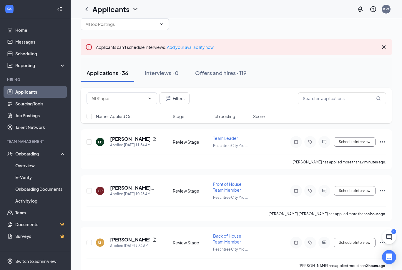
scroll to position [14, 0]
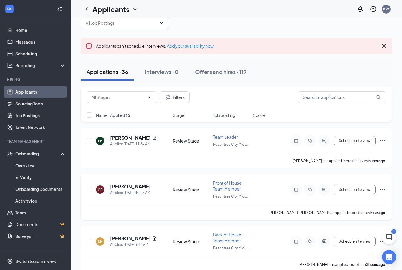
click at [380, 189] on icon "Ellipses" at bounding box center [382, 189] width 7 height 7
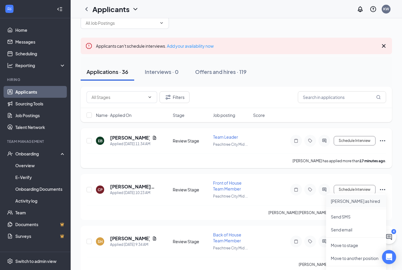
click at [344, 204] on li "[PERSON_NAME] as hired" at bounding box center [356, 200] width 60 height 13
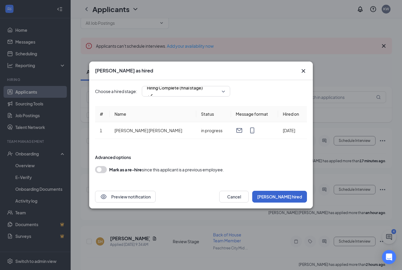
click at [299, 195] on button "[PERSON_NAME] hired" at bounding box center [279, 196] width 55 height 12
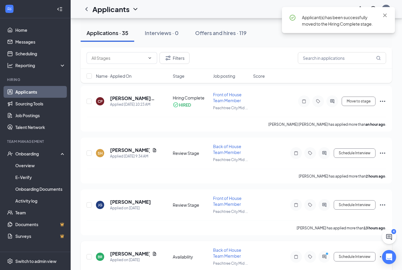
scroll to position [109, 0]
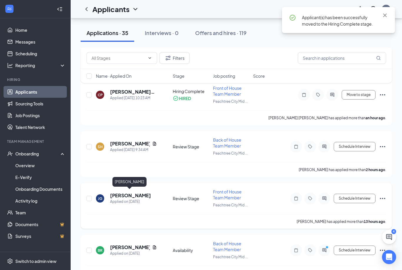
click at [128, 195] on h5 "[PERSON_NAME]" at bounding box center [130, 195] width 41 height 6
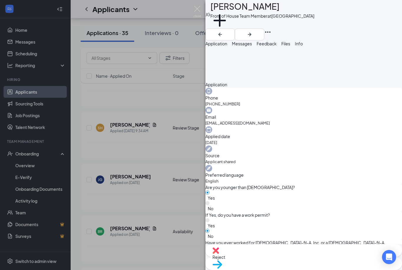
scroll to position [186, 0]
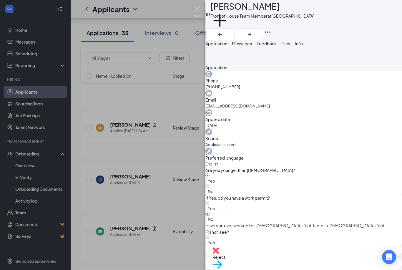
click at [94, 231] on div "[PERSON_NAME] Front of House Team Member at [GEOGRAPHIC_DATA] Midtown Add a tag…" at bounding box center [201, 135] width 402 height 270
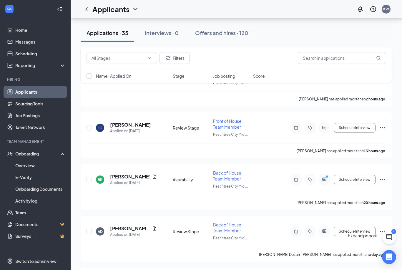
click at [390, 234] on icon "ChatActive" at bounding box center [389, 237] width 6 height 6
click at [358, 262] on div "Chat 4" at bounding box center [363, 250] width 11 height 40
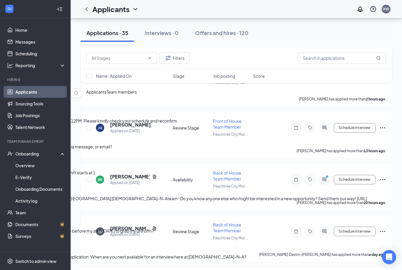
click at [308, 124] on div "I'm available THU.28, FRI.29 at 11AM - 12PM. Please kindly check your schedule …" at bounding box center [184, 120] width 369 height 6
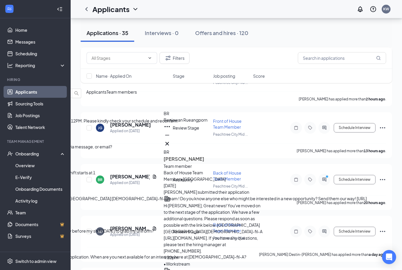
drag, startPoint x: 184, startPoint y: 222, endPoint x: 232, endPoint y: 230, distance: 48.6
type textarea "T"
click at [171, 144] on icon "Cross" at bounding box center [166, 143] width 7 height 7
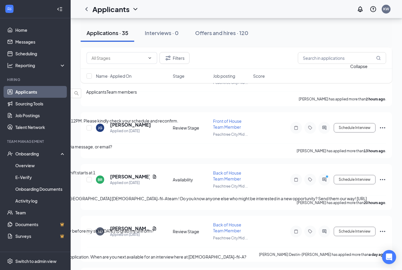
click at [6, 82] on icon "ChevronDown" at bounding box center [5, 83] width 4 height 2
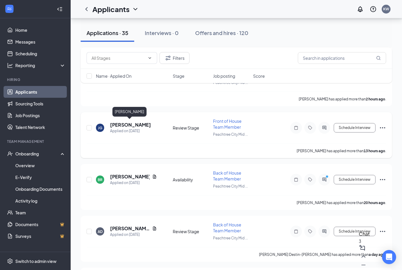
click at [126, 122] on h5 "[PERSON_NAME]" at bounding box center [130, 124] width 41 height 6
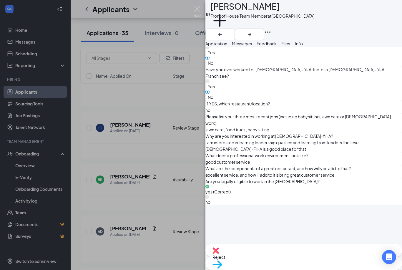
scroll to position [354, 0]
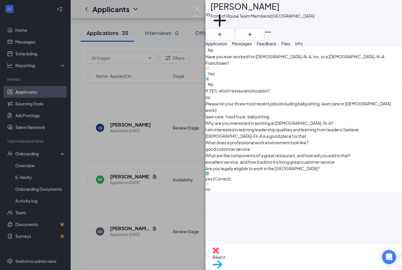
click at [129, 215] on div "[PERSON_NAME] Front of House Team Member at [GEOGRAPHIC_DATA] Midtown Add a tag…" at bounding box center [201, 135] width 402 height 270
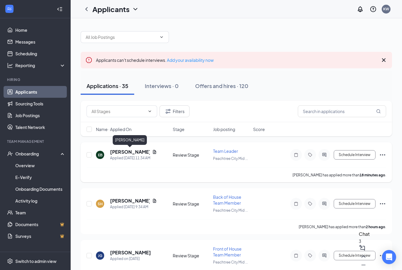
click at [130, 153] on h5 "[PERSON_NAME]" at bounding box center [130, 151] width 40 height 6
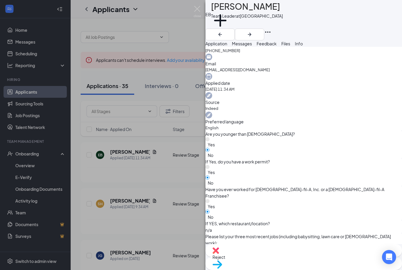
scroll to position [224, 0]
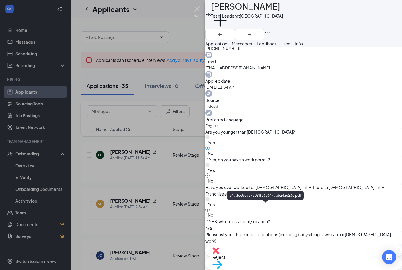
click at [131, 130] on div "EB [PERSON_NAME] Team Leader at [GEOGRAPHIC_DATA] Midtown Add a tag Application…" at bounding box center [201, 135] width 402 height 270
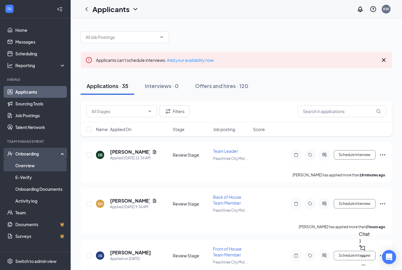
click at [34, 164] on link "Overview" at bounding box center [40, 165] width 50 height 12
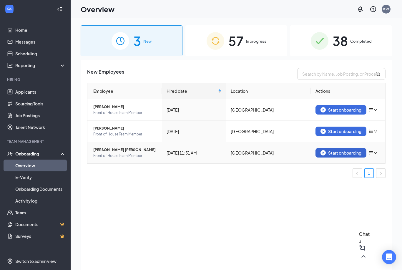
click at [324, 151] on img "button" at bounding box center [322, 152] width 5 height 5
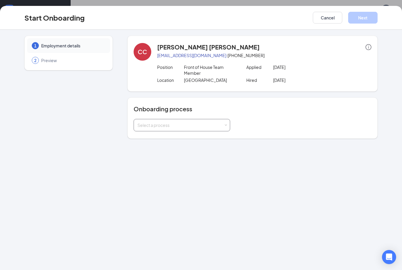
click at [216, 126] on div "Select a process" at bounding box center [180, 125] width 86 height 6
click at [186, 138] on li "Standard Onboarding" at bounding box center [181, 137] width 96 height 11
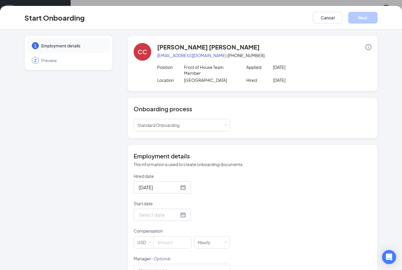
click at [178, 216] on div at bounding box center [161, 214] width 47 height 7
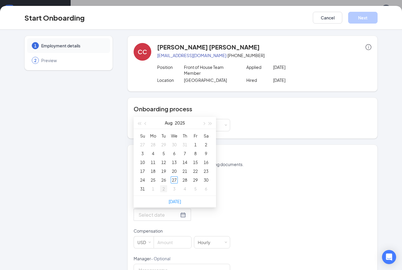
type input "[DATE]"
click at [154, 188] on div "1" at bounding box center [152, 188] width 7 height 7
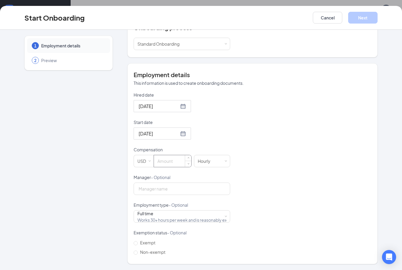
scroll to position [81, 0]
click at [163, 161] on input at bounding box center [172, 162] width 37 height 12
type input "15.5"
click at [200, 213] on div "Full time Works 30+ hours per week and is reasonably expected to work" at bounding box center [181, 217] width 89 height 12
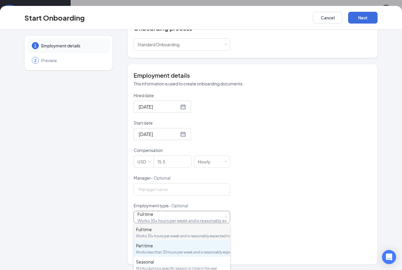
click at [153, 248] on div "Part time" at bounding box center [182, 245] width 92 height 6
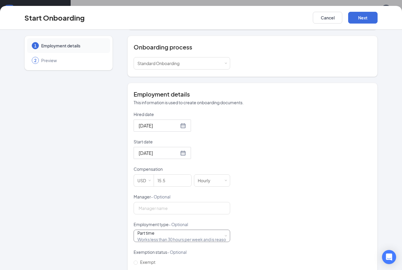
scroll to position [26, 0]
click at [146, 269] on span "Non-exempt" at bounding box center [153, 270] width 30 height 5
click at [138, 269] on input "Non-exempt" at bounding box center [135, 272] width 4 height 4
radio input "true"
click at [364, 21] on button "Next" at bounding box center [362, 18] width 29 height 12
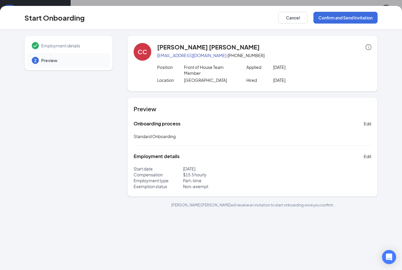
scroll to position [0, 0]
click at [348, 22] on button "Confirm and Send Invitation" at bounding box center [345, 18] width 64 height 12
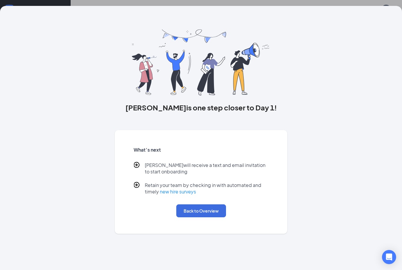
click at [195, 215] on button "Back to Overview" at bounding box center [201, 210] width 50 height 13
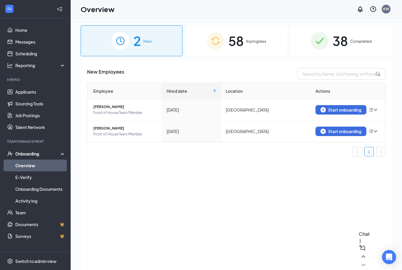
click at [251, 56] on div "58 In progress" at bounding box center [236, 40] width 102 height 31
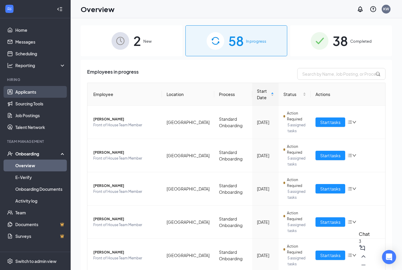
click at [40, 96] on link "Applicants" at bounding box center [40, 92] width 50 height 12
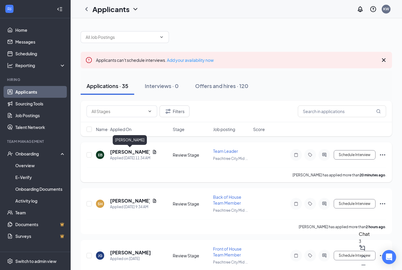
click at [129, 152] on h5 "[PERSON_NAME]" at bounding box center [130, 151] width 40 height 6
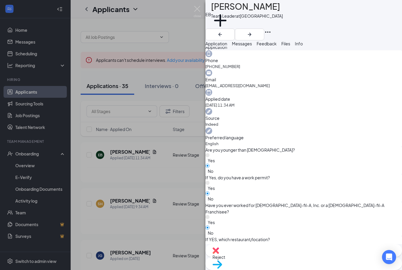
scroll to position [206, 0]
click at [204, 141] on div "EB [PERSON_NAME] Team Leader at [GEOGRAPHIC_DATA] Midtown Add a tag Application…" at bounding box center [201, 135] width 402 height 270
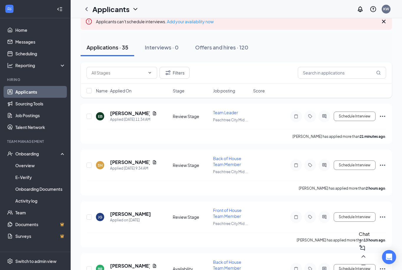
scroll to position [42, 0]
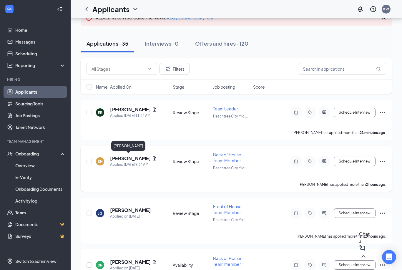
click at [129, 160] on h5 "[PERSON_NAME]" at bounding box center [130, 158] width 40 height 6
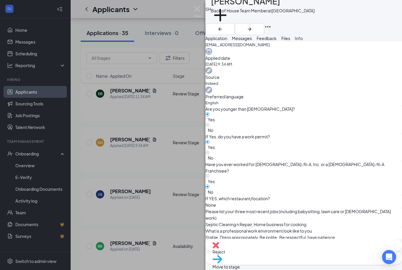
scroll to position [243, 0]
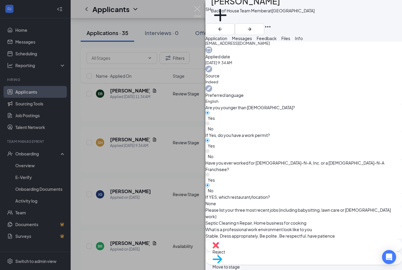
drag, startPoint x: 238, startPoint y: 102, endPoint x: 293, endPoint y: 104, distance: 55.0
click at [293, 258] on span "Cause i Learned how to cook a lot growing up with family n always wanted to be …" at bounding box center [303, 261] width 196 height 6
click at [146, 120] on div "SH [PERSON_NAME] Back of House Team Member at [GEOGRAPHIC_DATA] Midtown Add a t…" at bounding box center [201, 135] width 402 height 270
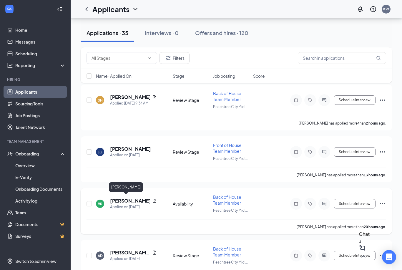
click at [122, 198] on h5 "[PERSON_NAME]" at bounding box center [130, 200] width 40 height 6
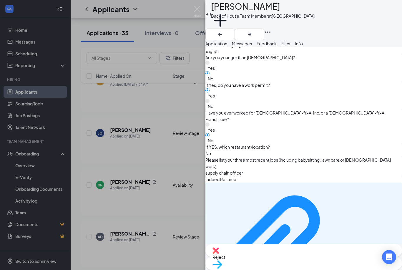
scroll to position [298, 0]
click at [157, 195] on div "BR [PERSON_NAME] Back of House Team Member at [GEOGRAPHIC_DATA] Add a tag Appli…" at bounding box center [201, 135] width 402 height 270
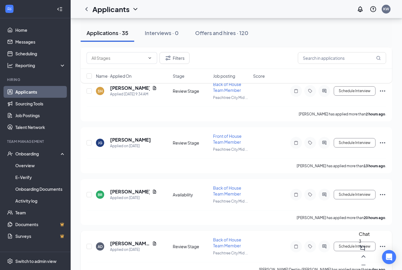
scroll to position [22, 0]
